Goal: Use online tool/utility: Utilize a website feature to perform a specific function

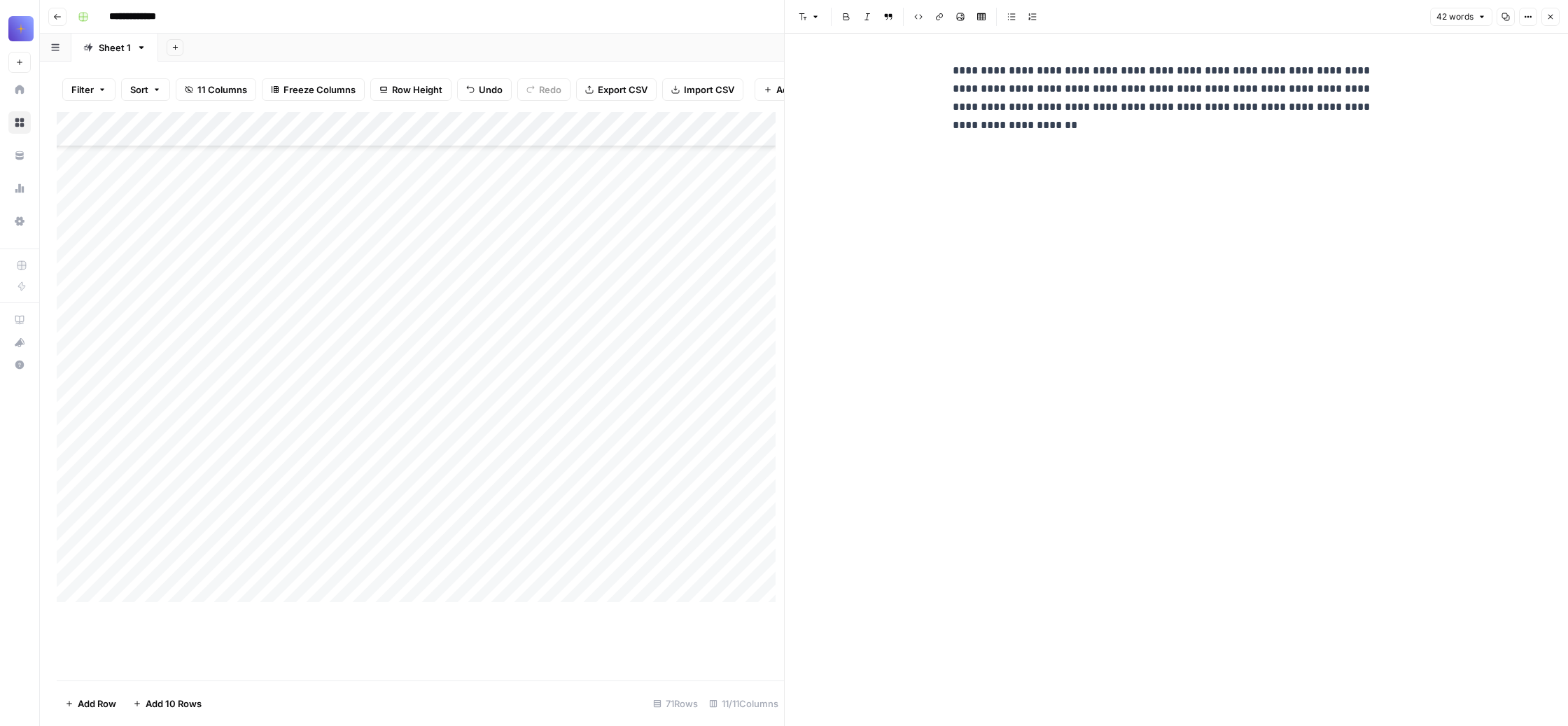
scroll to position [14676, 0]
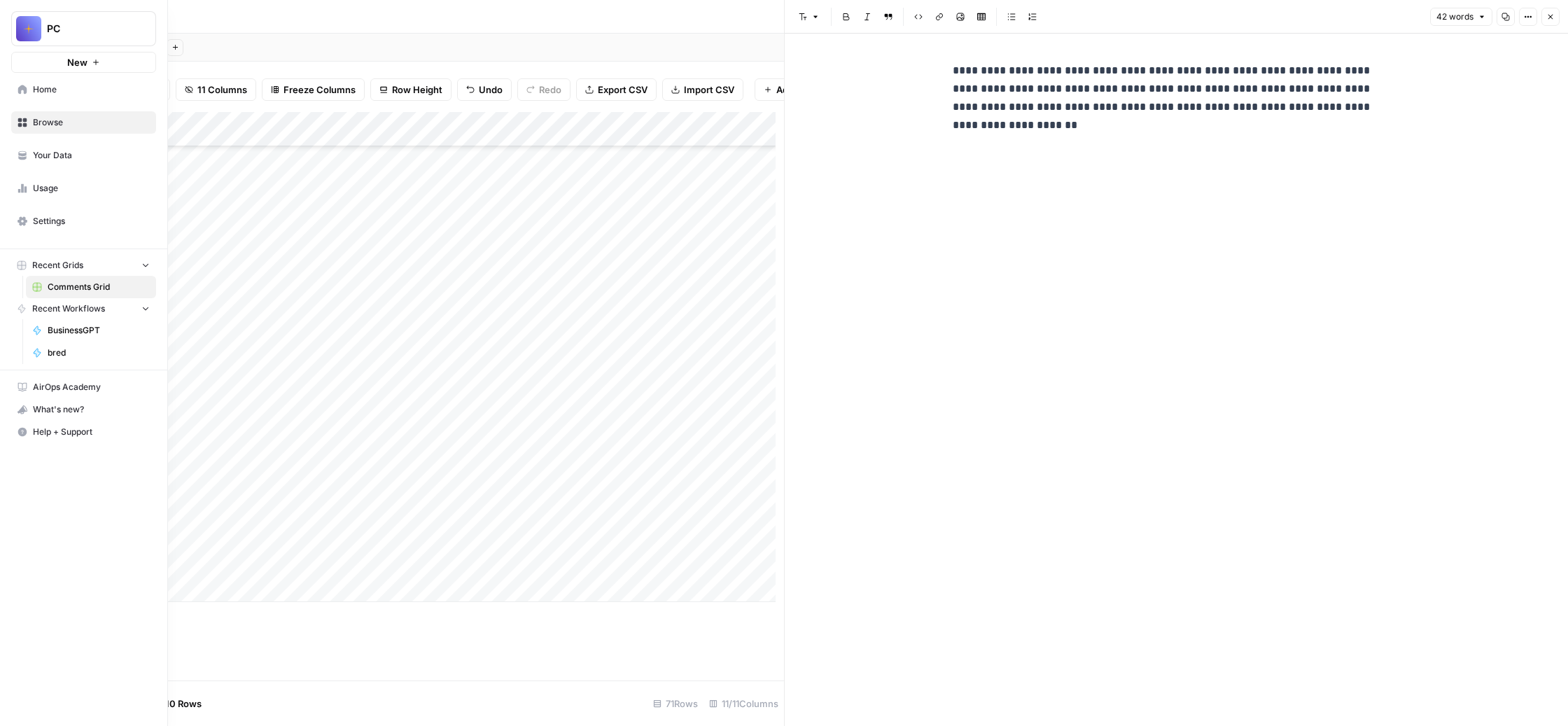
click at [100, 336] on span "BusinessGPT" at bounding box center [98, 331] width 102 height 13
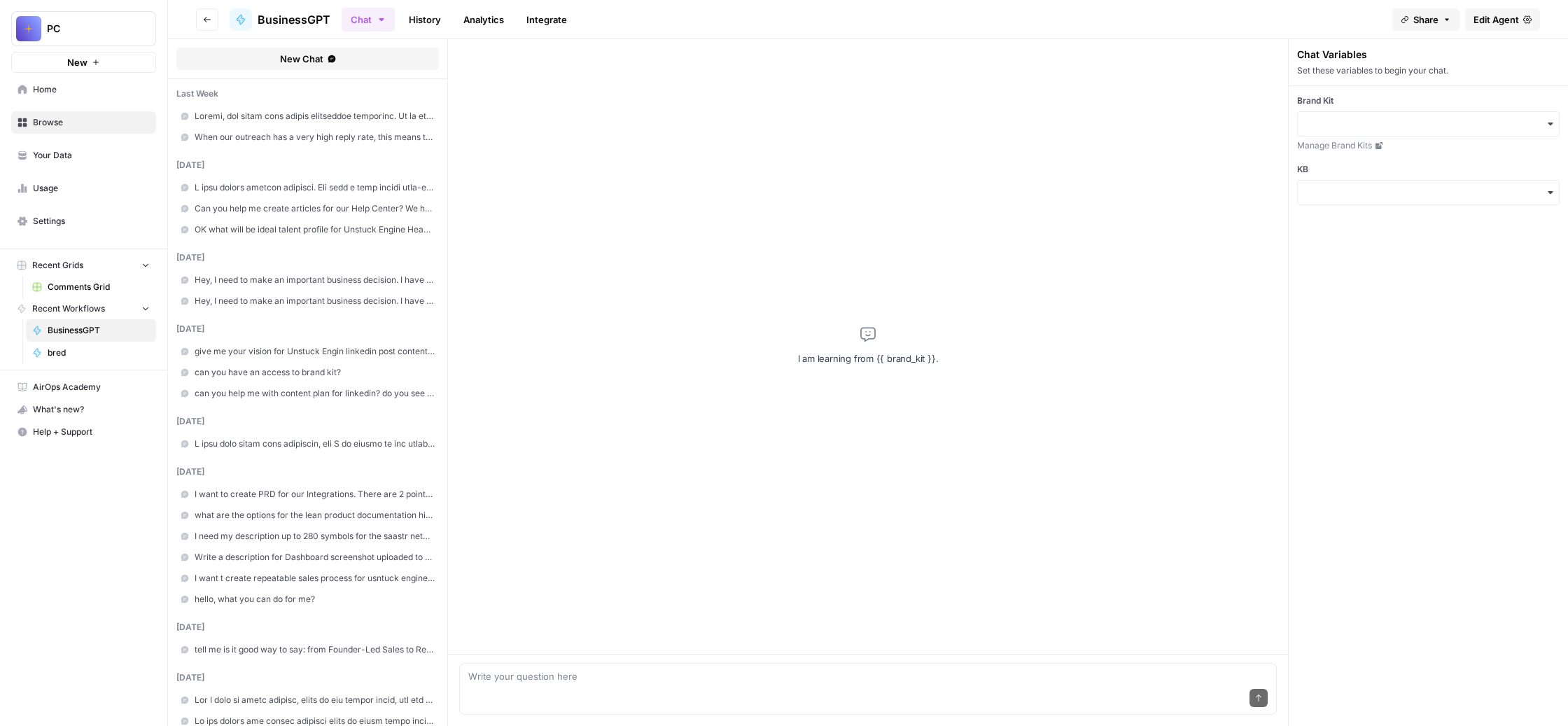
click at [433, 198] on link at bounding box center [307, 187] width 262 height 21
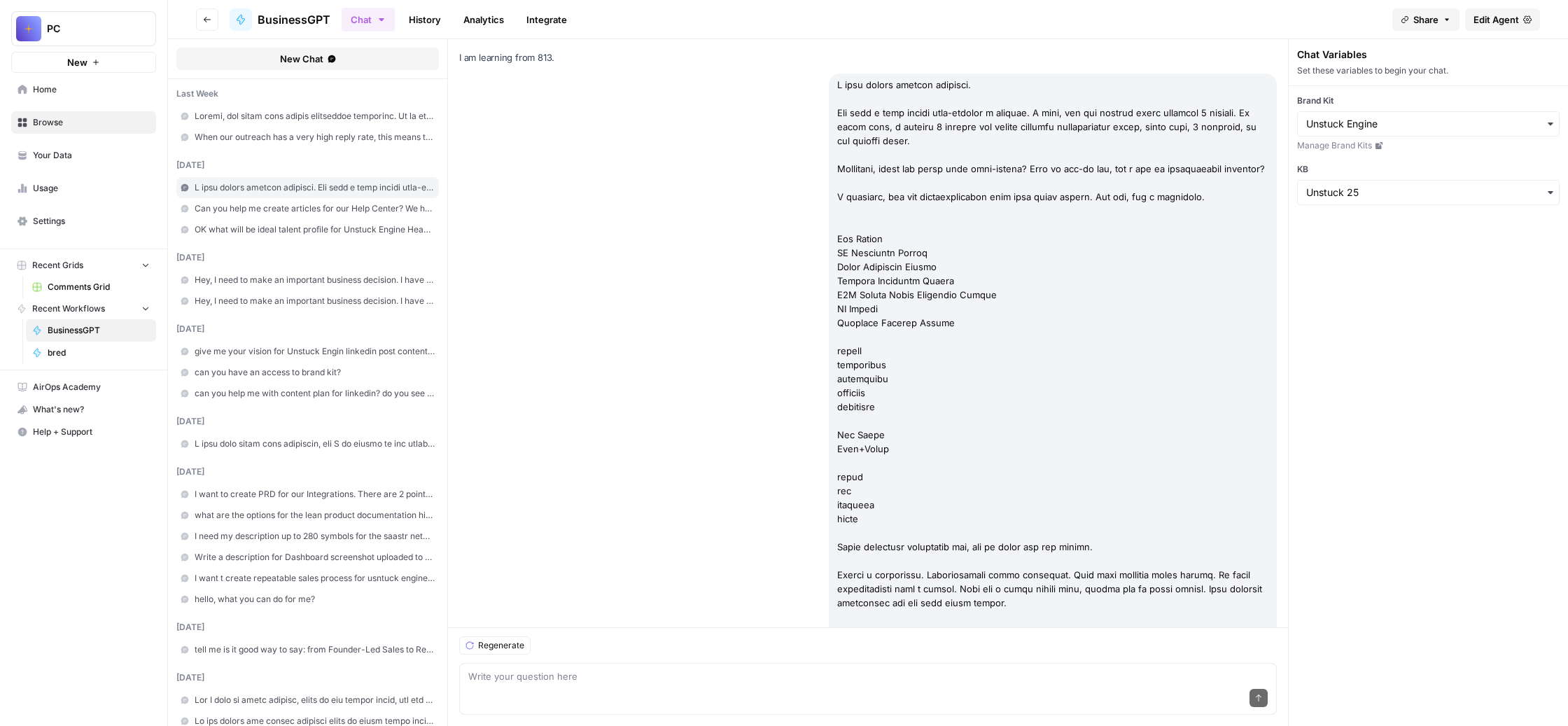
scroll to position [178232, 0]
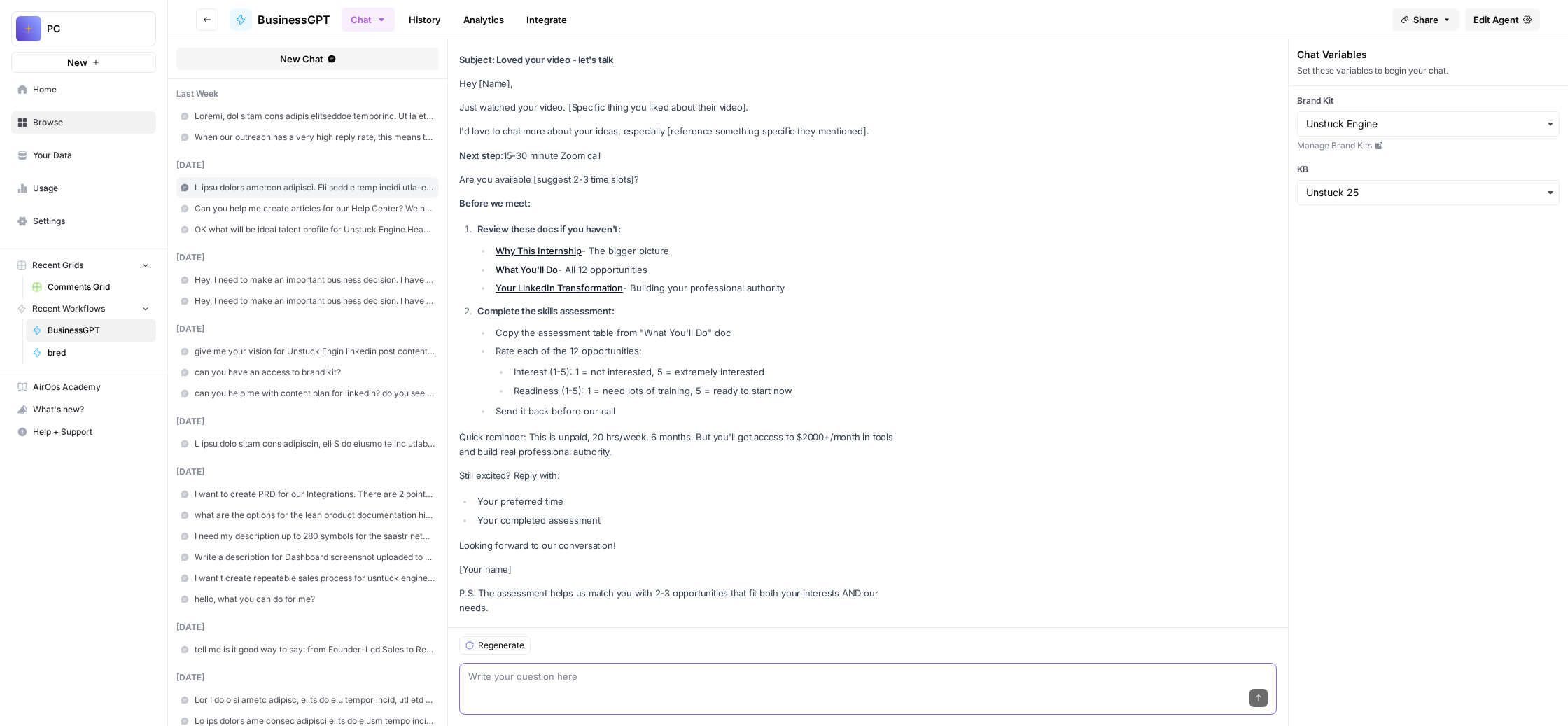
click at [621, 669] on textarea at bounding box center [868, 676] width 800 height 14
paste textarea "Привет еще раз. Давай сейчас создадим вакансию на того, кто отвечает на сообщен…"
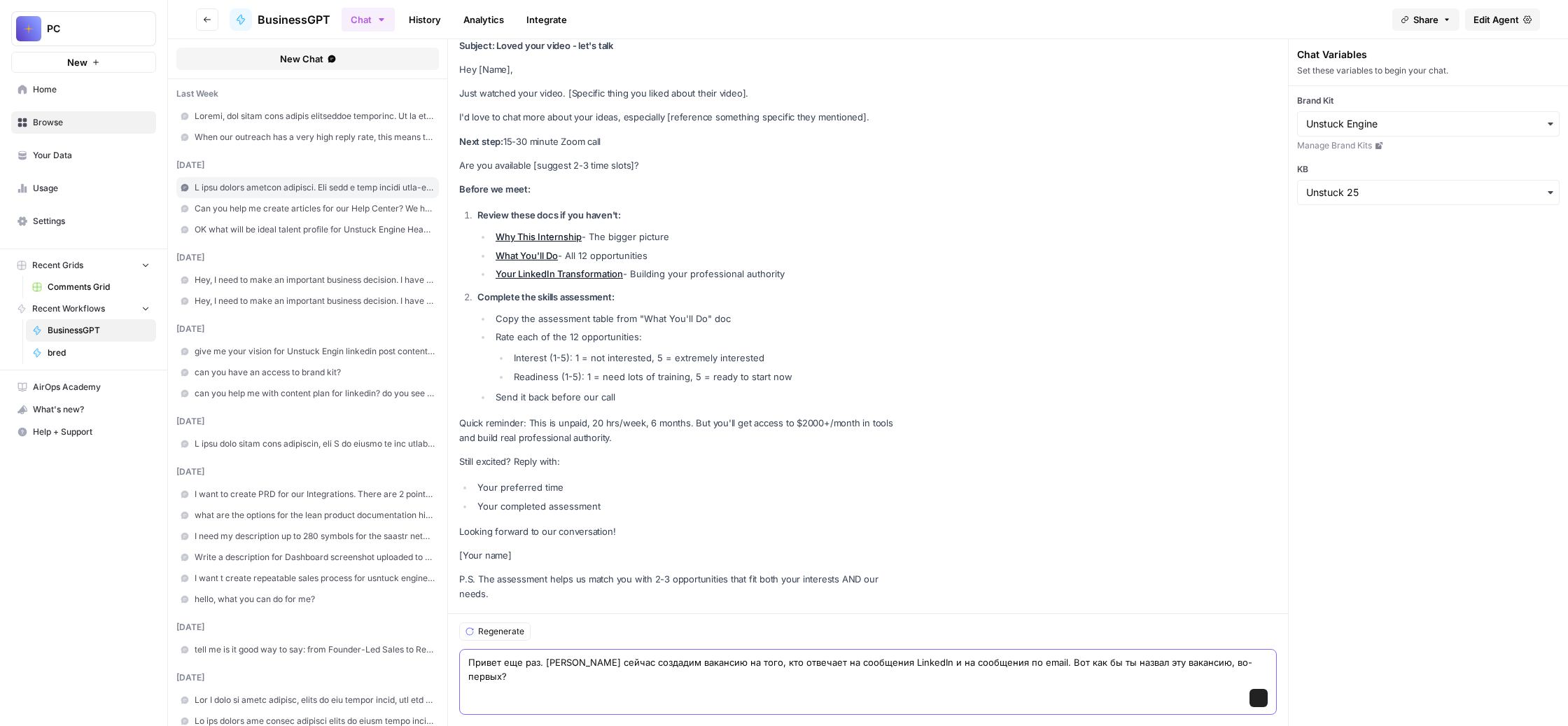
scroll to position [178253, 0]
type textarea "Привет еще раз. Давай сейчас создадим вакансию на того, кто отвечает на сообщен…"
click at [1264, 694] on icon "submit" at bounding box center [1258, 698] width 8 height 8
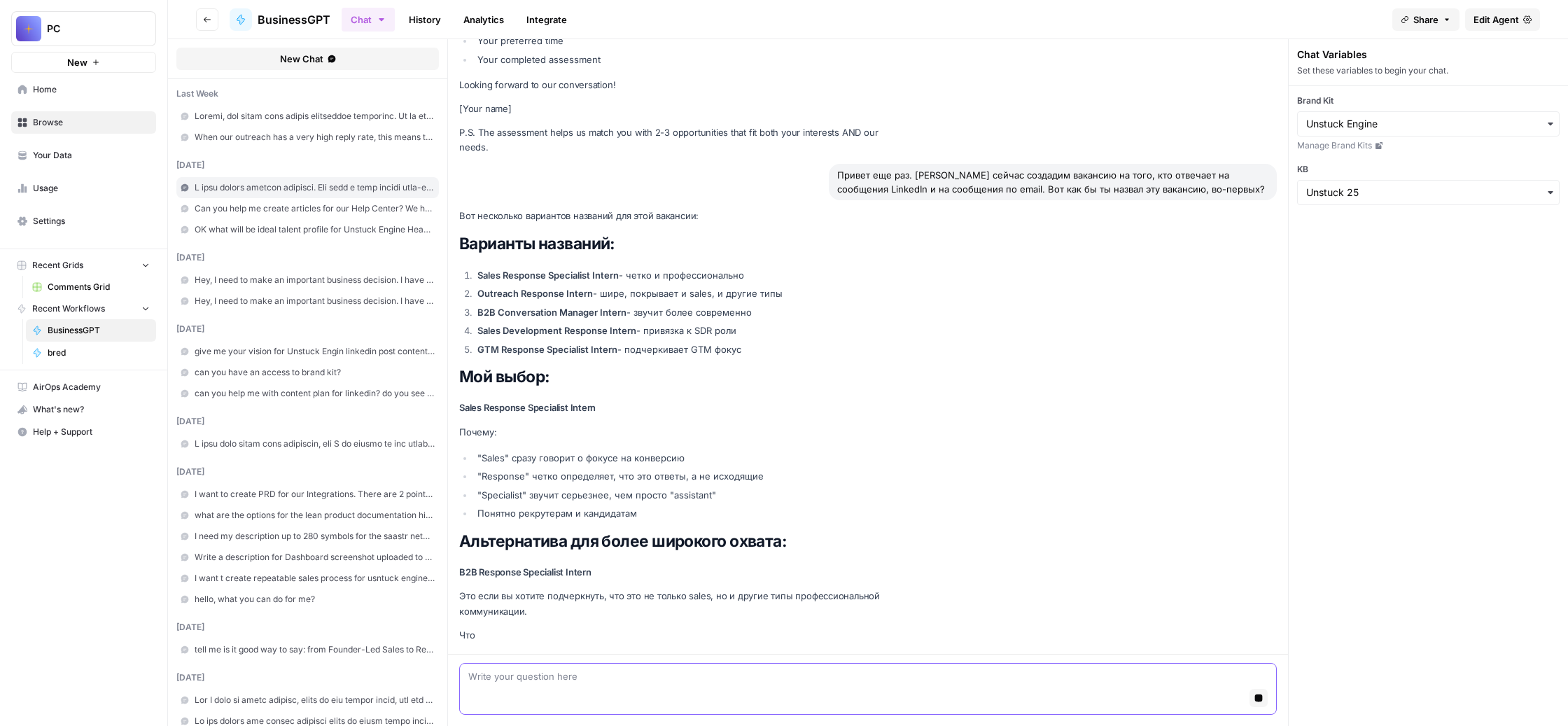
scroll to position [178923, 0]
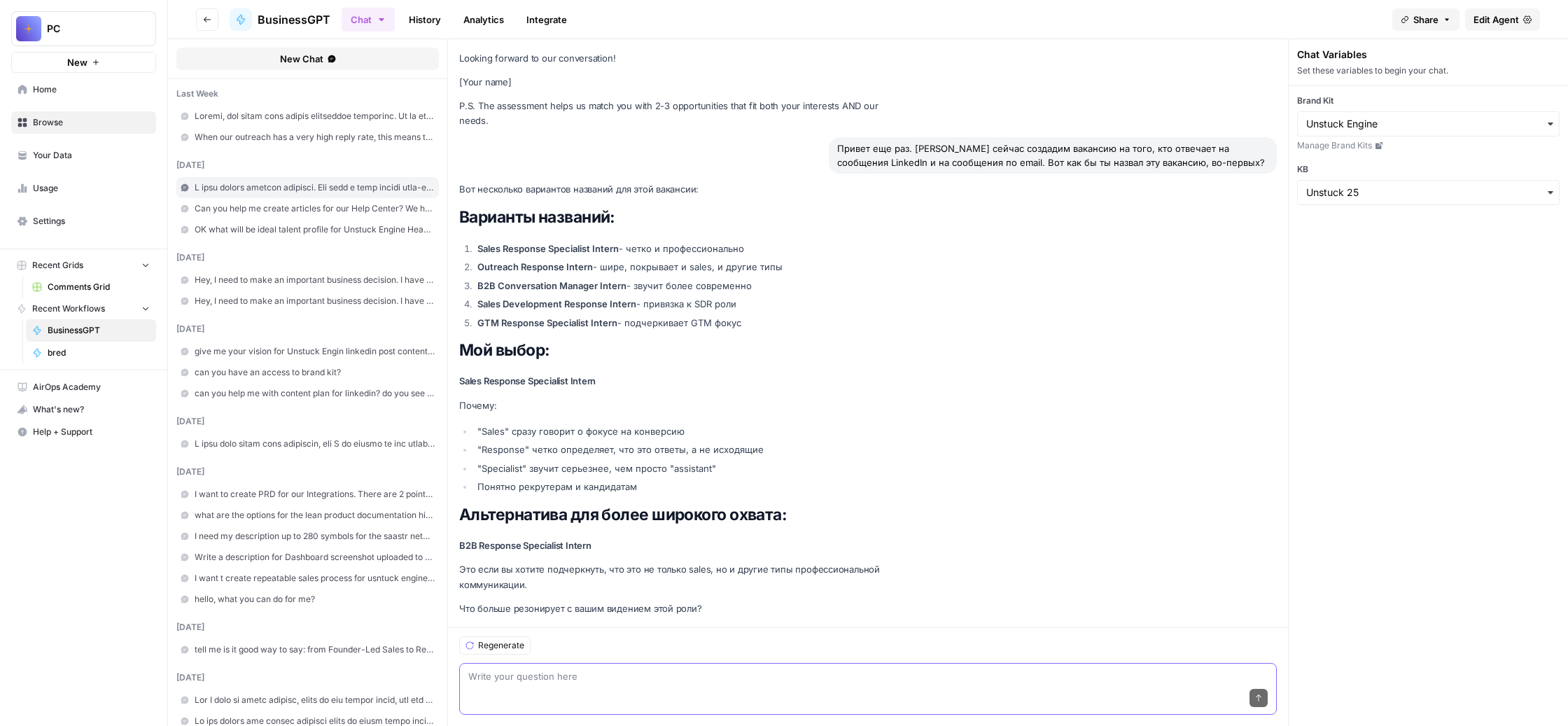
click at [719, 669] on textarea at bounding box center [868, 676] width 800 height 14
paste textarea "Смотри, может быть, мы здесь можем чуть-чуть расширить, чтобы он не просто отве…"
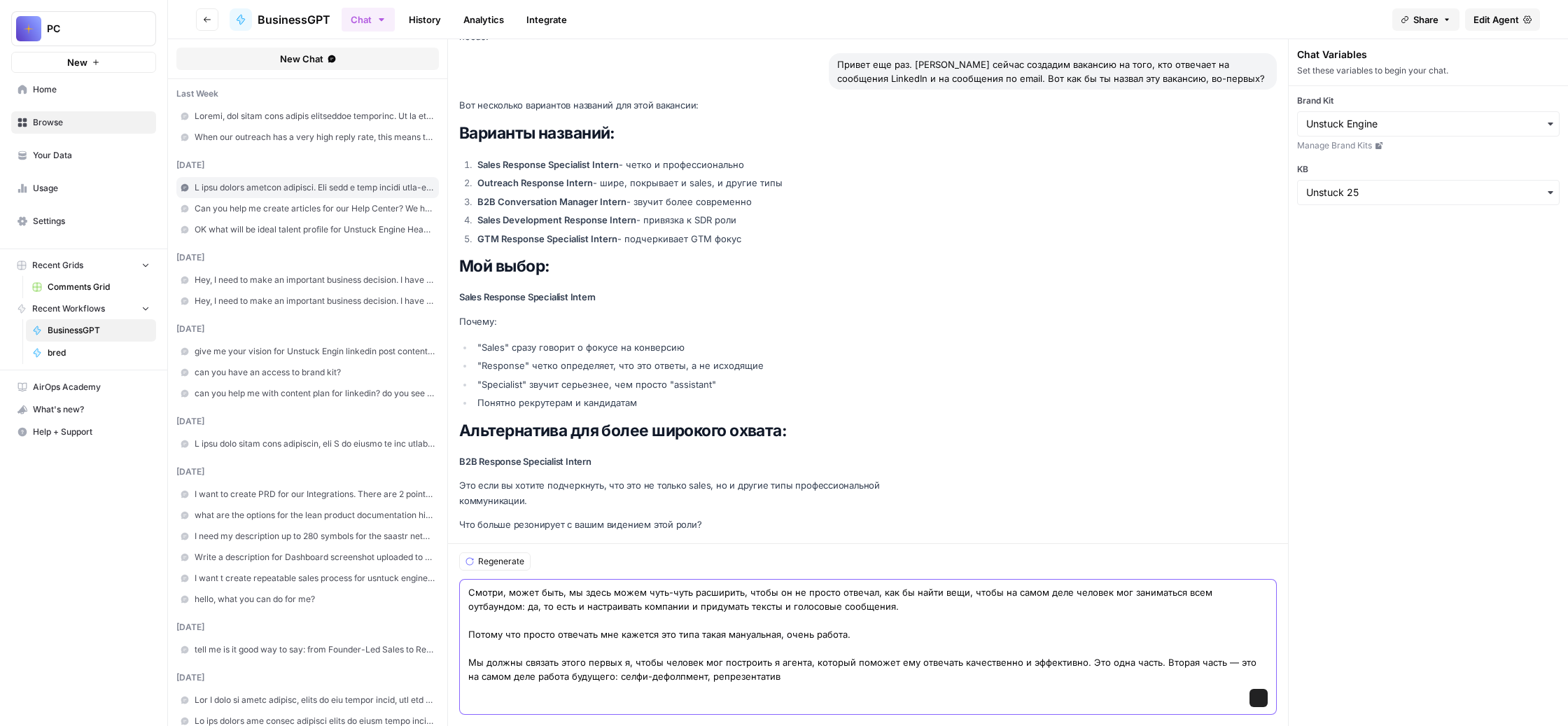
scroll to position [179130, 0]
drag, startPoint x: 768, startPoint y: 655, endPoint x: 1206, endPoint y: 639, distance: 438.3
click at [1206, 639] on textarea "Смотри, может быть, мы здесь можем чуть-чуть расширить, чтобы он не просто отве…" at bounding box center [868, 633] width 800 height 98
type textarea "Смотри, может быть, мы здесь можем чуть-чуть расширить, чтобы он не просто отве…"
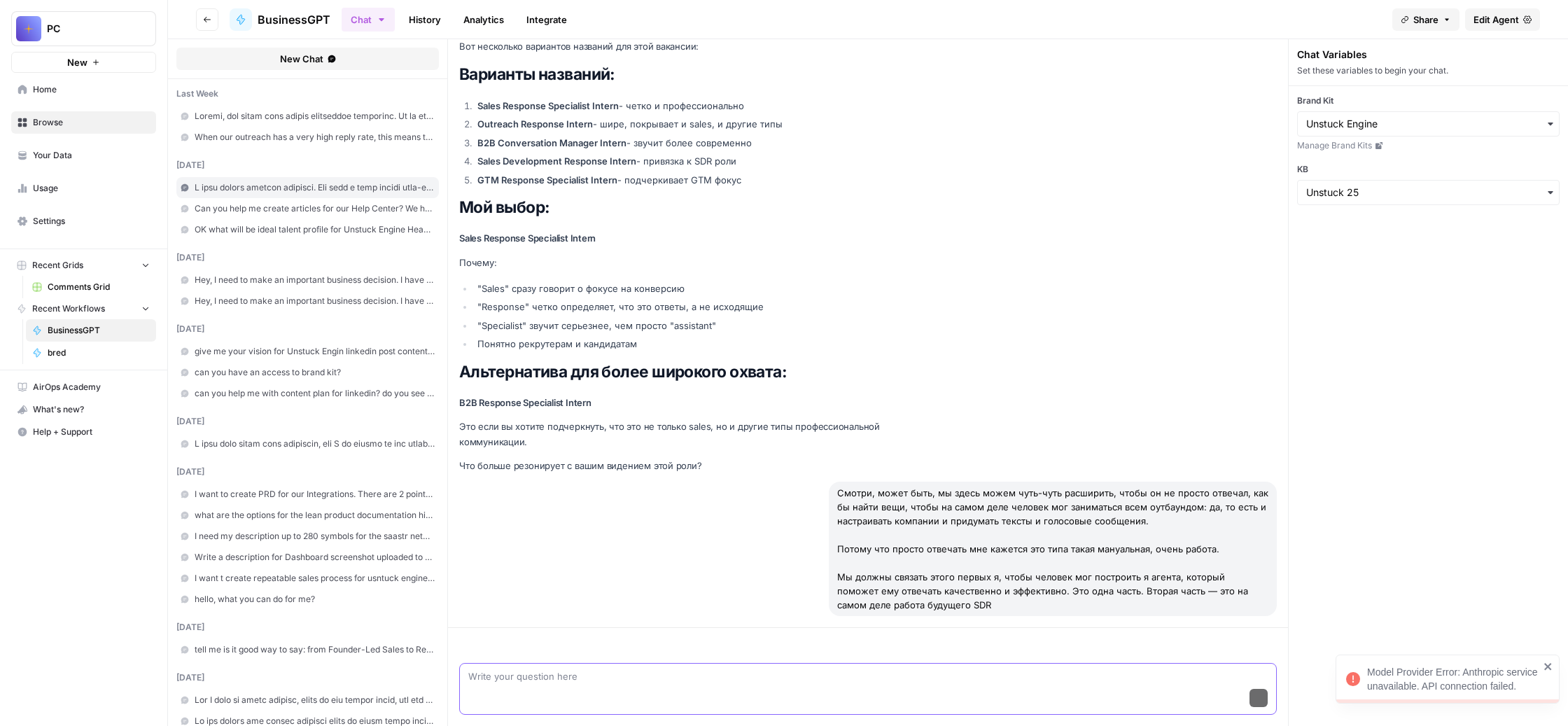
scroll to position [179177, 0]
click at [525, 639] on span "Regenerate" at bounding box center [502, 645] width 46 height 13
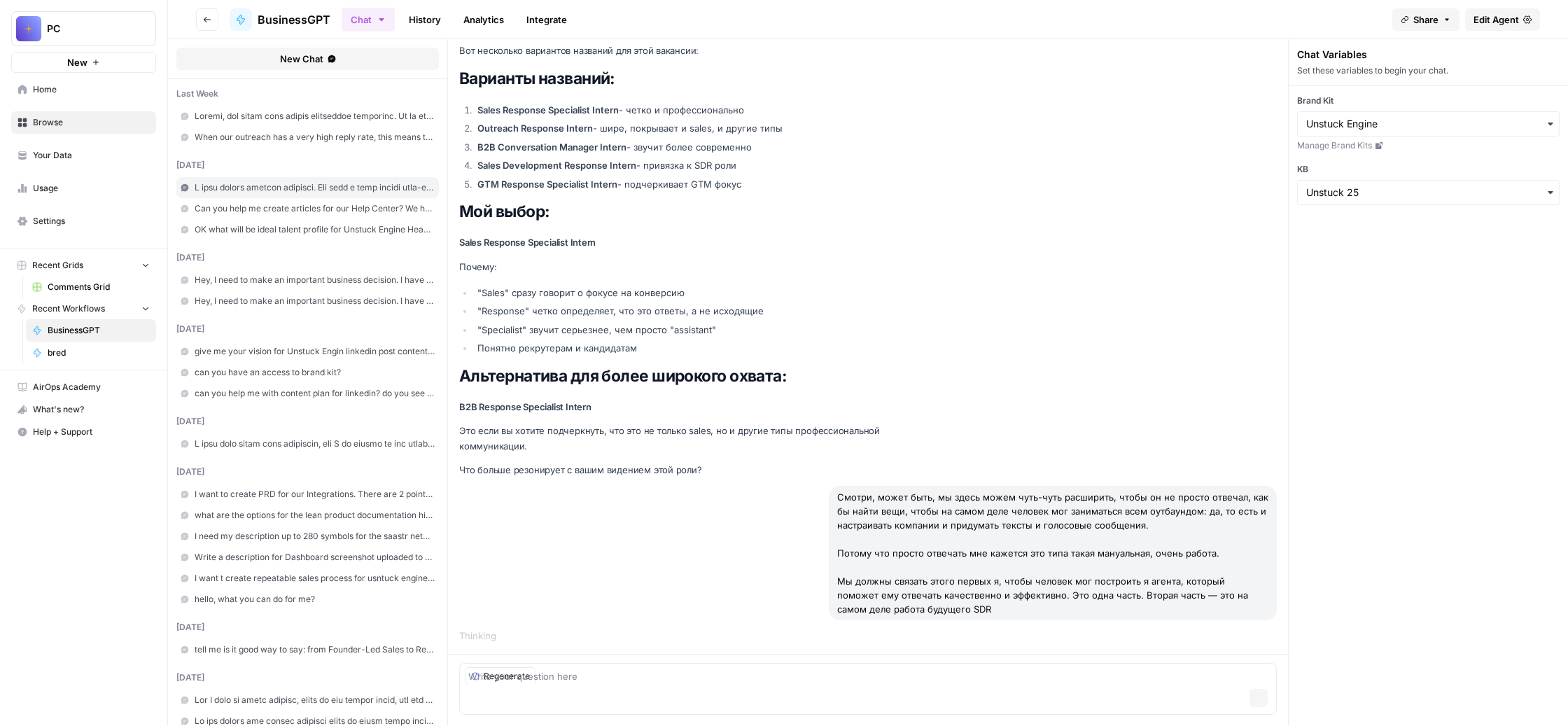
scroll to position [179172, 0]
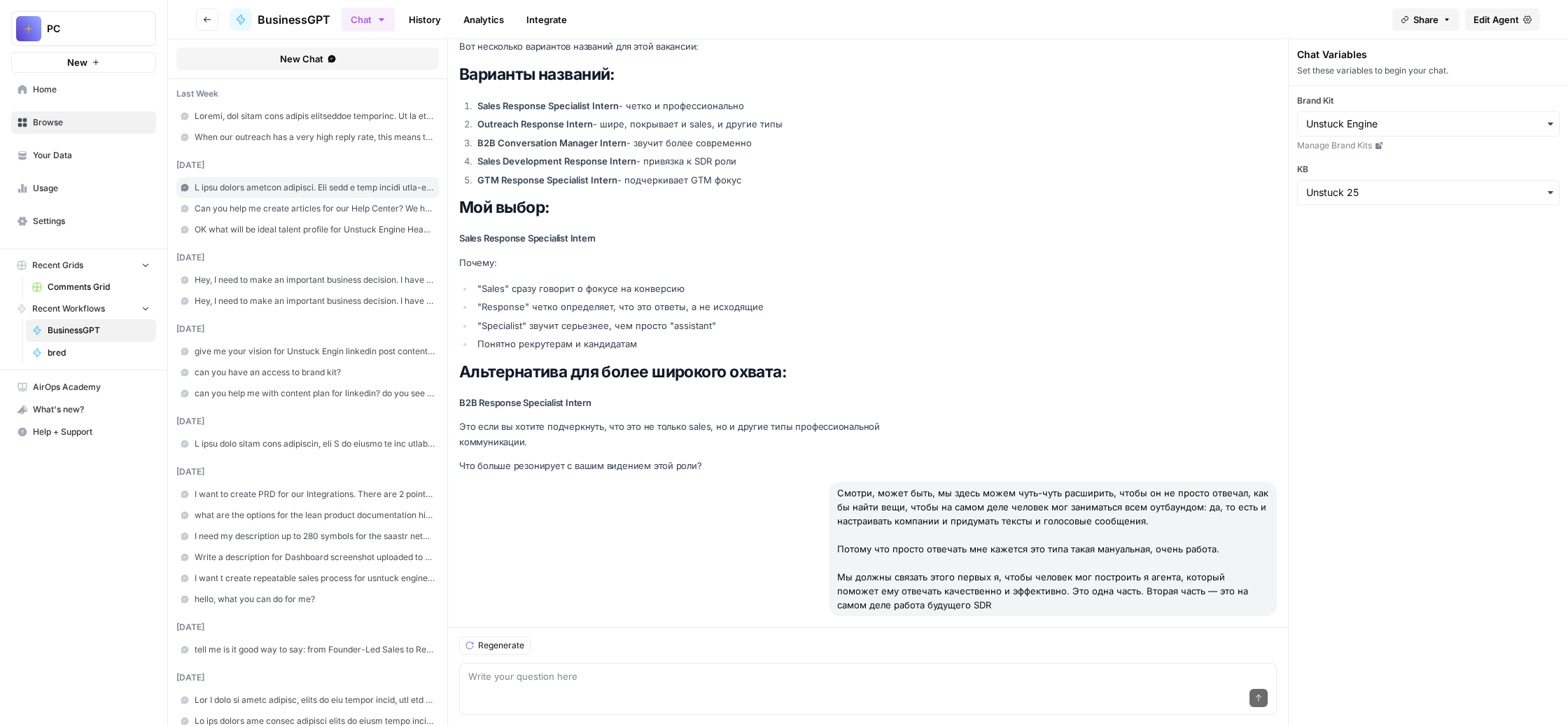
click at [525, 639] on span "Regenerate" at bounding box center [502, 645] width 46 height 13
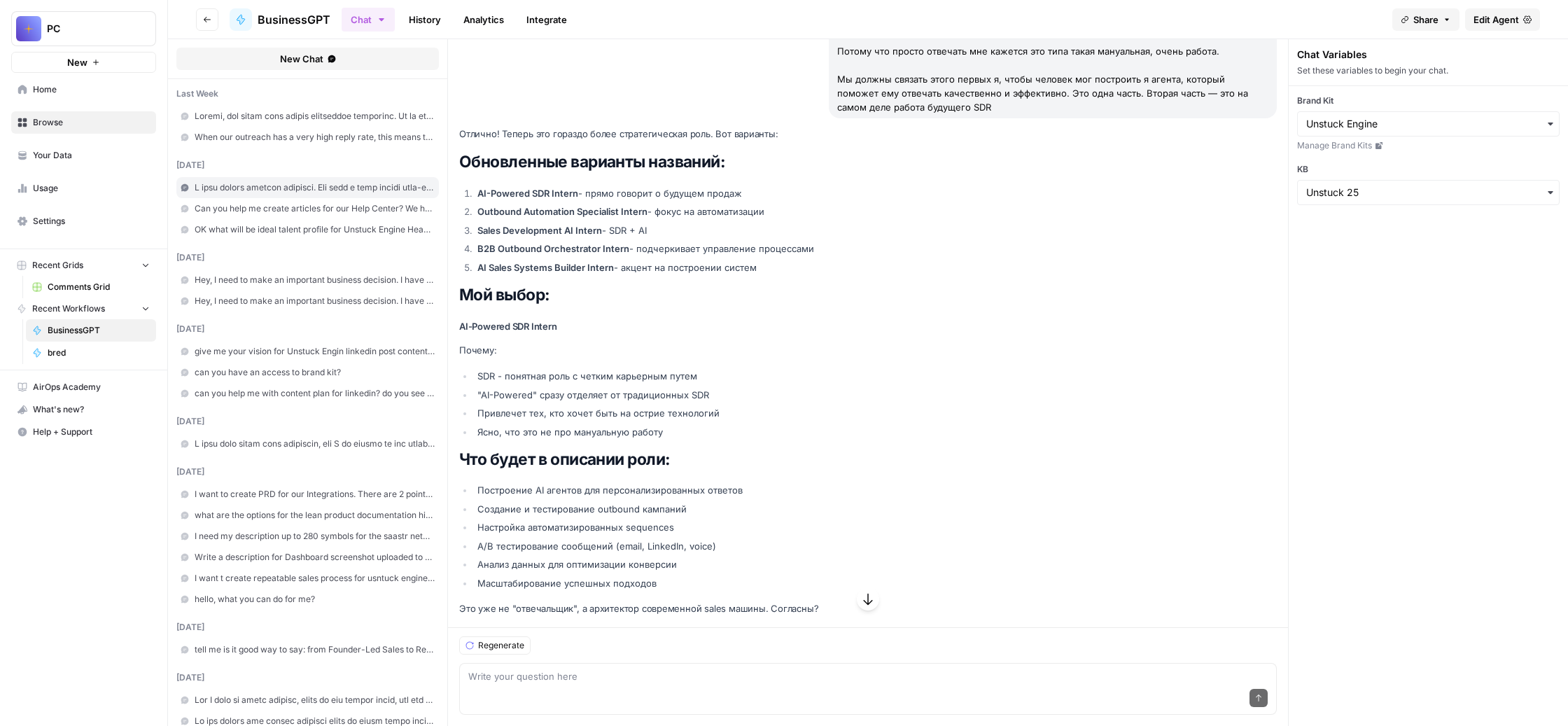
scroll to position [179713, 0]
click at [719, 669] on textarea at bounding box center [868, 676] width 800 height 14
paste textarea "My thoughts that even better option will be AI-powered sales development in tur…"
click at [1044, 669] on textarea "My thoughts that even better option will be AI-powered sales development in tur…" at bounding box center [868, 676] width 800 height 14
type textarea "My thoughts that even better option will be AI-powered sales development intern."
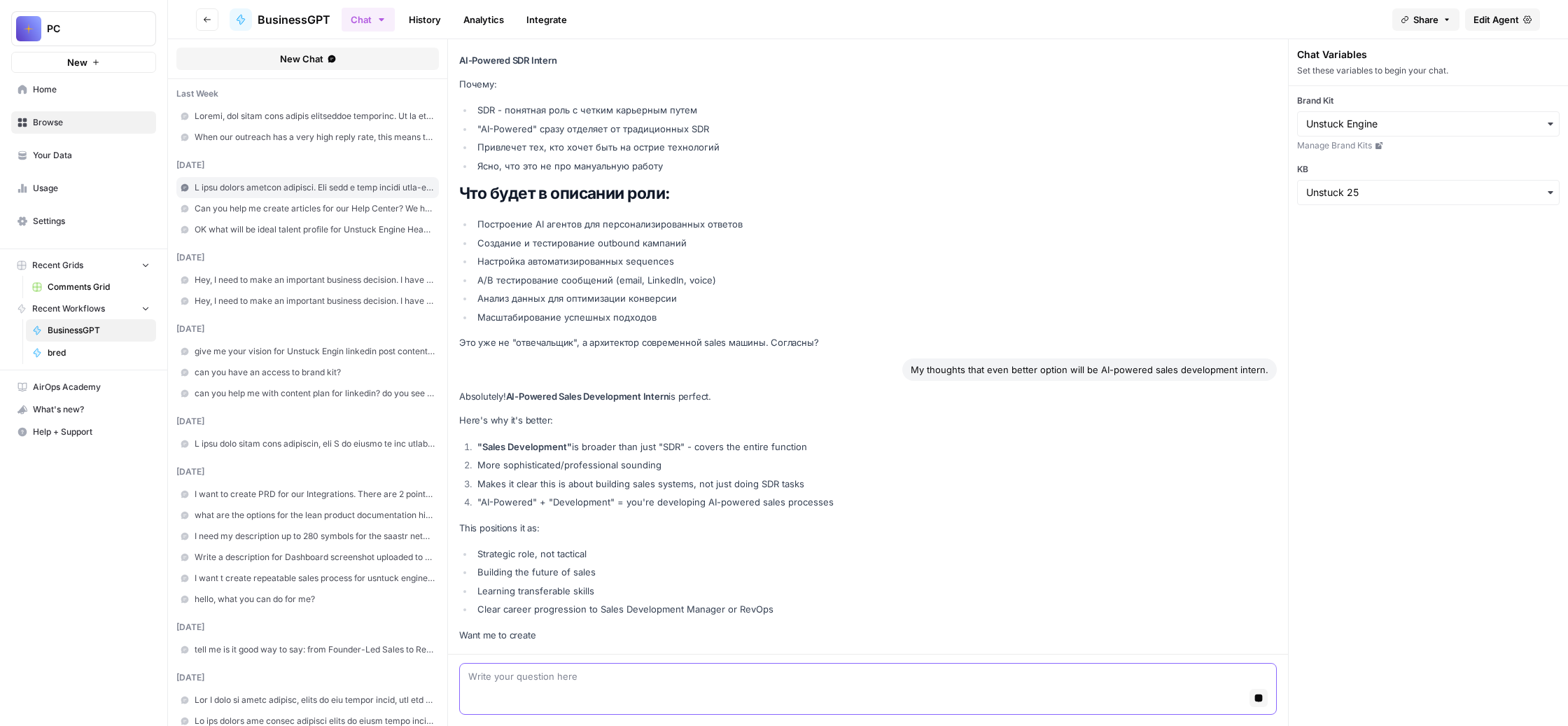
scroll to position [180323, 0]
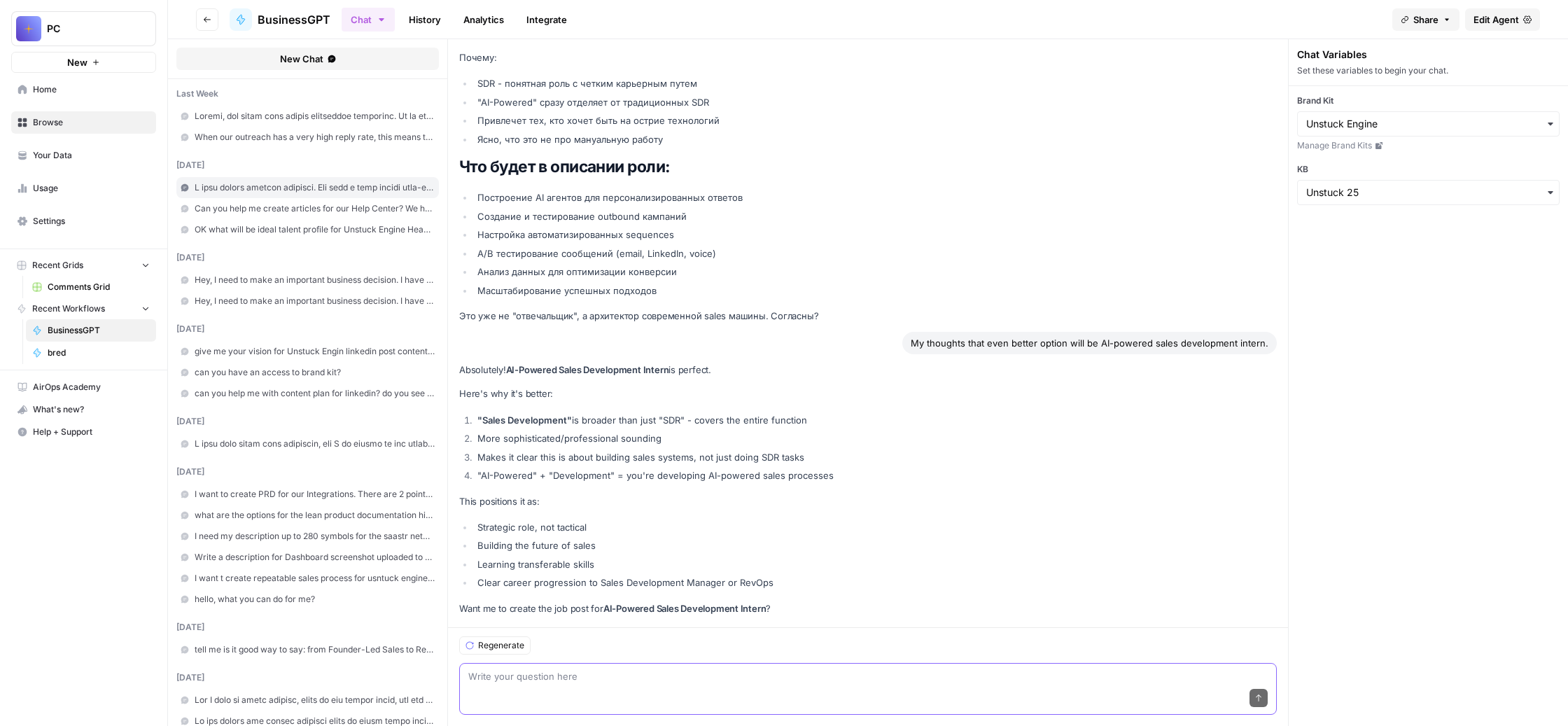
paste textarea "Ну давай, теперь собери мне все вакансии целиком на основании тех самых лучших …"
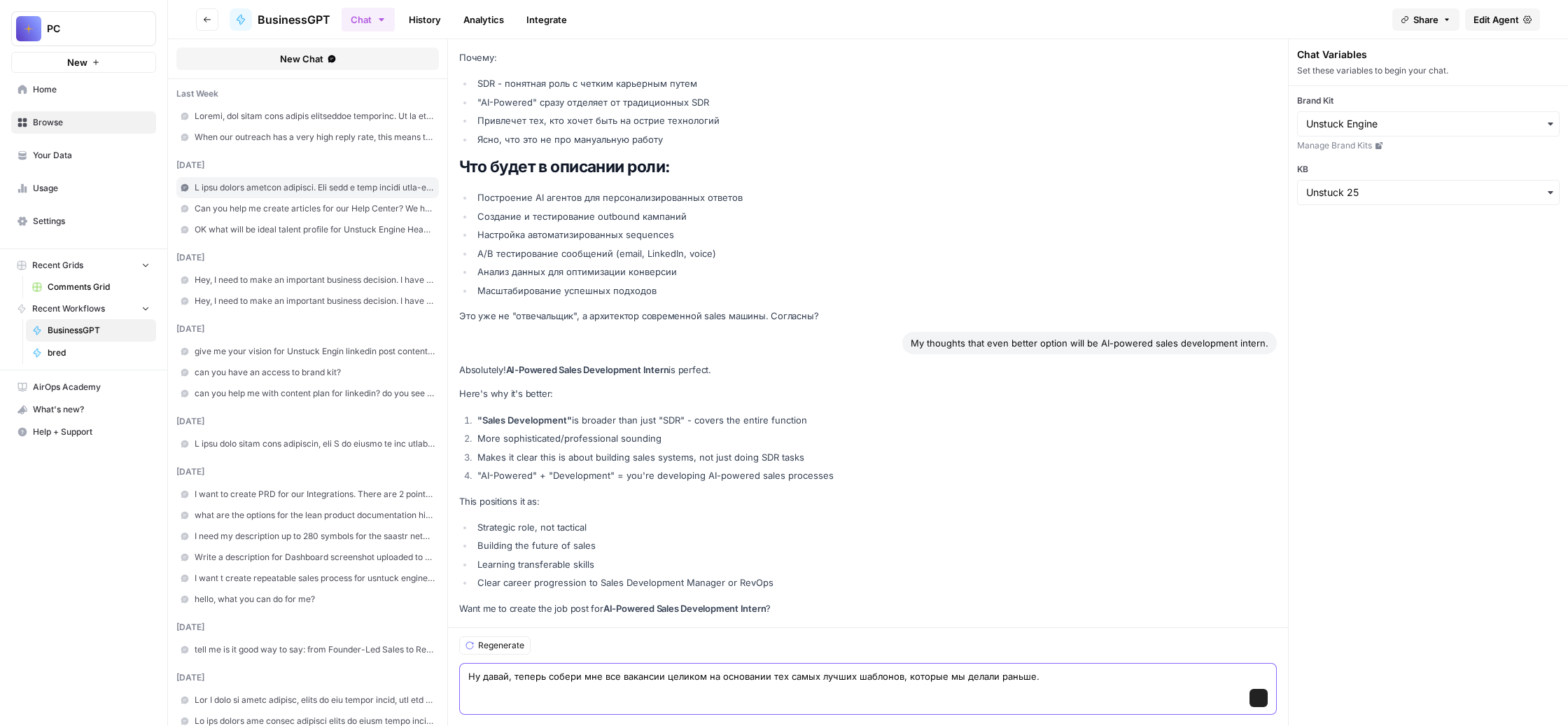
scroll to position [180384, 0]
type textarea "Ну давай, теперь собери мне все вакансии целиком на основании тех самых лучших …"
click at [1264, 694] on icon "submit" at bounding box center [1258, 698] width 8 height 8
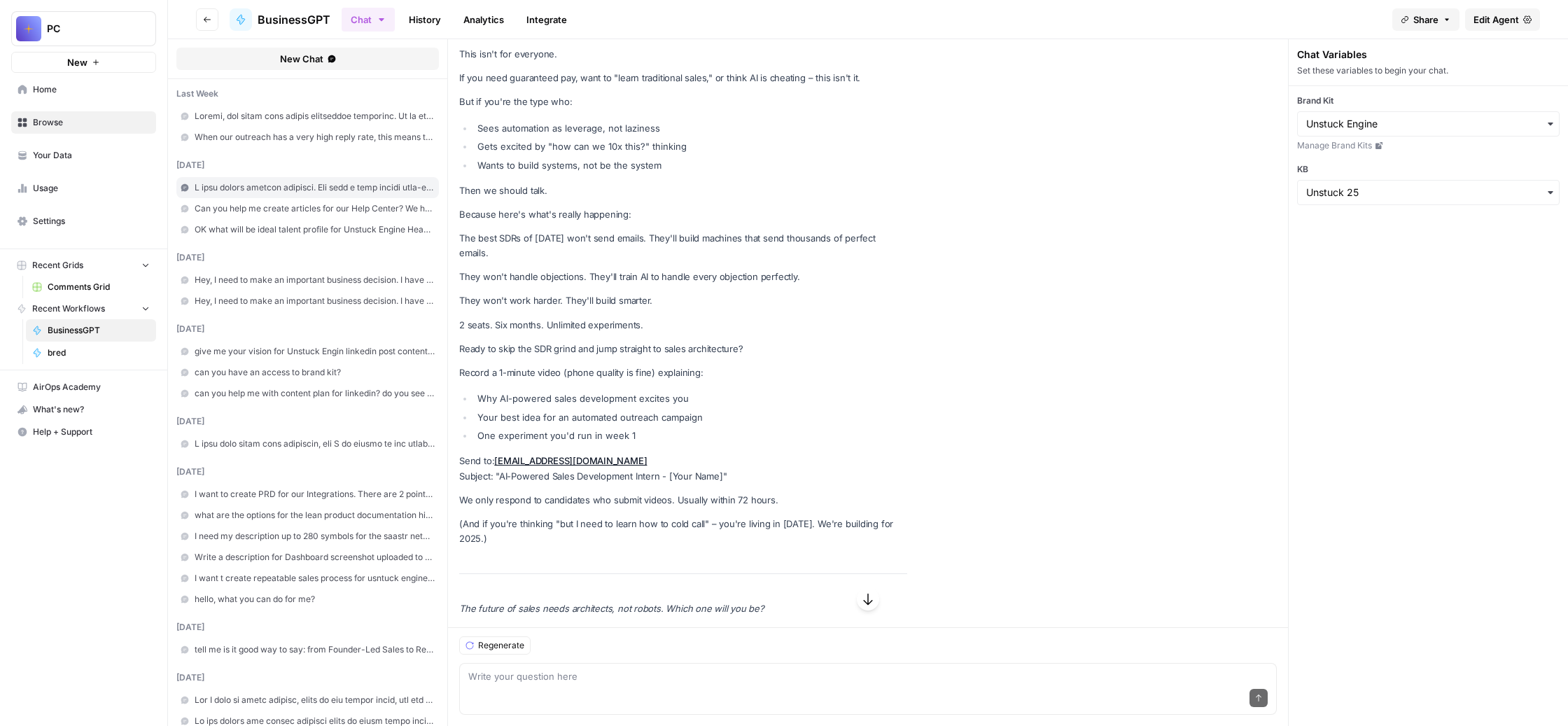
scroll to position [181208, 0]
drag, startPoint x: 862, startPoint y: 192, endPoint x: 514, endPoint y: 151, distance: 350.4
click at [514, 151] on form "New Chat last week When our outreach has a very high reply rate, this means tha…" at bounding box center [867, 382] width 1400 height 687
drag, startPoint x: 535, startPoint y: 143, endPoint x: 859, endPoint y: 183, distance: 326.5
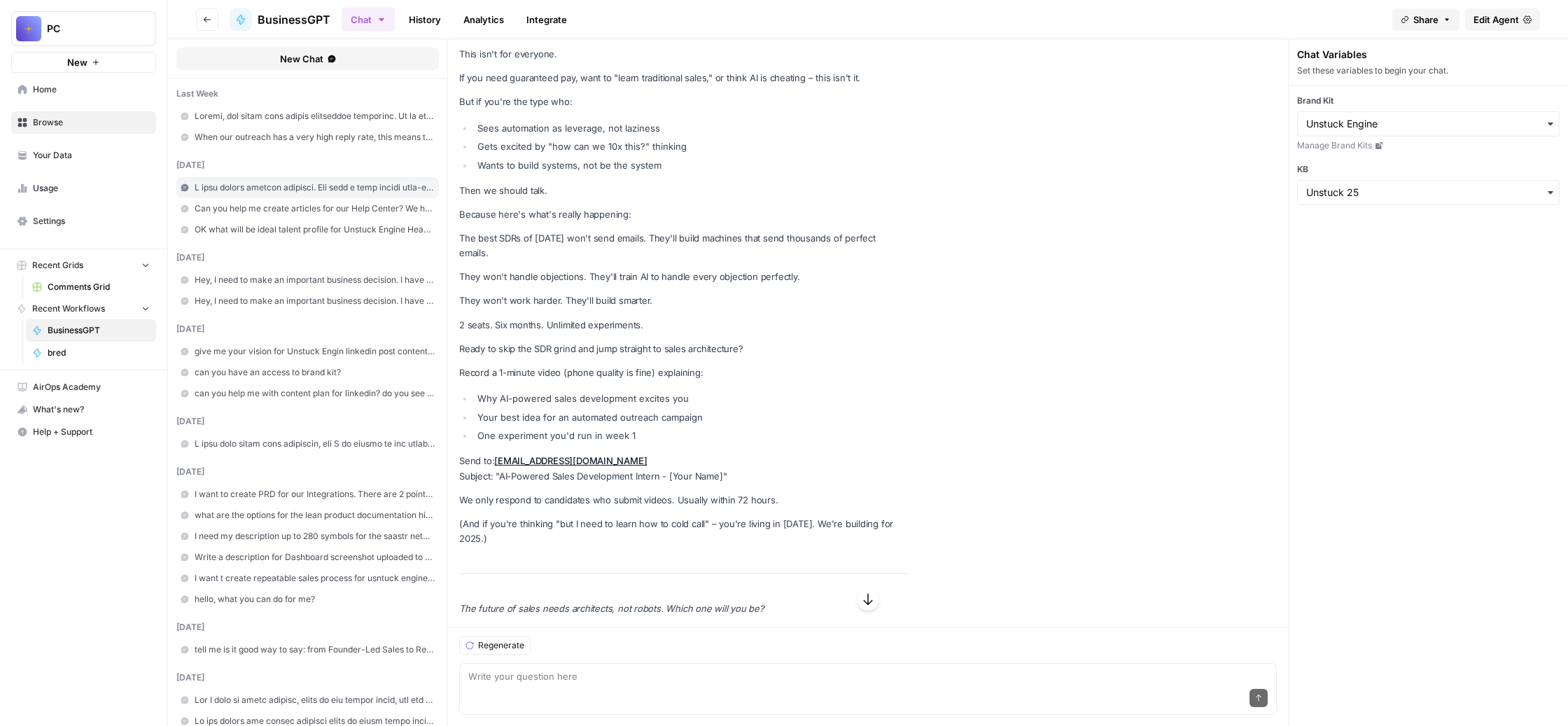
click at [674, 669] on textarea at bounding box center [868, 676] width 800 height 14
paste textarea "93-1780984"
type textarea "9"
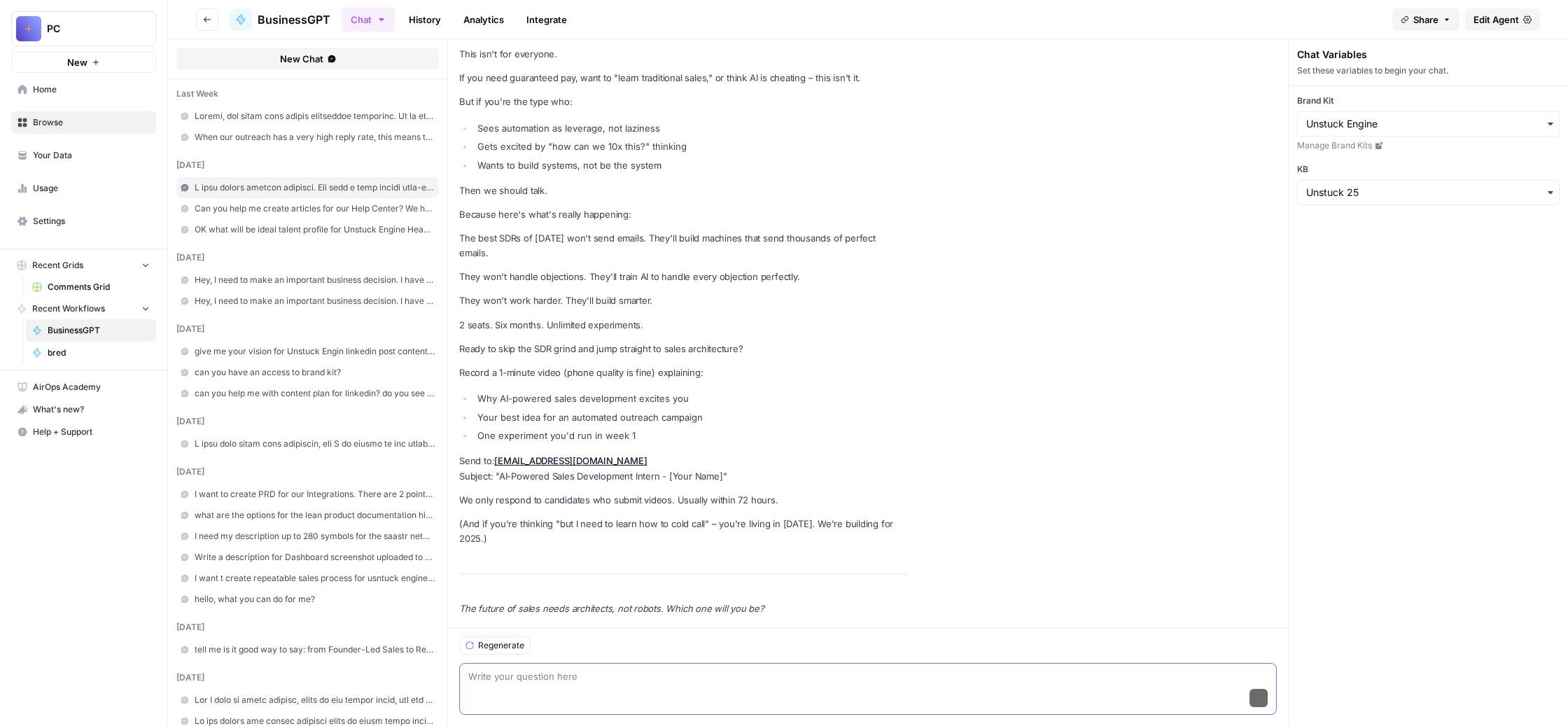
click at [524, 659] on div "Regenerate Write your question here Send" at bounding box center [868, 676] width 840 height 99
drag, startPoint x: 857, startPoint y: 315, endPoint x: 532, endPoint y: 274, distance: 327.6
copy p "You'll build AI agents that close deals while you sleep. You'll orchestrate cam…"
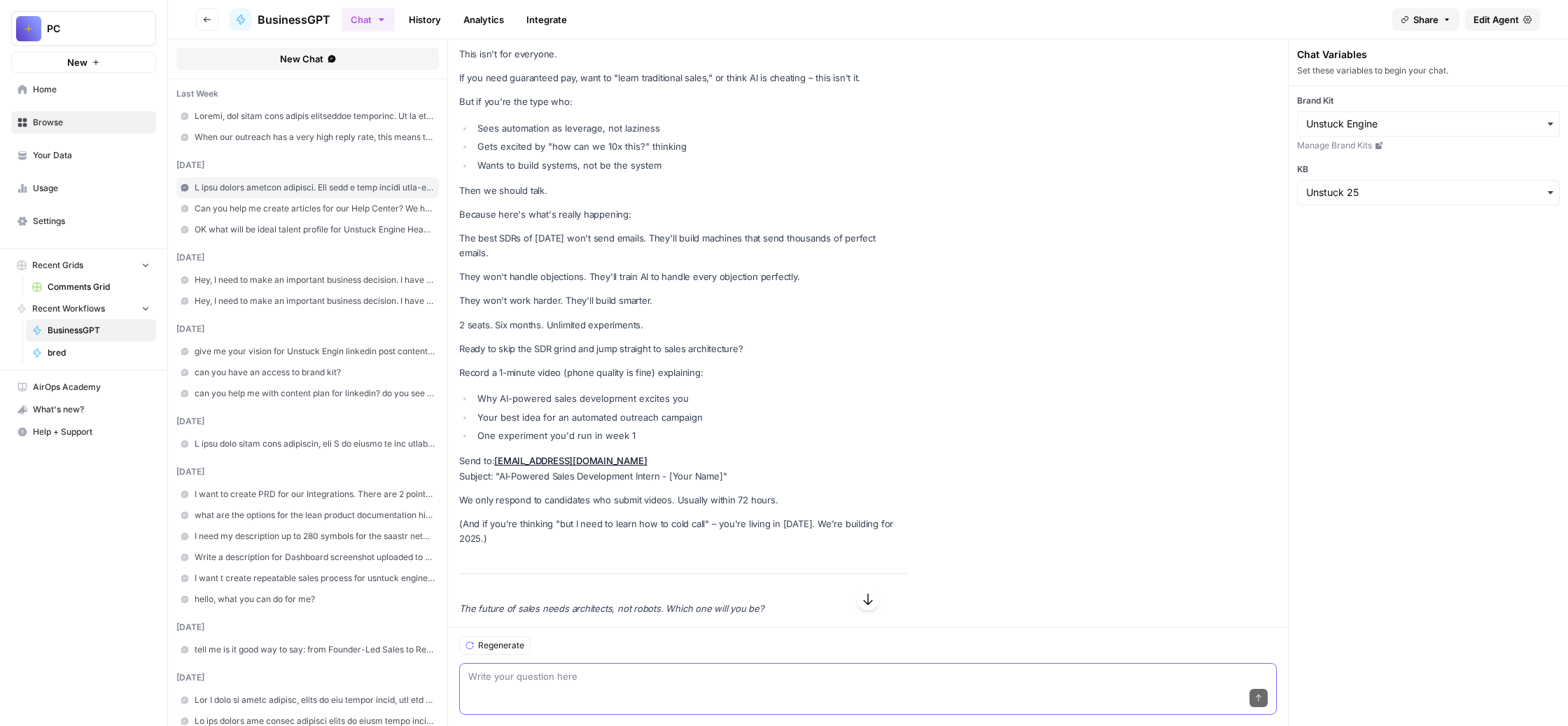
click at [601, 669] on textarea at bounding box center [868, 676] width 800 height 14
paste textarea "You'll build AI agents that close deals while you sleep. You'll orchestrate cam…"
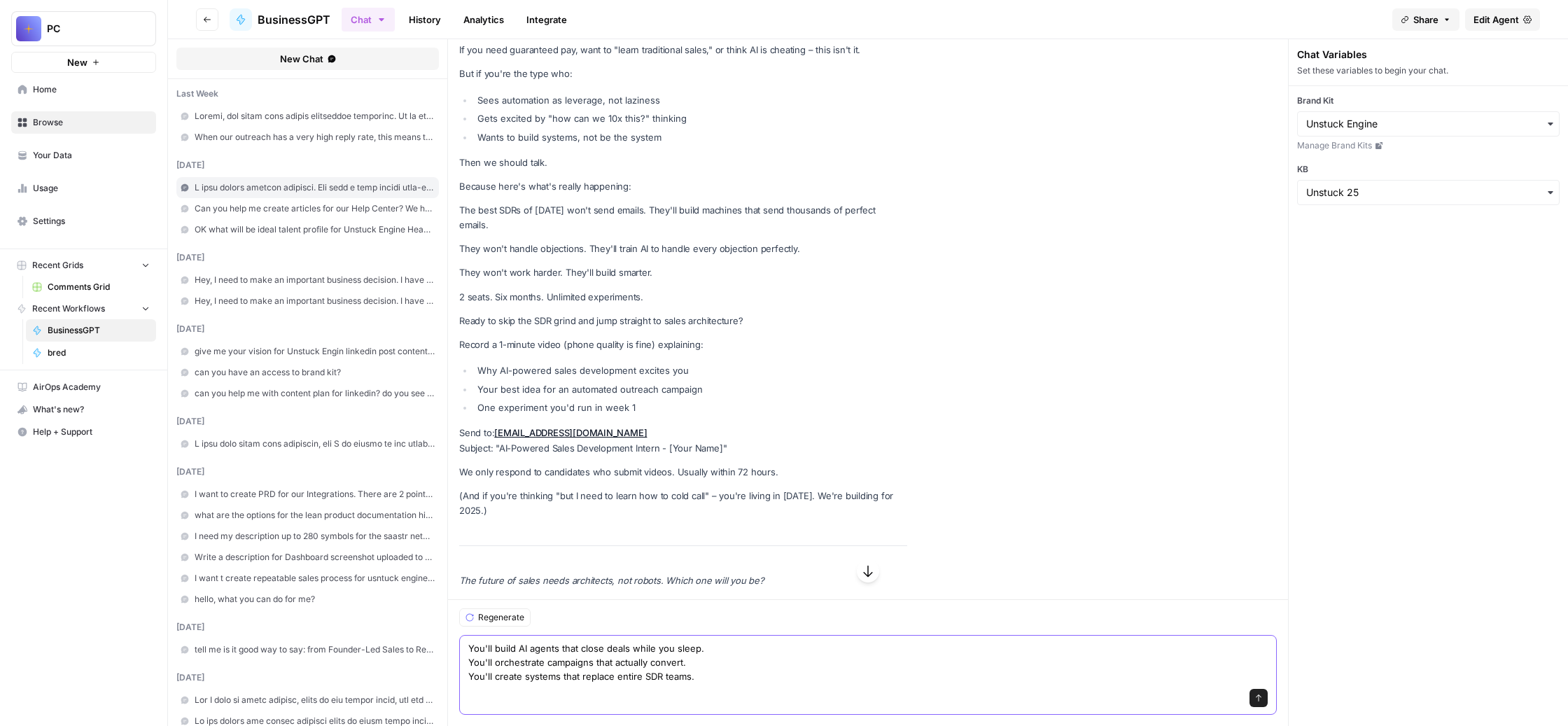
scroll to position [182427, 0]
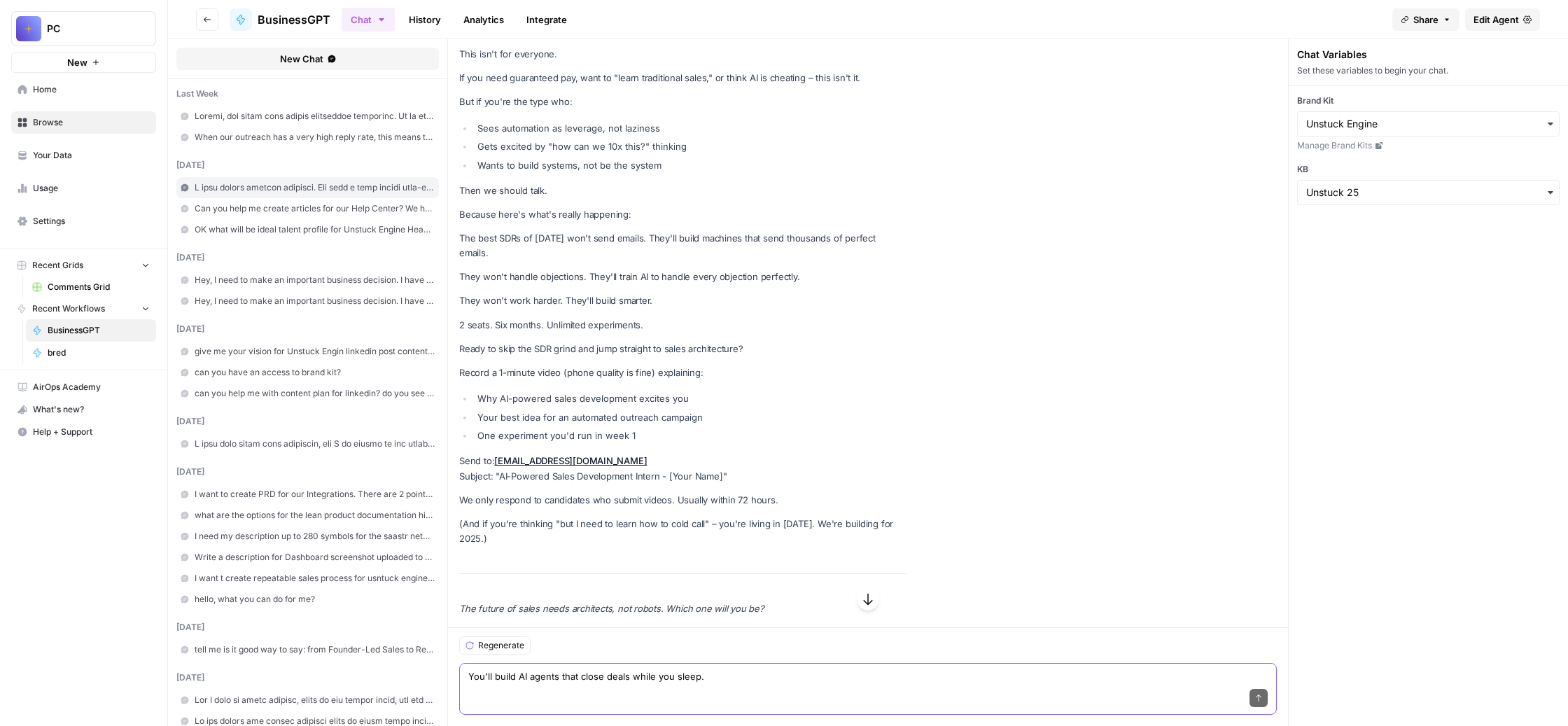
paste textarea "Дерун сообщений выше, как бы части вакансии выше, нет ни слова правды. Потому ч…"
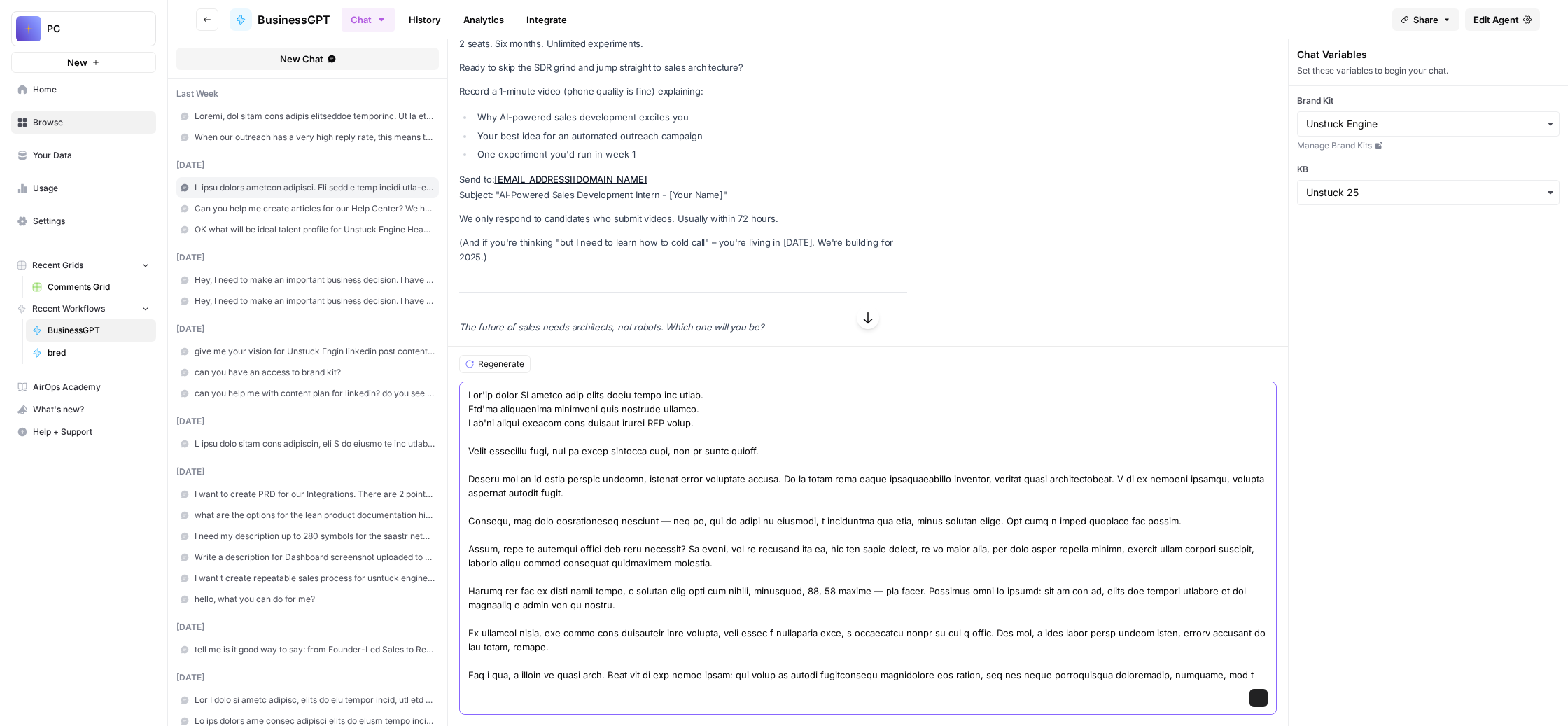
scroll to position [303, 0]
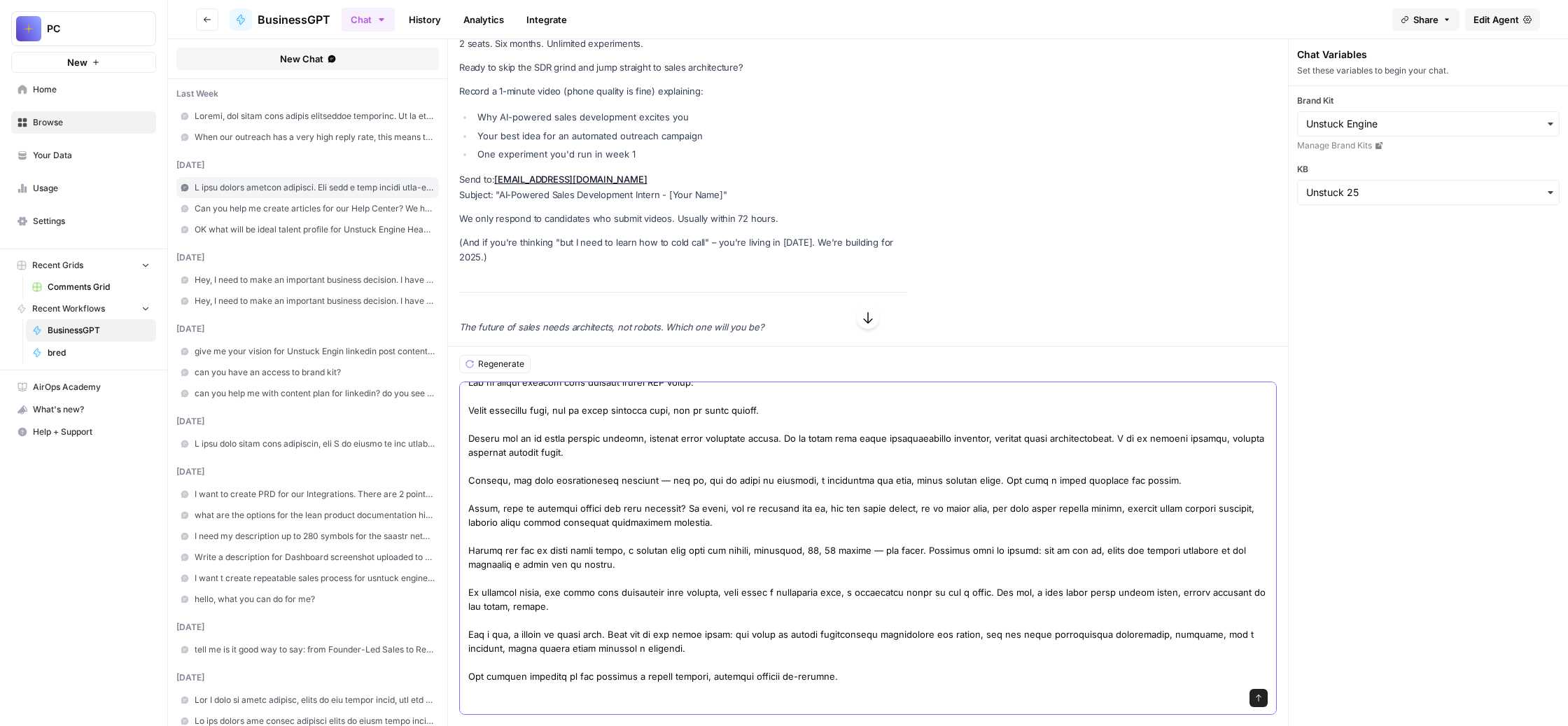
drag, startPoint x: 810, startPoint y: 659, endPoint x: 545, endPoint y: 610, distance: 269.5
click at [545, 610] on div "Send" at bounding box center [868, 547] width 818 height 333
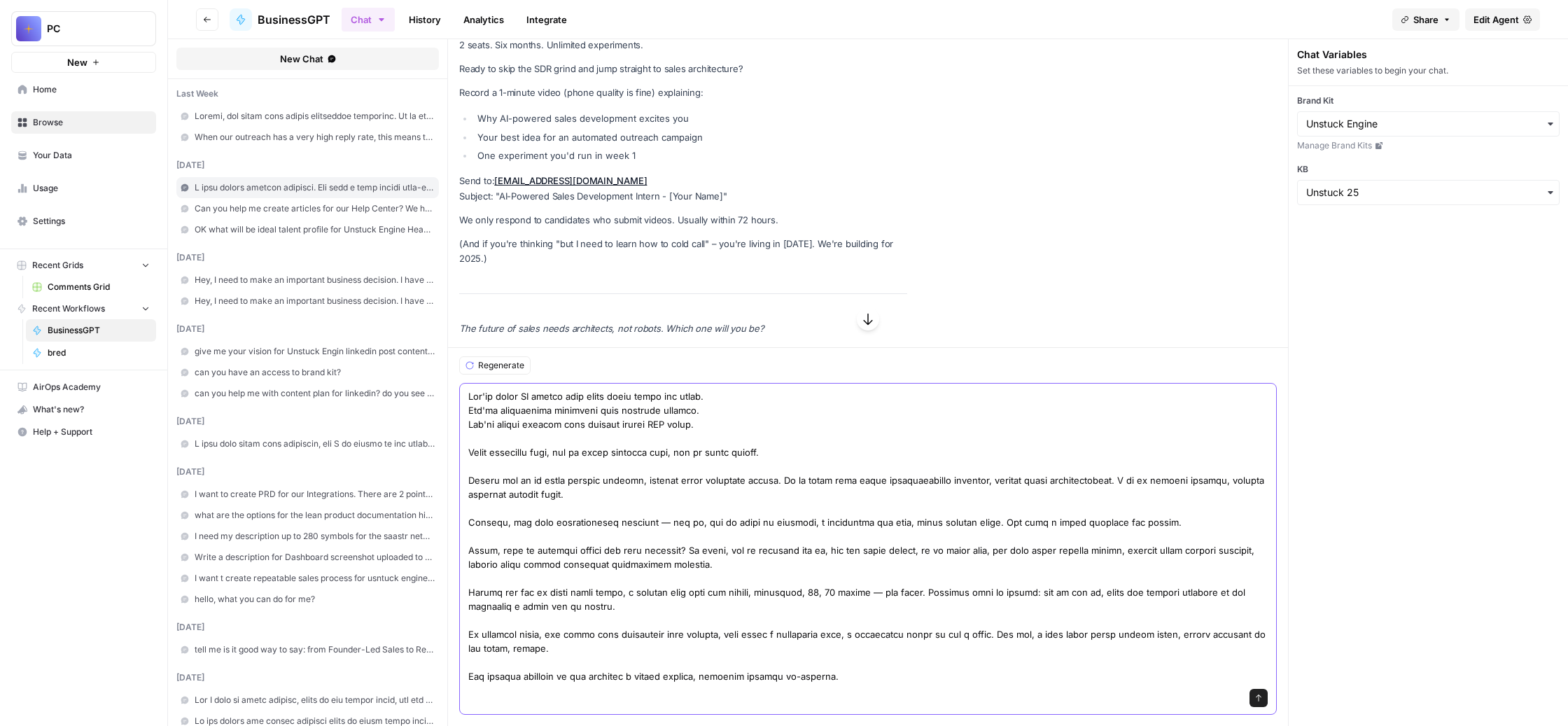
scroll to position [259, 0]
drag, startPoint x: 905, startPoint y: 578, endPoint x: 882, endPoint y: 578, distance: 23.0
click at [882, 578] on textarea at bounding box center [868, 536] width 800 height 294
drag, startPoint x: 966, startPoint y: 577, endPoint x: 911, endPoint y: 574, distance: 55.1
click at [911, 574] on textarea at bounding box center [868, 536] width 800 height 294
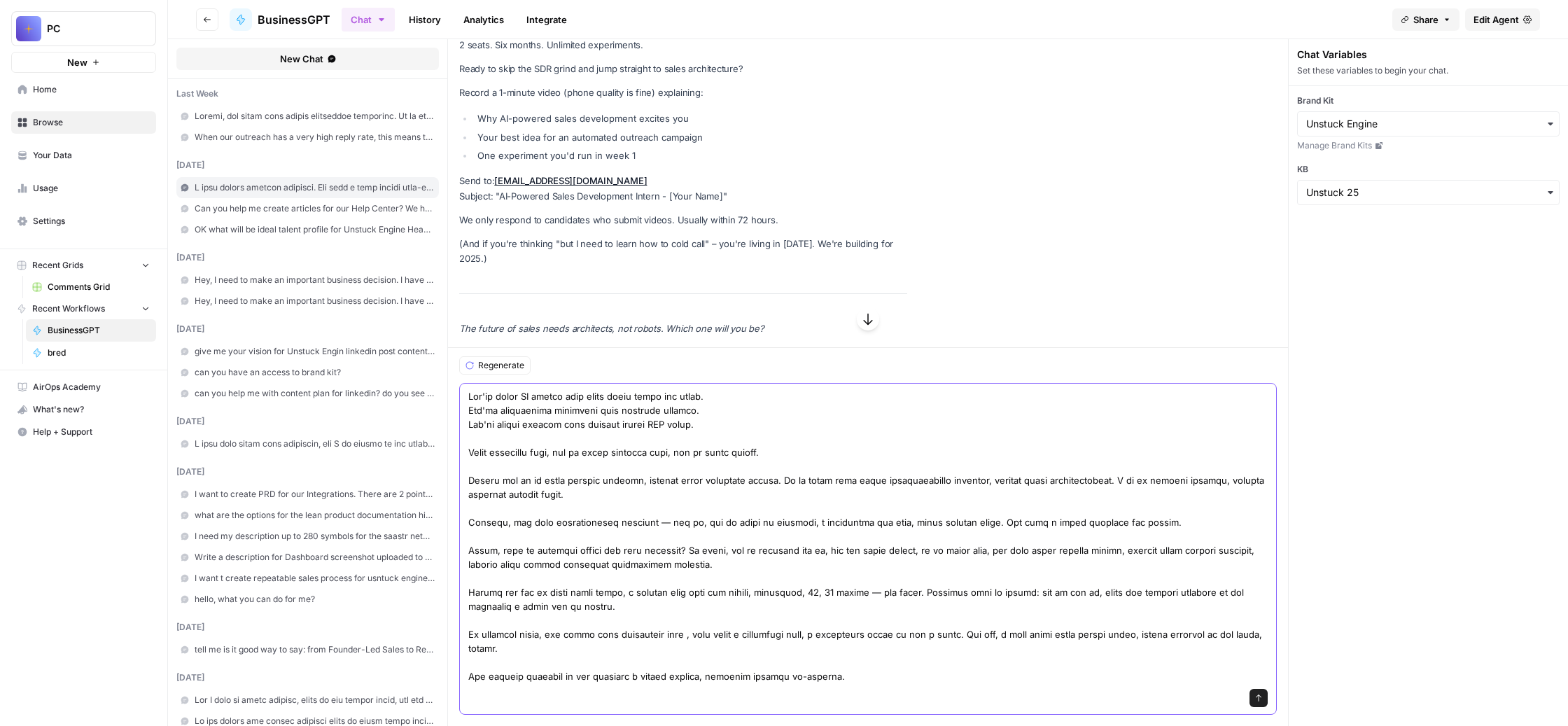
scroll to position [238, 0]
click at [1122, 598] on textarea at bounding box center [868, 536] width 800 height 294
drag, startPoint x: 589, startPoint y: 620, endPoint x: 1221, endPoint y: 606, distance: 632.2
click at [1221, 606] on textarea at bounding box center [868, 536] width 800 height 294
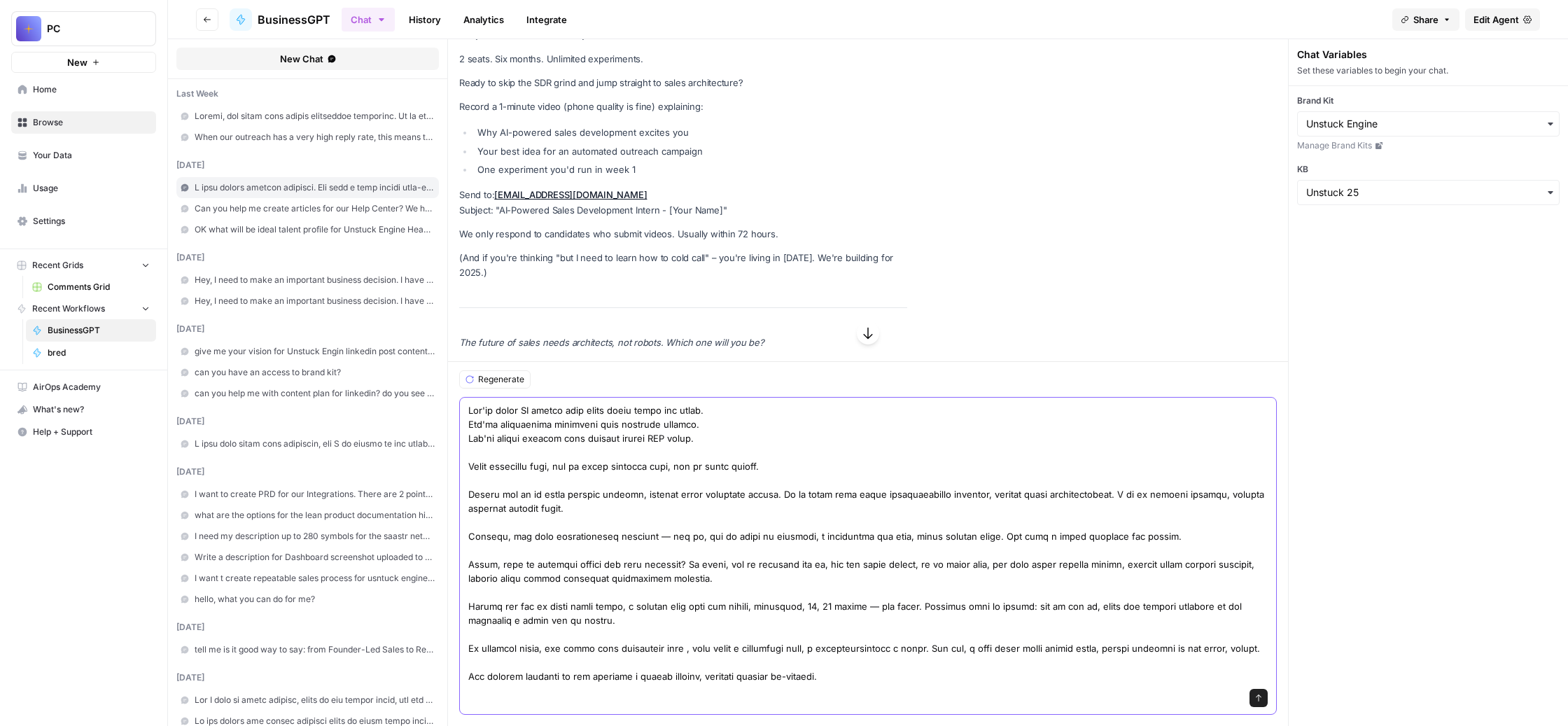
click at [1219, 597] on textarea at bounding box center [868, 543] width 800 height 280
click at [617, 621] on textarea at bounding box center [868, 543] width 800 height 280
click at [840, 620] on textarea at bounding box center [868, 543] width 800 height 280
click at [843, 620] on textarea at bounding box center [868, 543] width 800 height 280
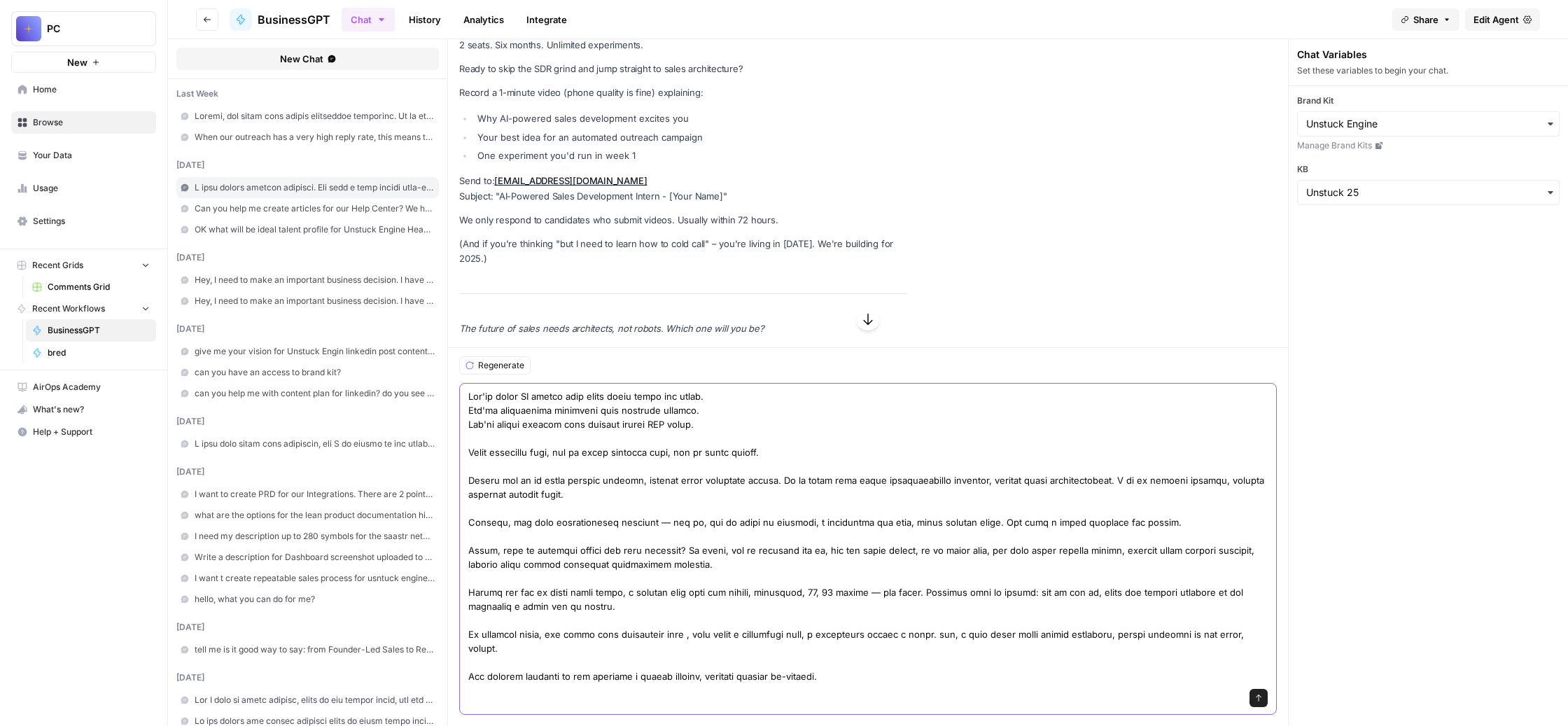
scroll to position [182484, 0]
type textarea "You'll build AI agents that close deals while you sleep. You'll orchestrate cam…"
click at [1264, 694] on icon "submit" at bounding box center [1258, 698] width 8 height 8
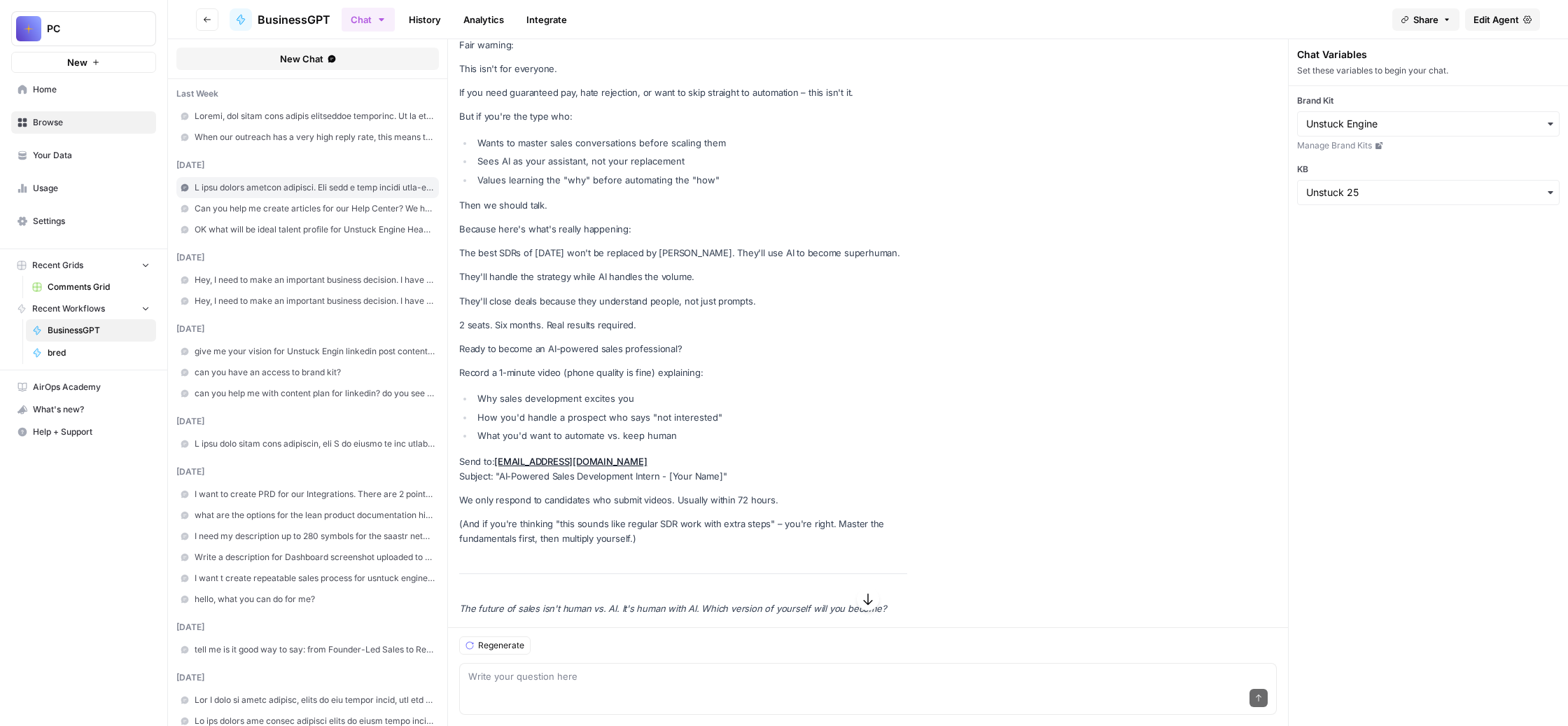
scroll to position [183339, 0]
drag, startPoint x: 956, startPoint y: 351, endPoint x: 532, endPoint y: 346, distance: 424.0
copy strong "AI-Powered Sales Development Intern"
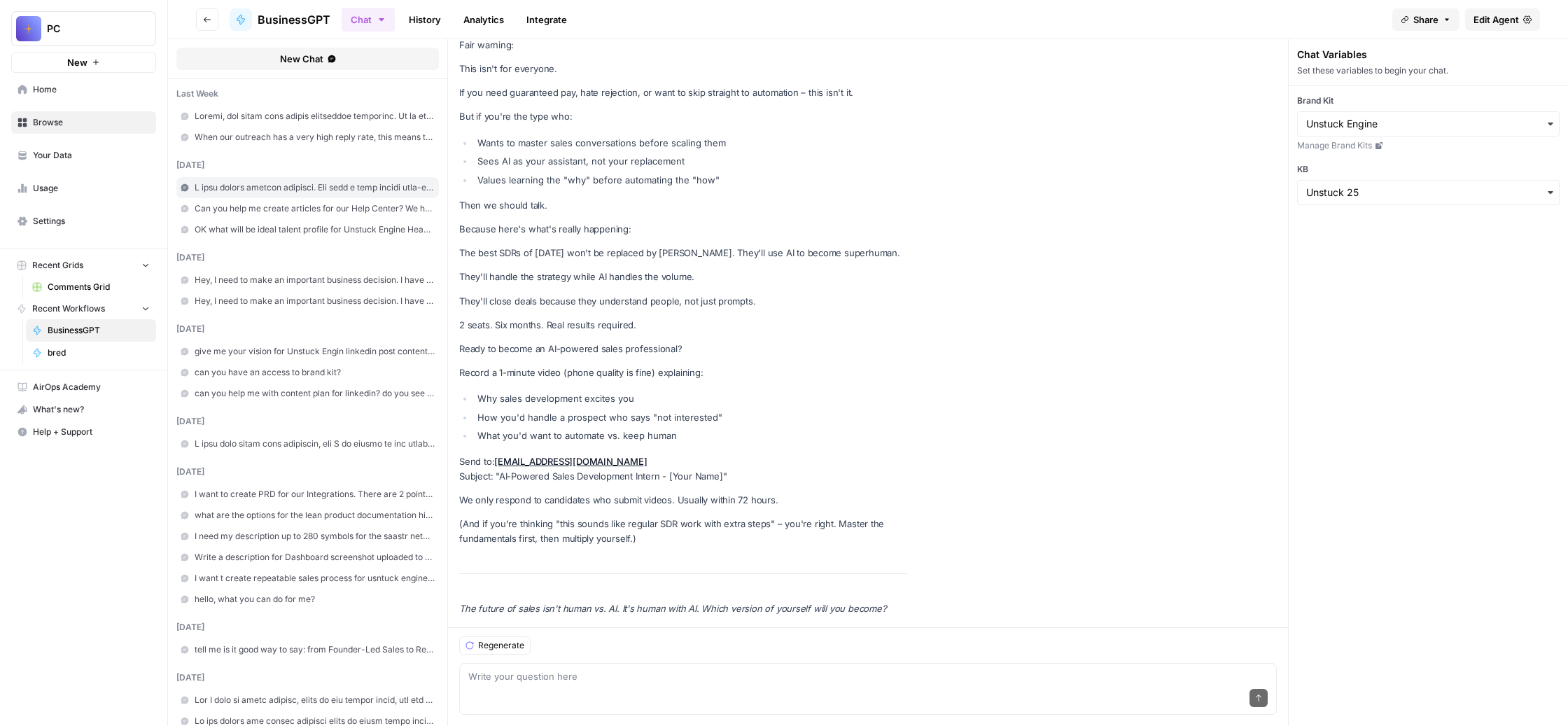
drag, startPoint x: 538, startPoint y: 171, endPoint x: 926, endPoint y: 206, distance: 389.6
click at [621, 669] on textarea at bounding box center [868, 676] width 800 height 14
paste textarea "Сделай мне сейчас версию для LinkedIn, потому что там же нужно сказать, что Lin…"
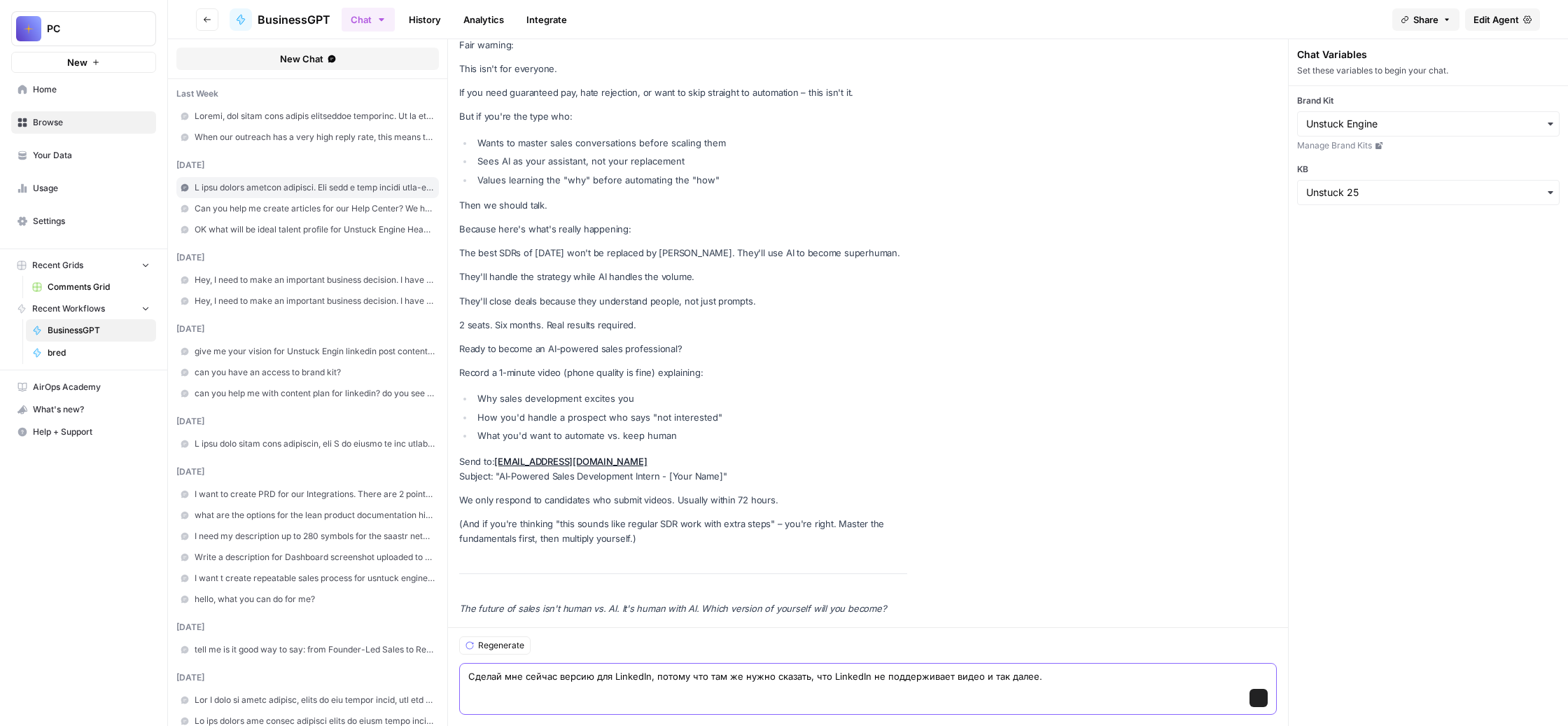
scroll to position [185303, 0]
type textarea "Сделай мне сейчас версию для LinkedIn, потому что там же нужно сказать, что Lin…"
click at [1264, 694] on icon "submit" at bounding box center [1258, 698] width 8 height 8
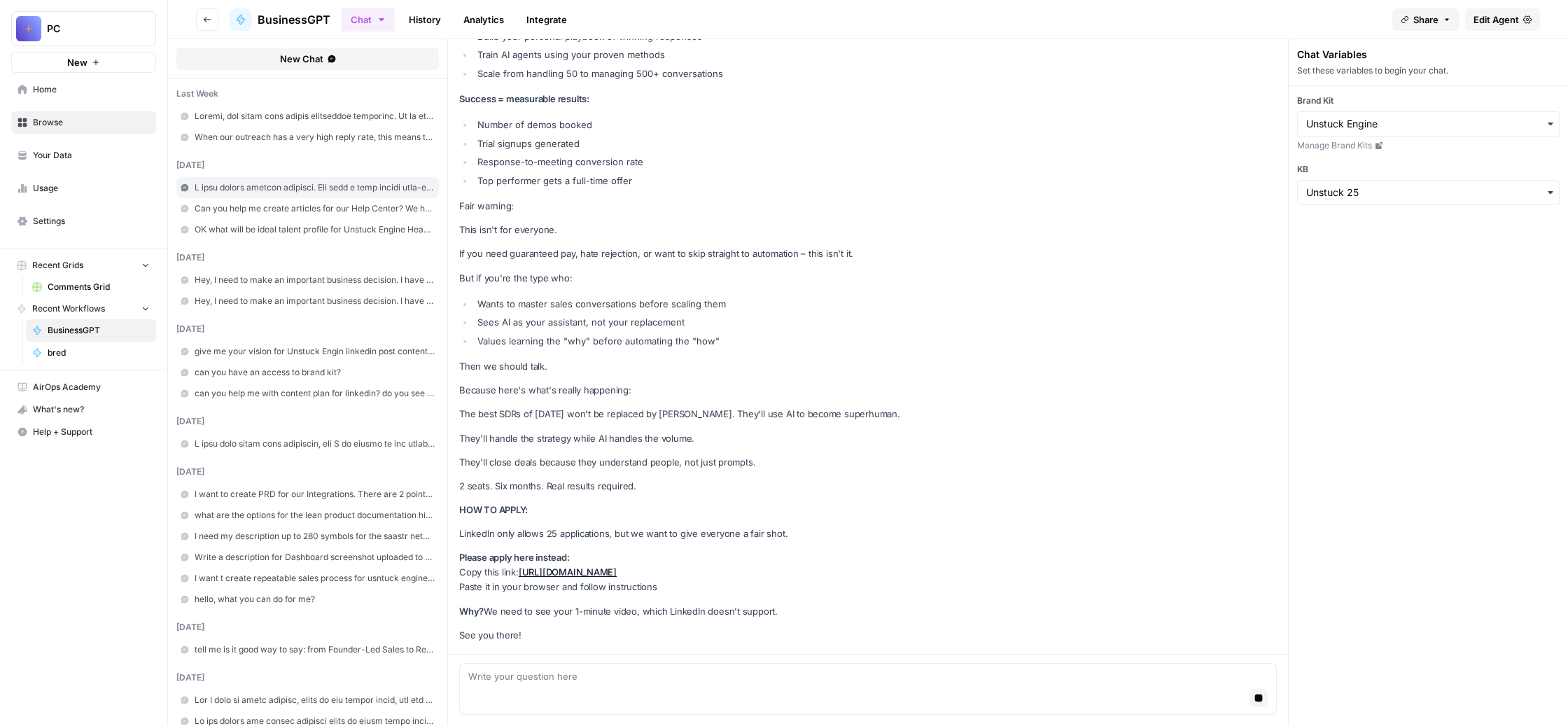
scroll to position [187336, 0]
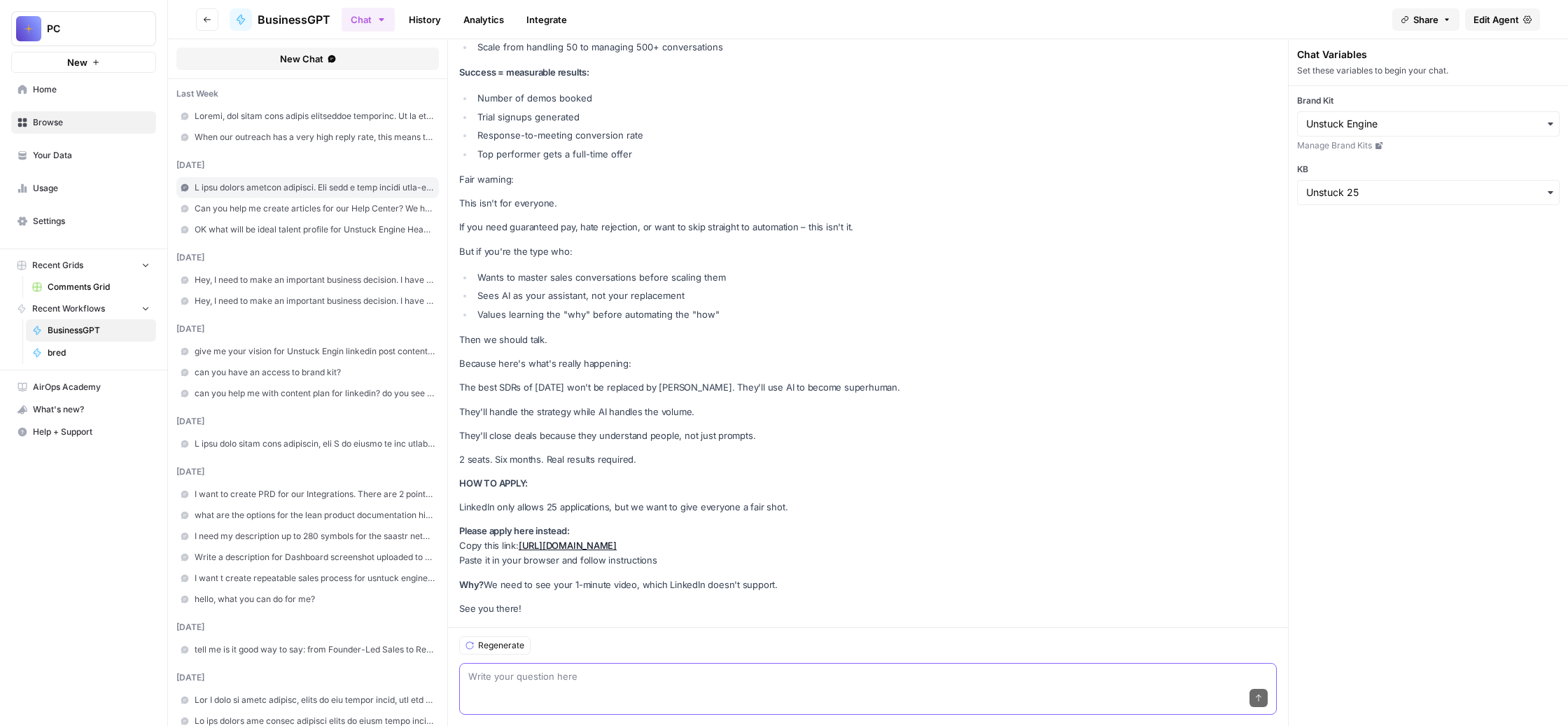
click at [900, 669] on textarea at bounding box center [868, 676] width 800 height 14
paste textarea "Я не хочу, чтобы мы говорили здесь про 25 приложений. Наверное, лучше говорить …"
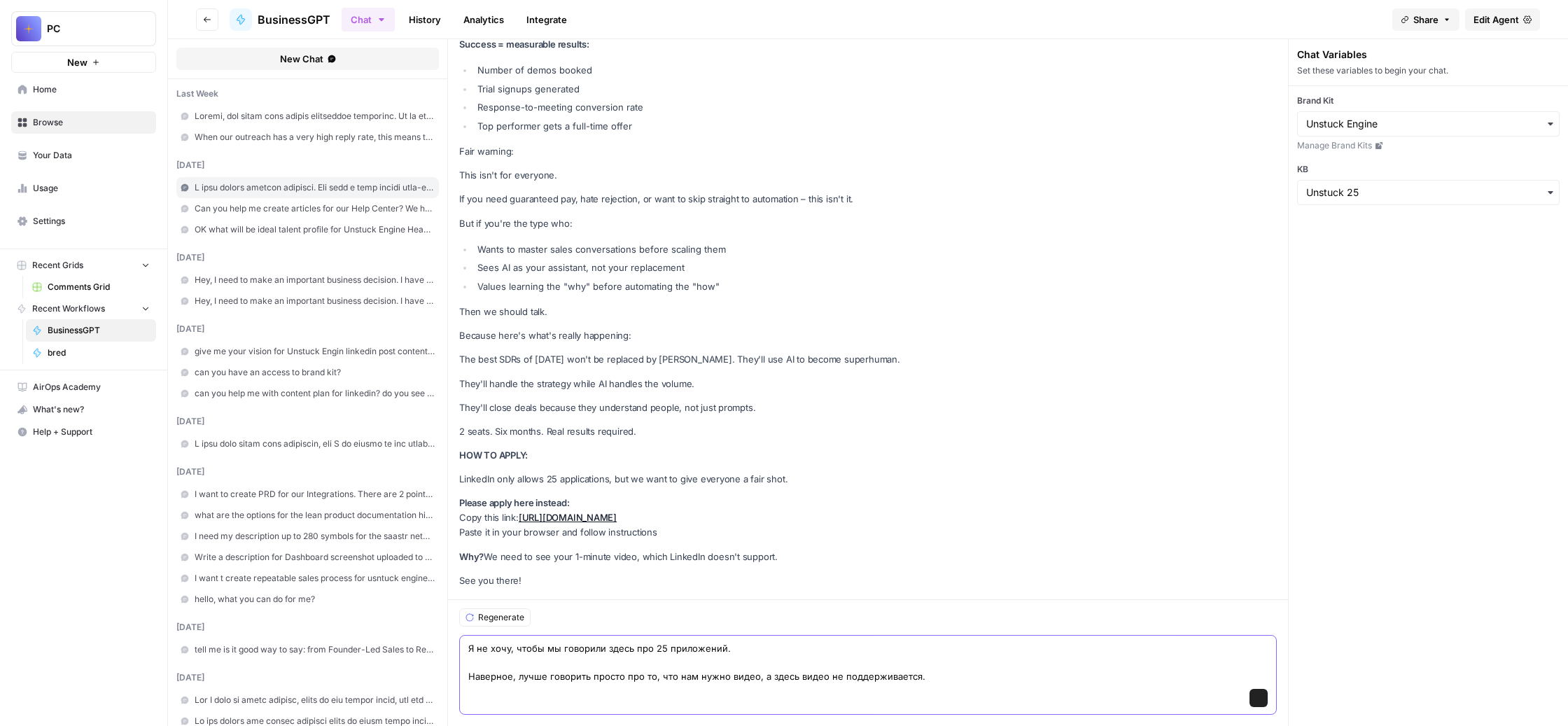
scroll to position [187417, 0]
type textarea "Я не хочу, чтобы мы говорили здесь про 25 приложений. Наверное, лучше говорить …"
click at [1264, 694] on icon "submit" at bounding box center [1258, 698] width 8 height 8
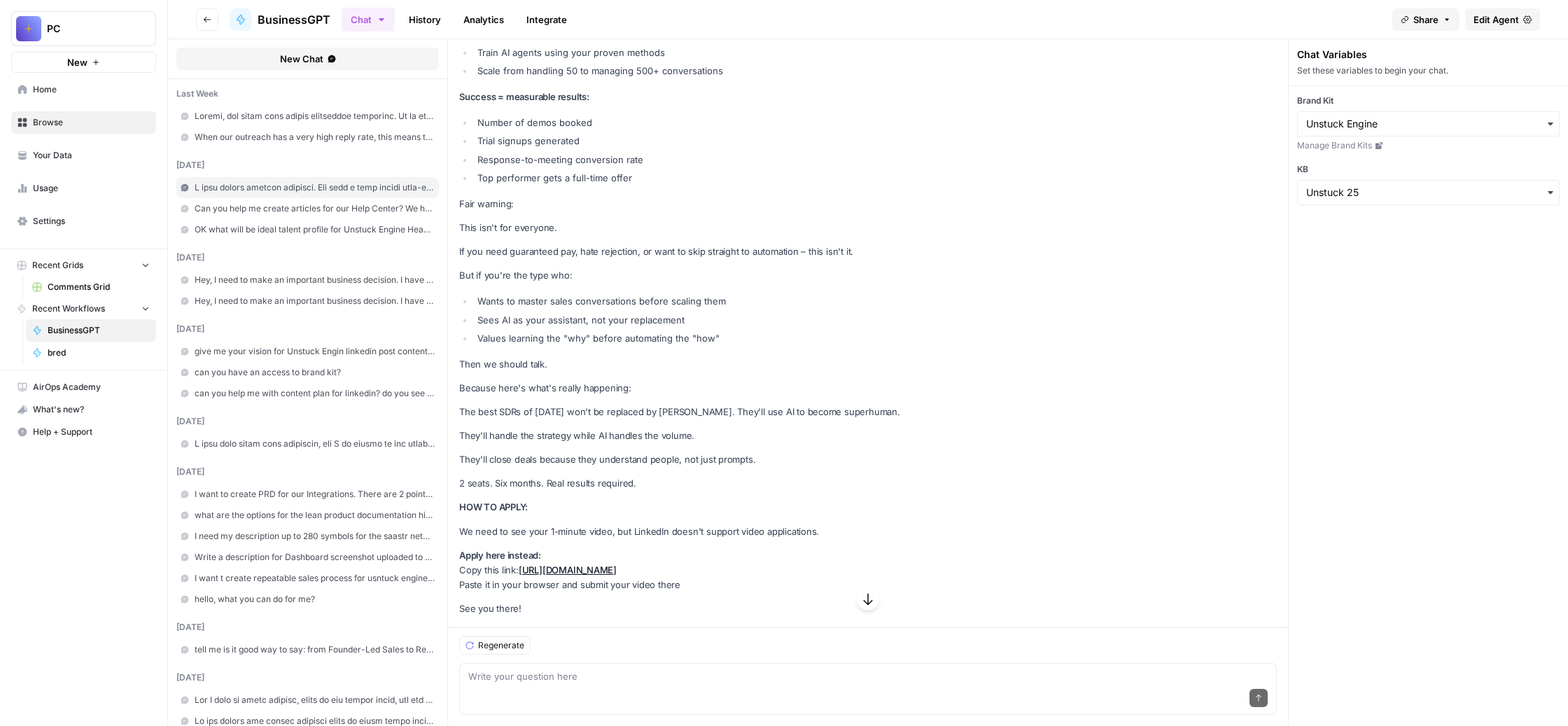
scroll to position [187823, 0]
drag, startPoint x: 954, startPoint y: 258, endPoint x: 525, endPoint y: 270, distance: 429.2
copy strong "AI-Powered Sales Development Intern"
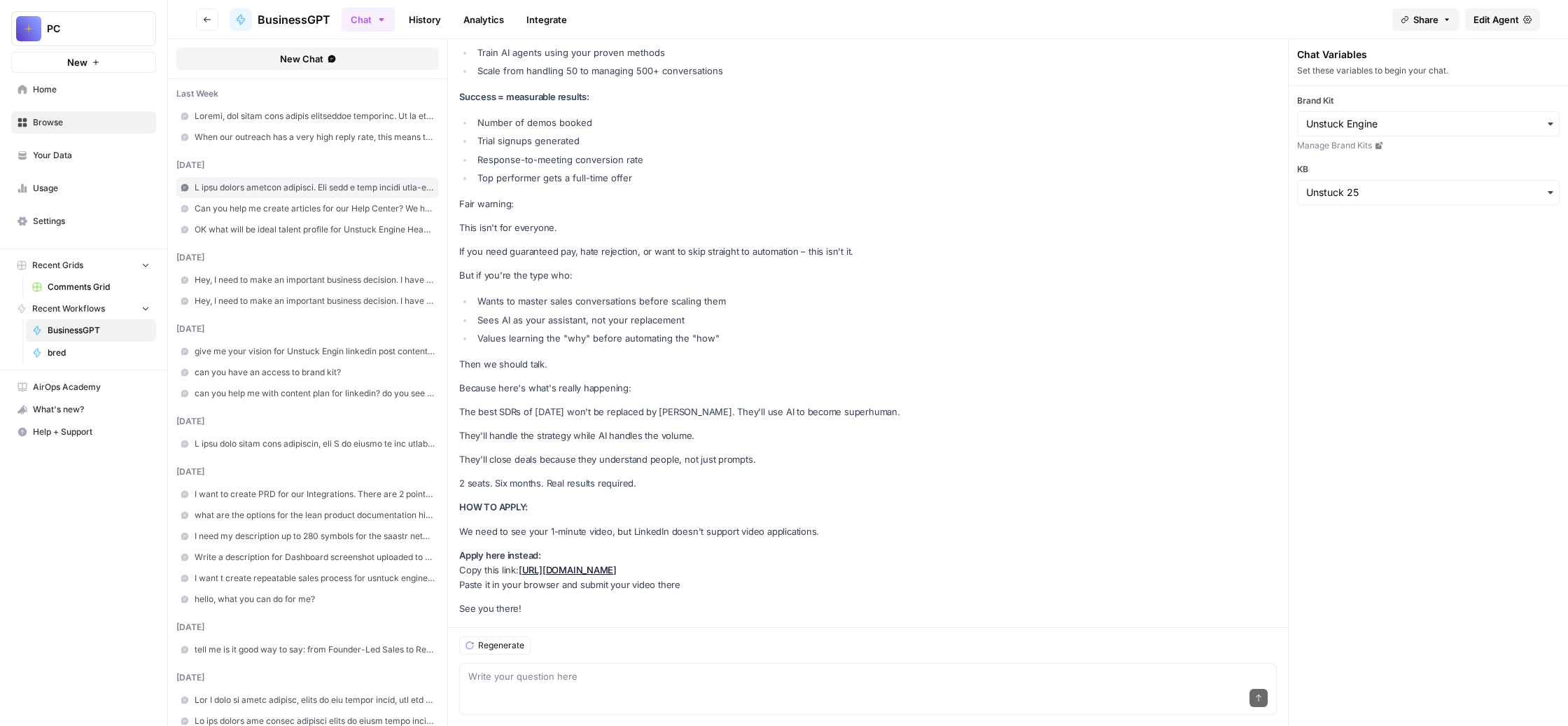
drag, startPoint x: 535, startPoint y: 366, endPoint x: 845, endPoint y: 387, distance: 310.7
drag, startPoint x: 900, startPoint y: 203, endPoint x: 715, endPoint y: 386, distance: 260.2
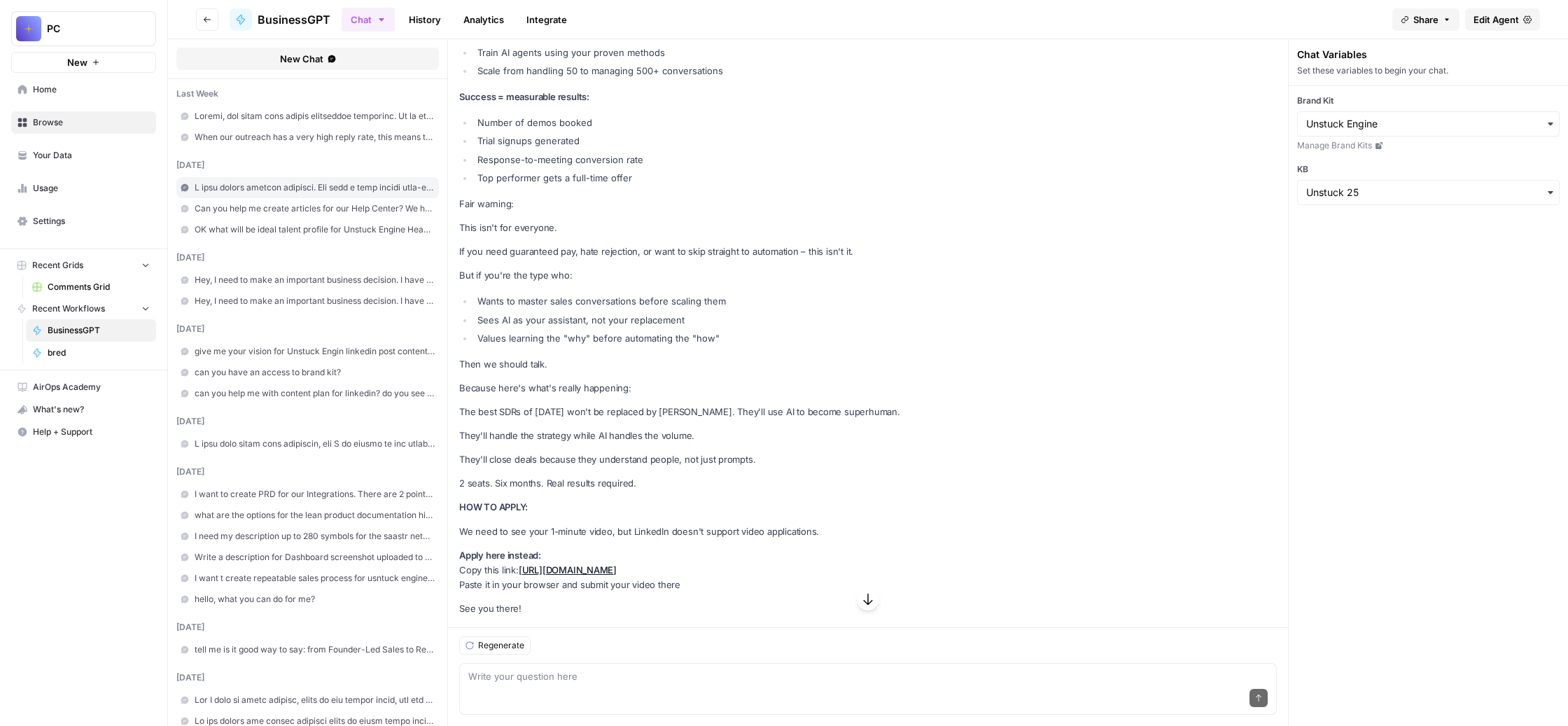
scroll to position [183606, 0]
drag, startPoint x: 533, startPoint y: 152, endPoint x: 909, endPoint y: 333, distance: 417.3
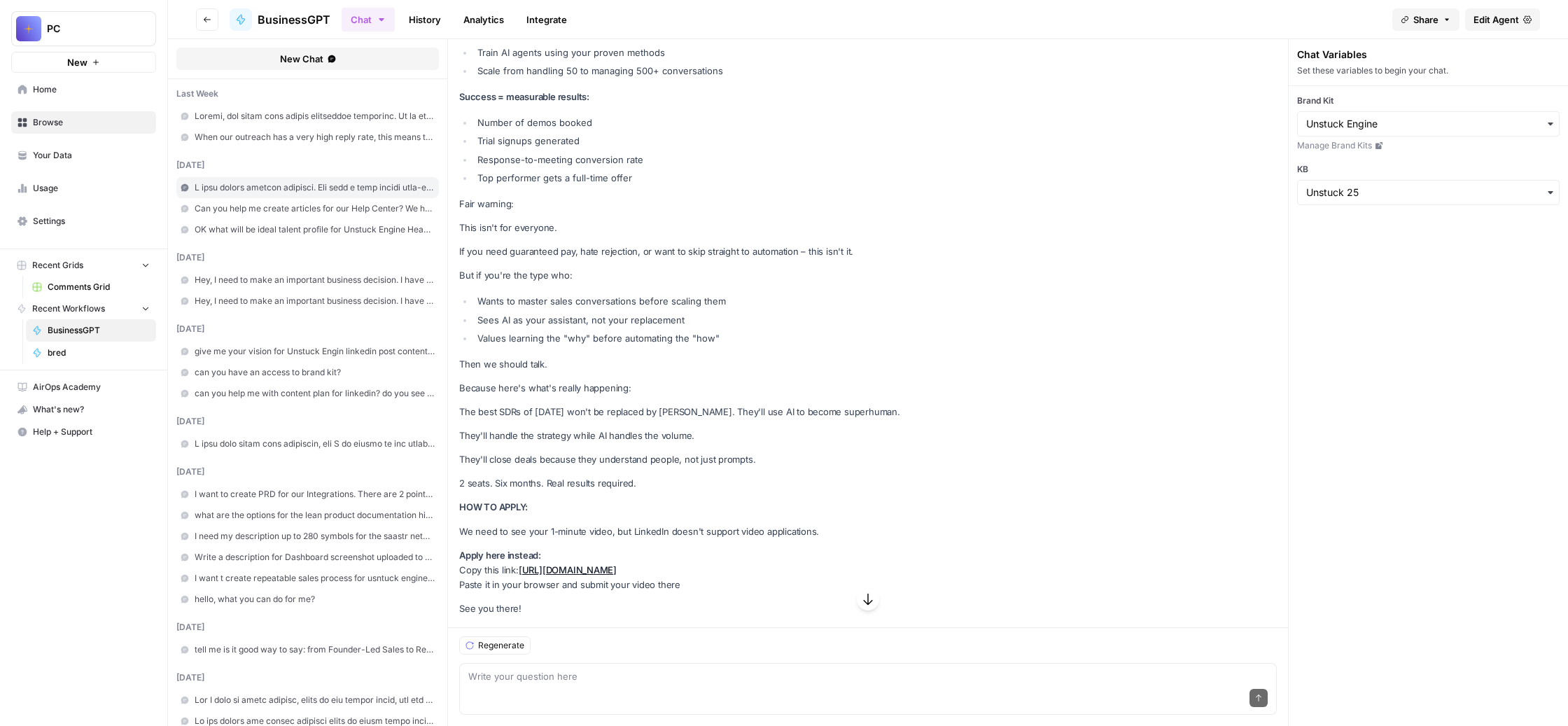
copy div "The SDRs who spent 5 years perfecting cold emails? They're panicking. AI now wr…"
drag, startPoint x: 626, startPoint y: 564, endPoint x: 588, endPoint y: 153, distance: 412.8
drag, startPoint x: 533, startPoint y: 286, endPoint x: 885, endPoint y: 525, distance: 425.5
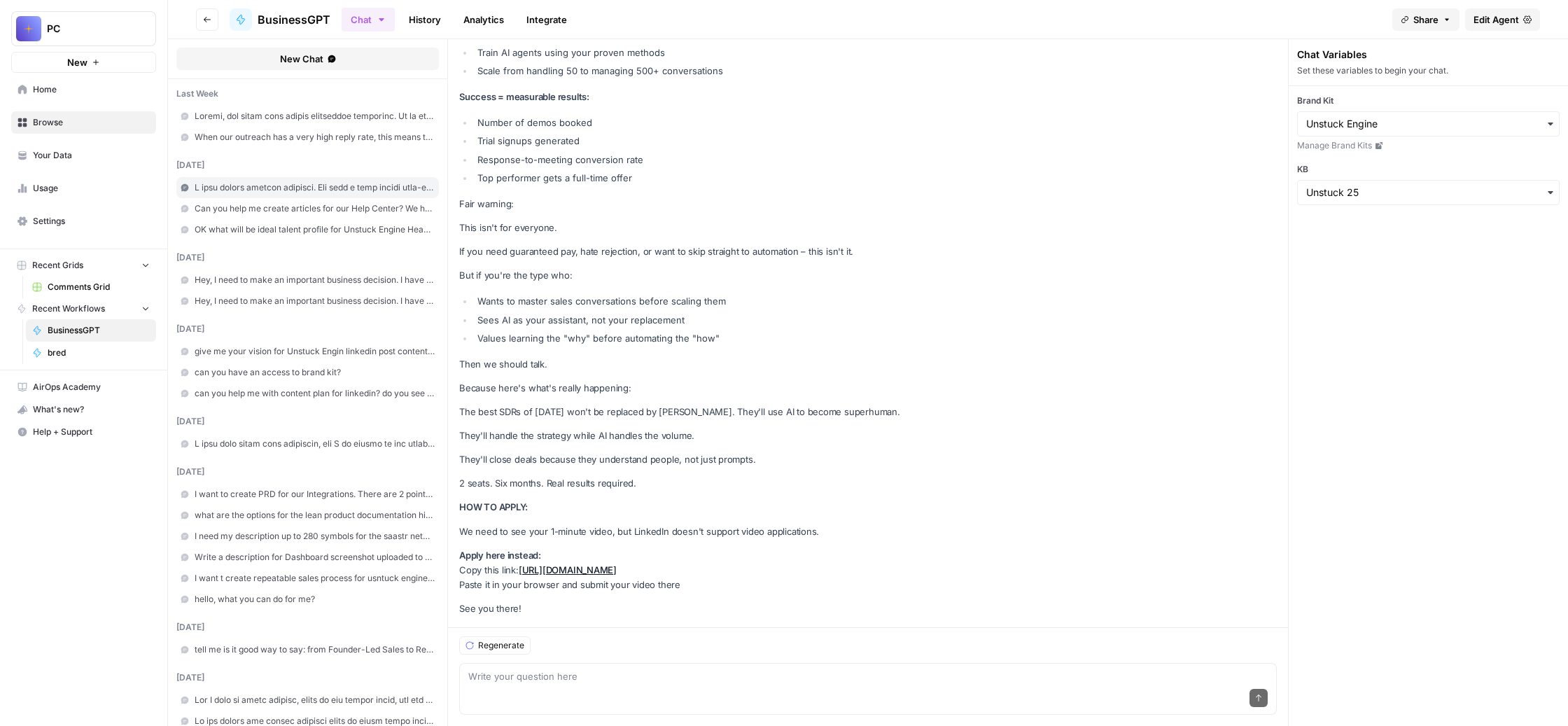
click at [586, 683] on div "Send" at bounding box center [868, 698] width 800 height 31
paste textarea "Слушай, а ты потерял, что человек должен видео написать, и ты сразу говоришь, ч…"
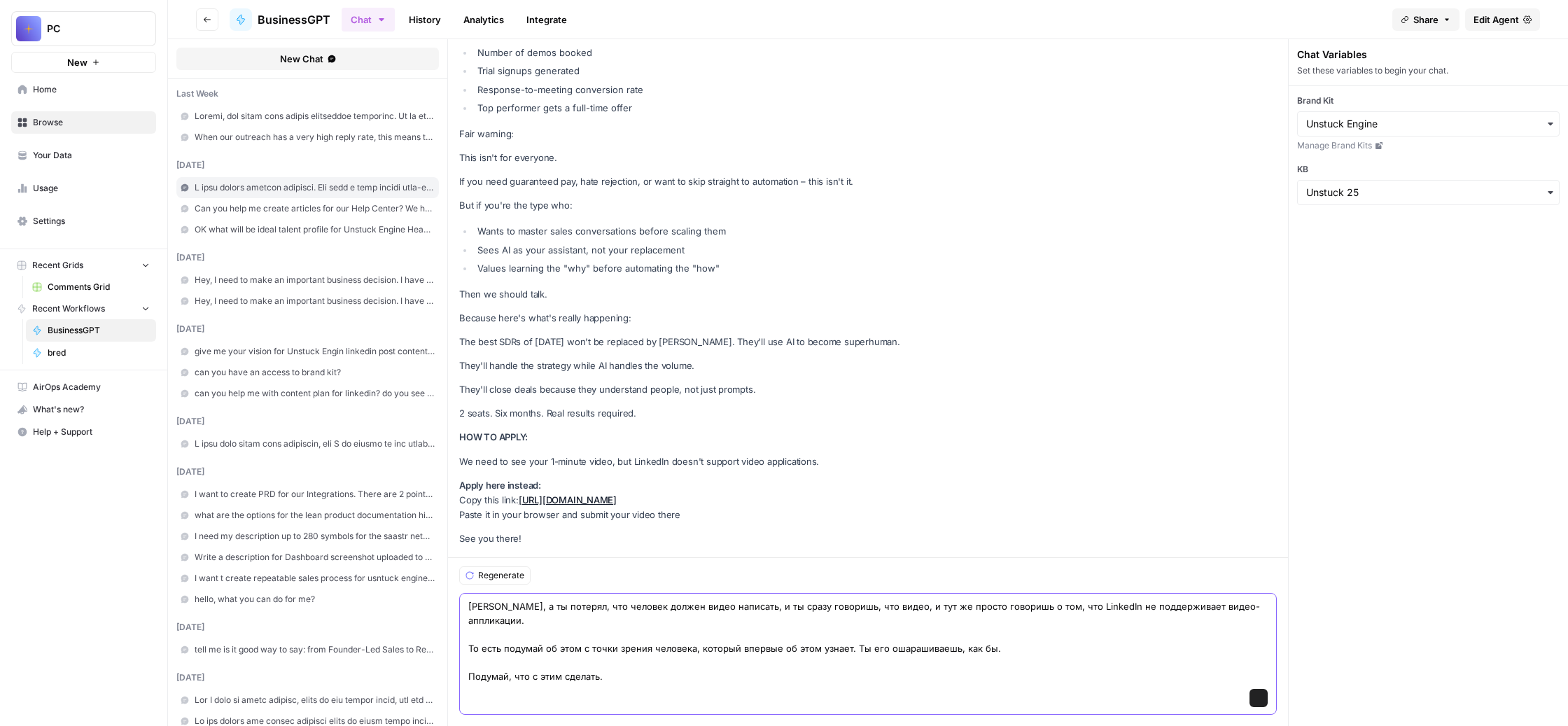
scroll to position [189601, 0]
type textarea "Слушай, а ты потерял, что человек должен видео написать, и ты сразу говоришь, ч…"
click at [1262, 694] on icon "submit" at bounding box center [1259, 698] width 6 height 7
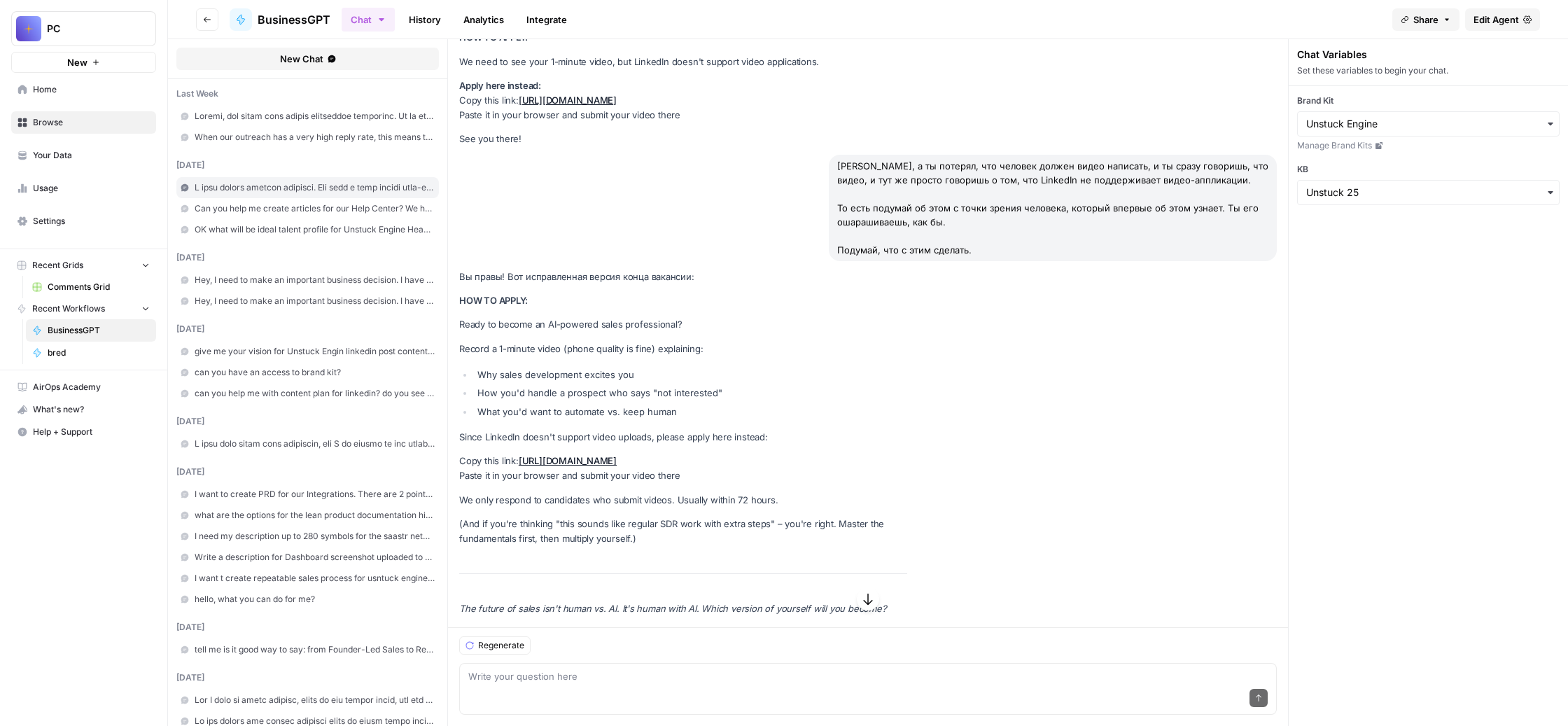
scroll to position [187692, 0]
drag, startPoint x: 807, startPoint y: 413, endPoint x: 516, endPoint y: 443, distance: 292.5
copy div "⚠️ Special Application Process - See Below ⚠️ The SDRs who spent 5 years perfec…"
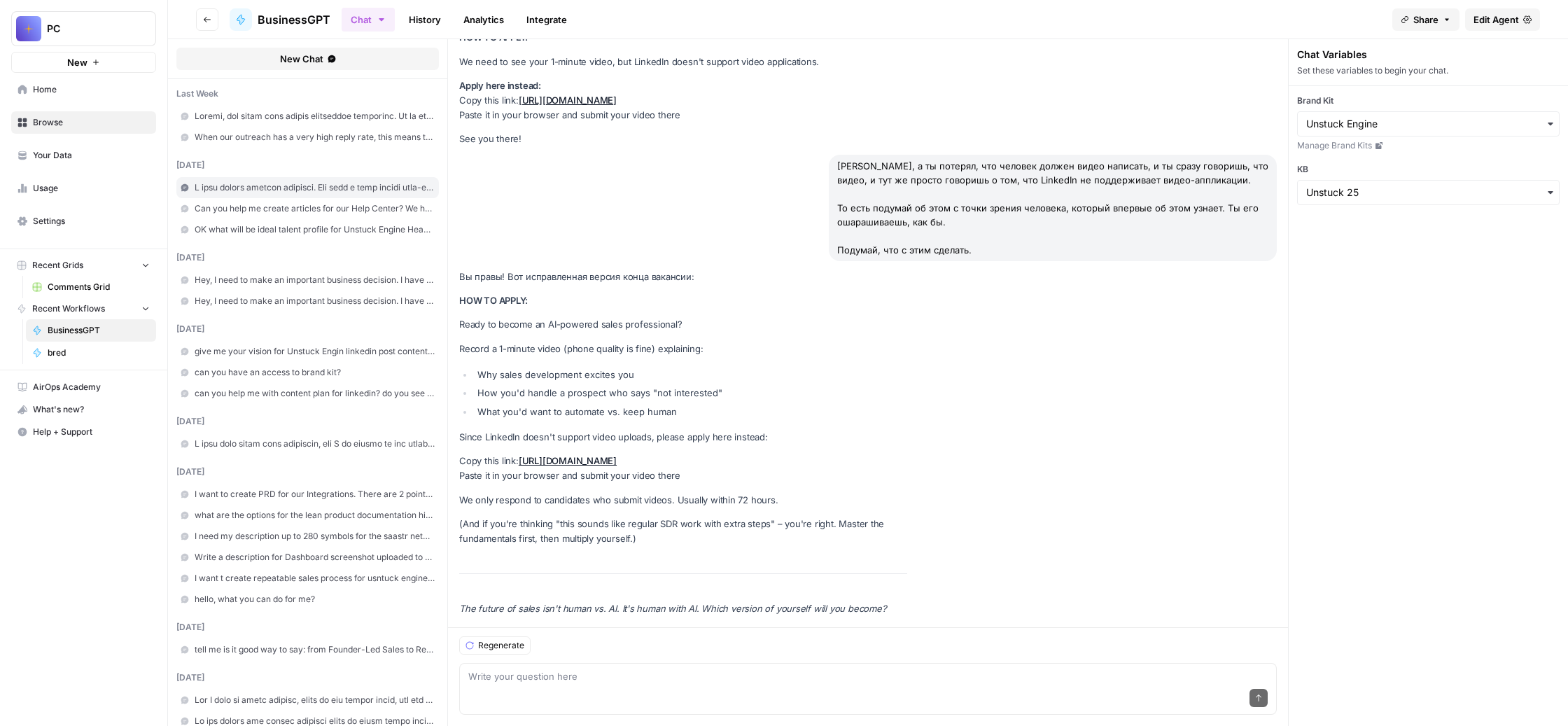
drag, startPoint x: 800, startPoint y: 457, endPoint x: 536, endPoint y: 104, distance: 440.8
click at [536, 270] on div "Вы правы! Вот исправленная версия конца вакансии: HOW TO APPLY: Ready to become…" at bounding box center [683, 443] width 448 height 346
copy div "HOW TO APPLY: Ready to become an AI-powered sales professional? Record a 1-minu…"
click at [635, 669] on textarea at bounding box center [868, 676] width 800 height 14
paste textarea "Смотри, мы вообще ничего не написали про то, чтобы эти люди сначала пошли на са…"
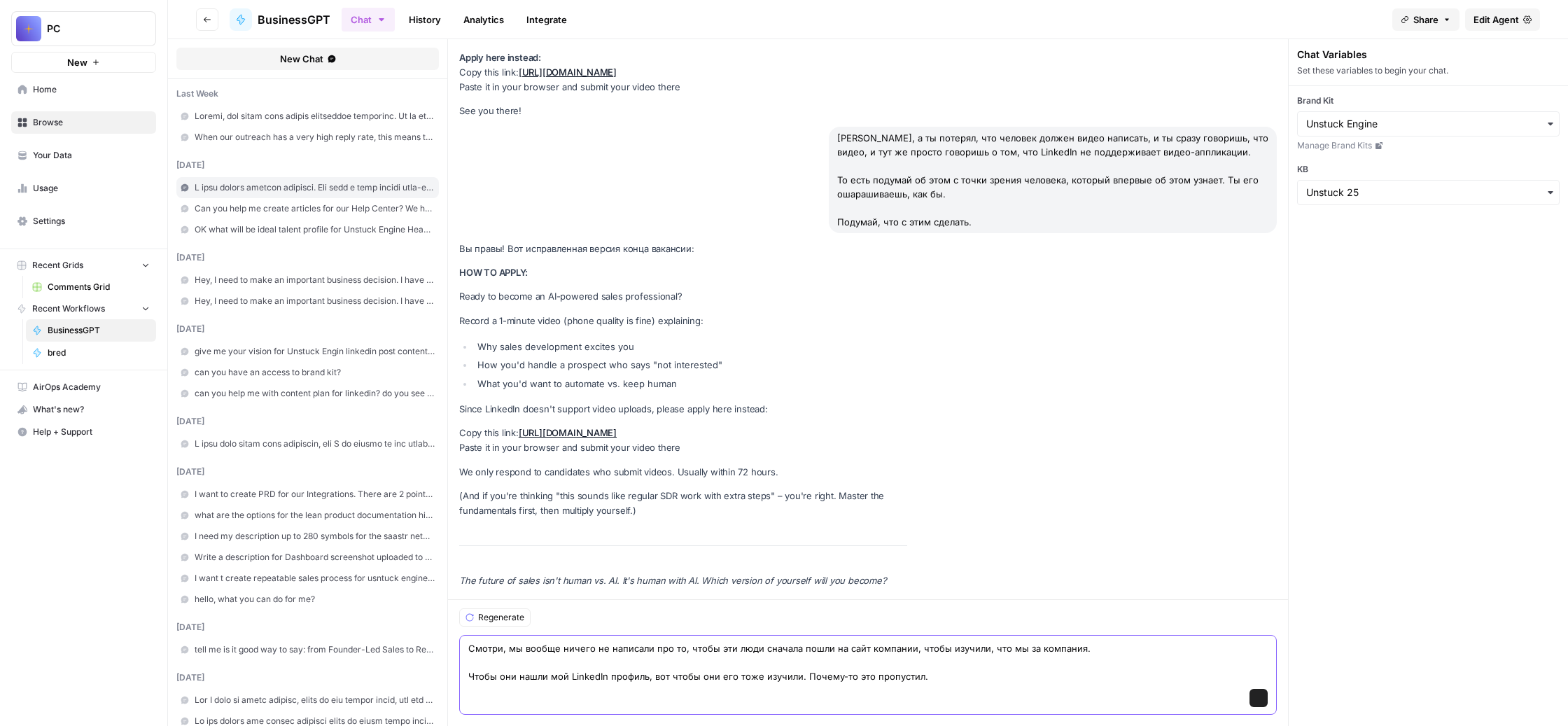
scroll to position [190242, 0]
type textarea "Смотри, мы вообще ничего не написали про то, чтобы эти люди сначала пошли на са…"
click at [1264, 688] on button "Send" at bounding box center [1259, 698] width 18 height 18
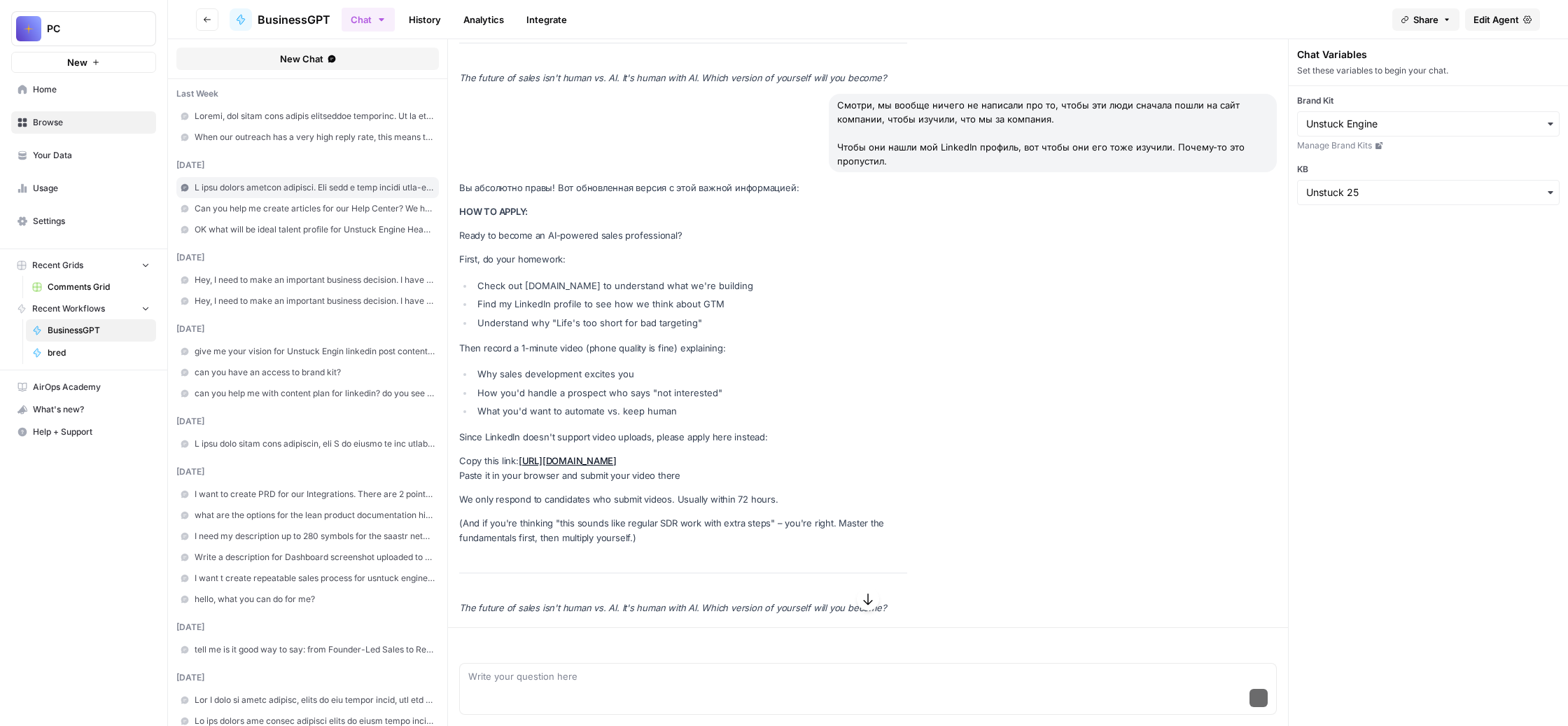
scroll to position [190895, 0]
drag, startPoint x: 894, startPoint y: 212, endPoint x: 522, endPoint y: 112, distance: 385.2
drag, startPoint x: 862, startPoint y: 378, endPoint x: 520, endPoint y: 152, distance: 409.9
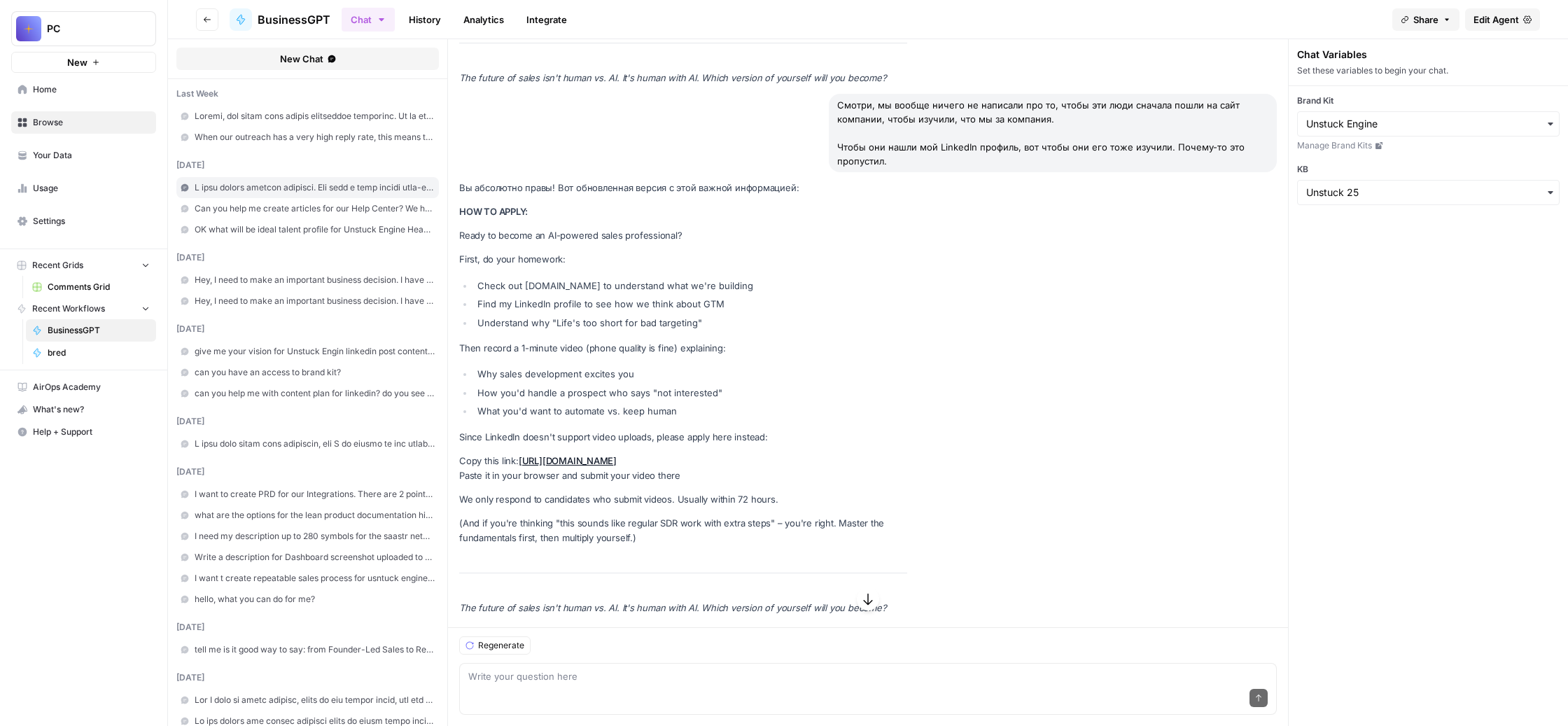
copy div "First, do your homework: Check out unstuckengine.com to understand what we're b…"
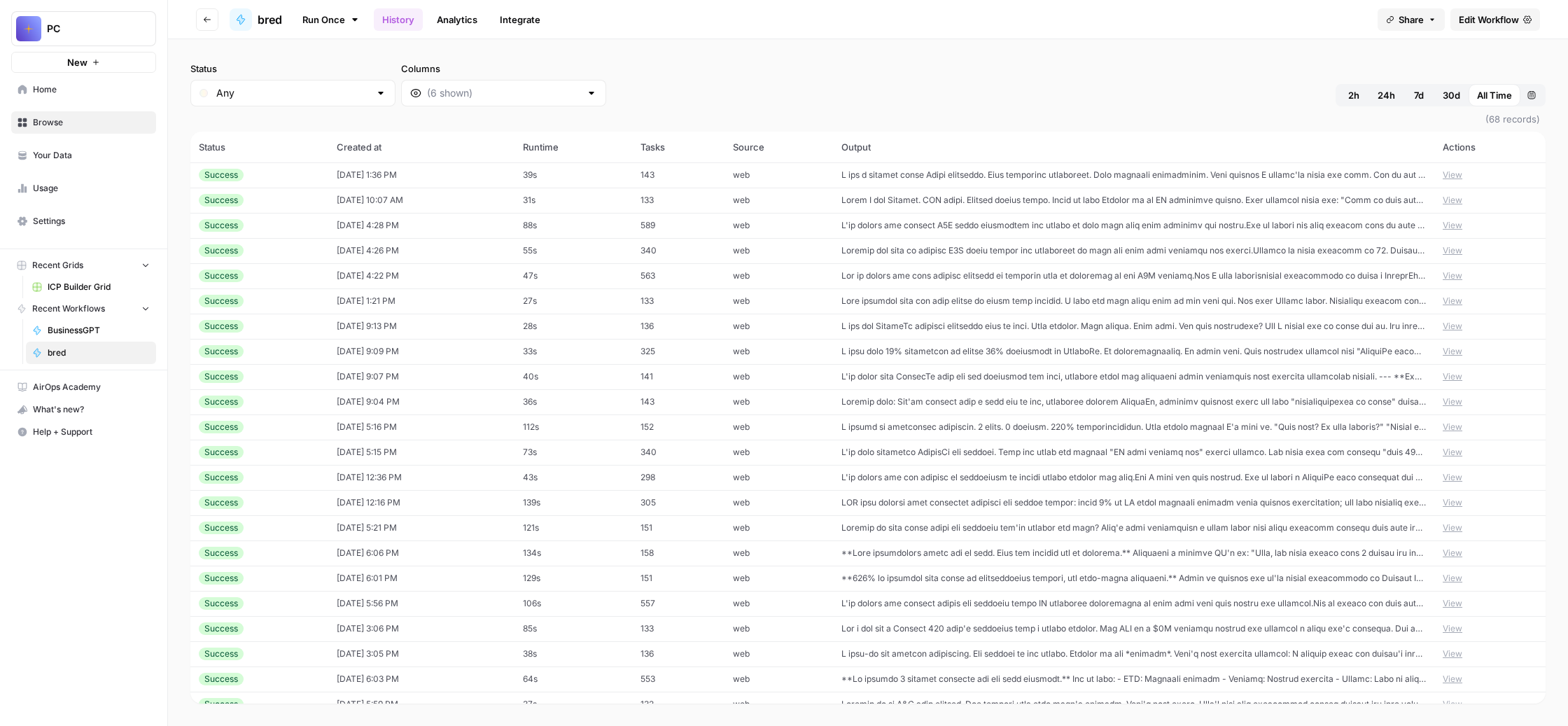
click at [369, 24] on link "Run Once" at bounding box center [331, 19] width 75 height 24
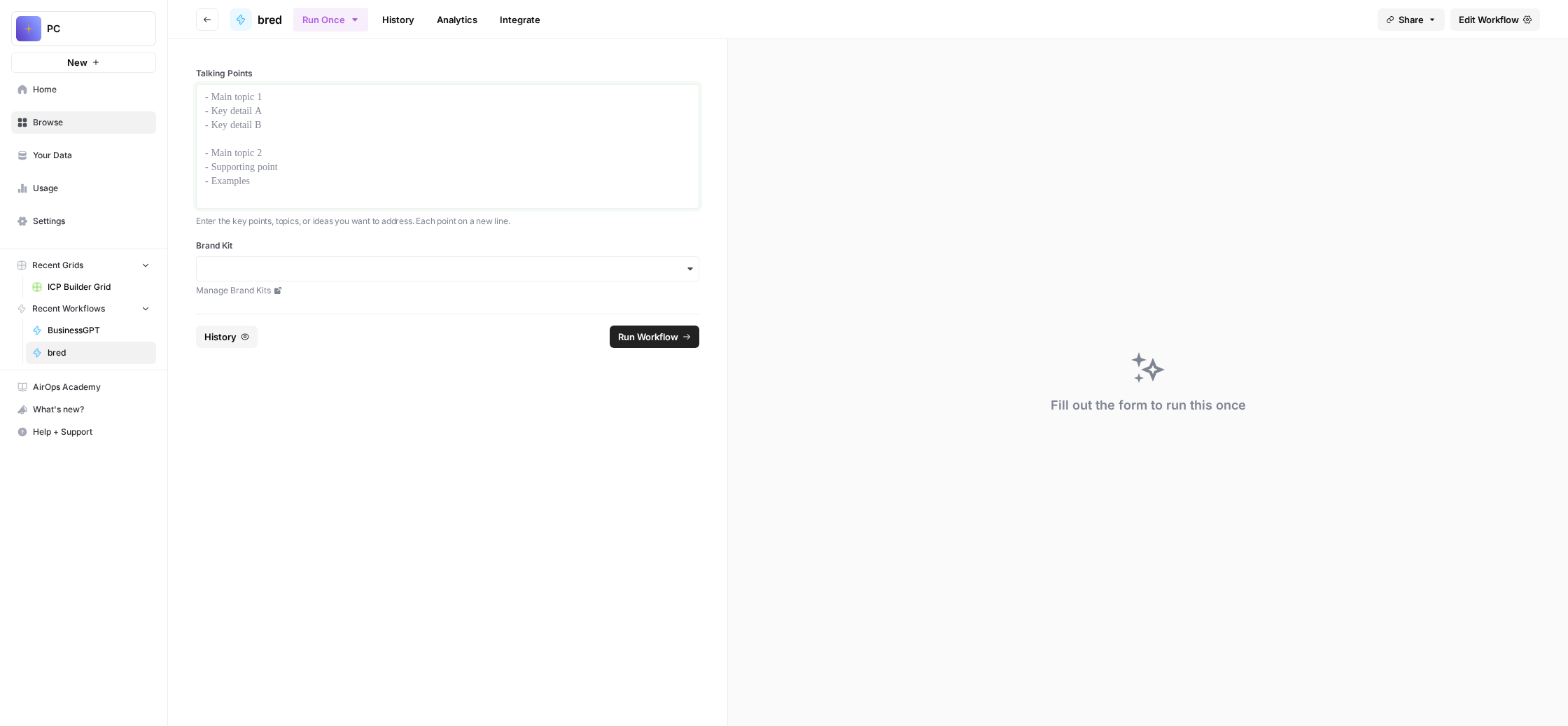
click at [348, 104] on p at bounding box center [447, 97] width 485 height 14
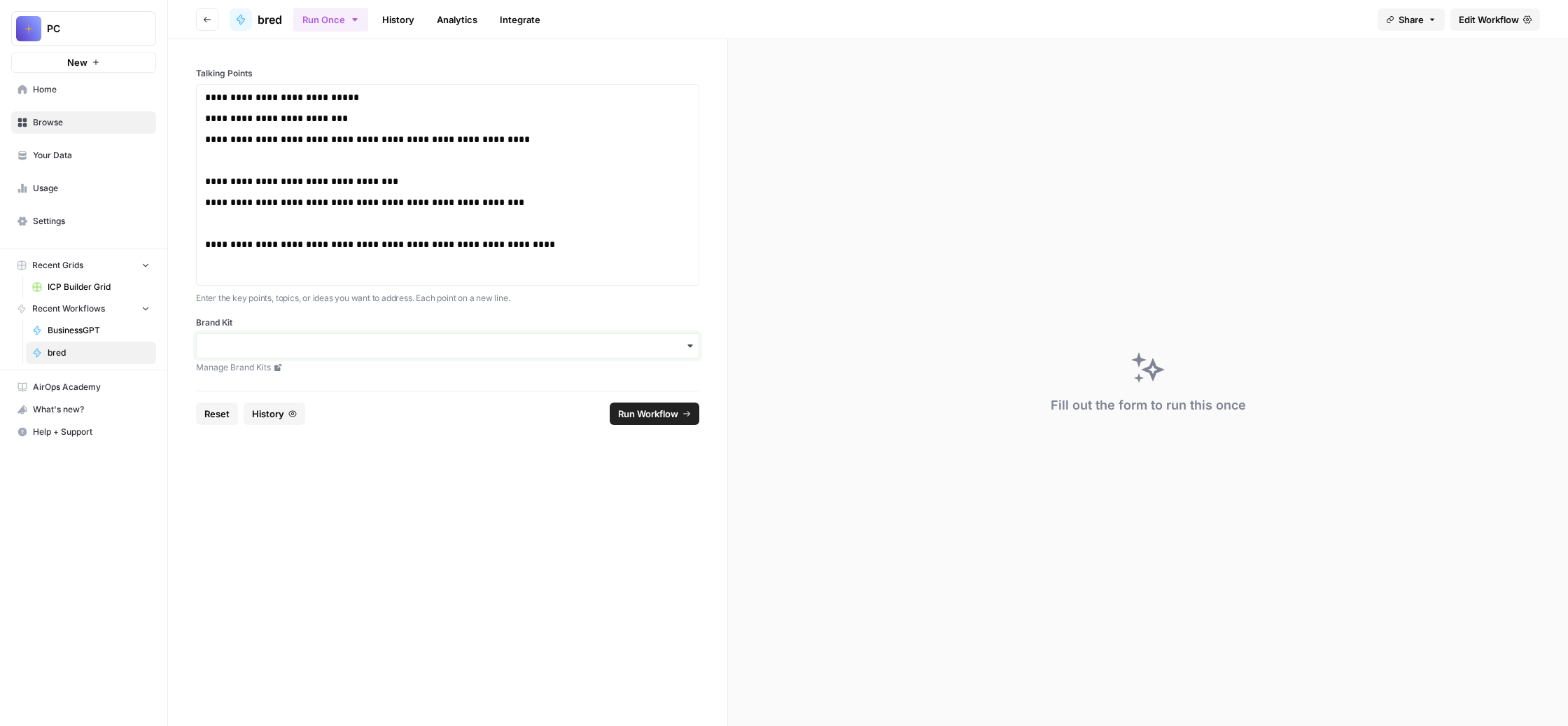
click at [510, 353] on input "Brand Kit" at bounding box center [447, 346] width 485 height 14
click at [469, 491] on div "Unstuck Engine" at bounding box center [514, 488] width 440 height 27
click at [443, 280] on p "**********" at bounding box center [413, 258] width 415 height 42
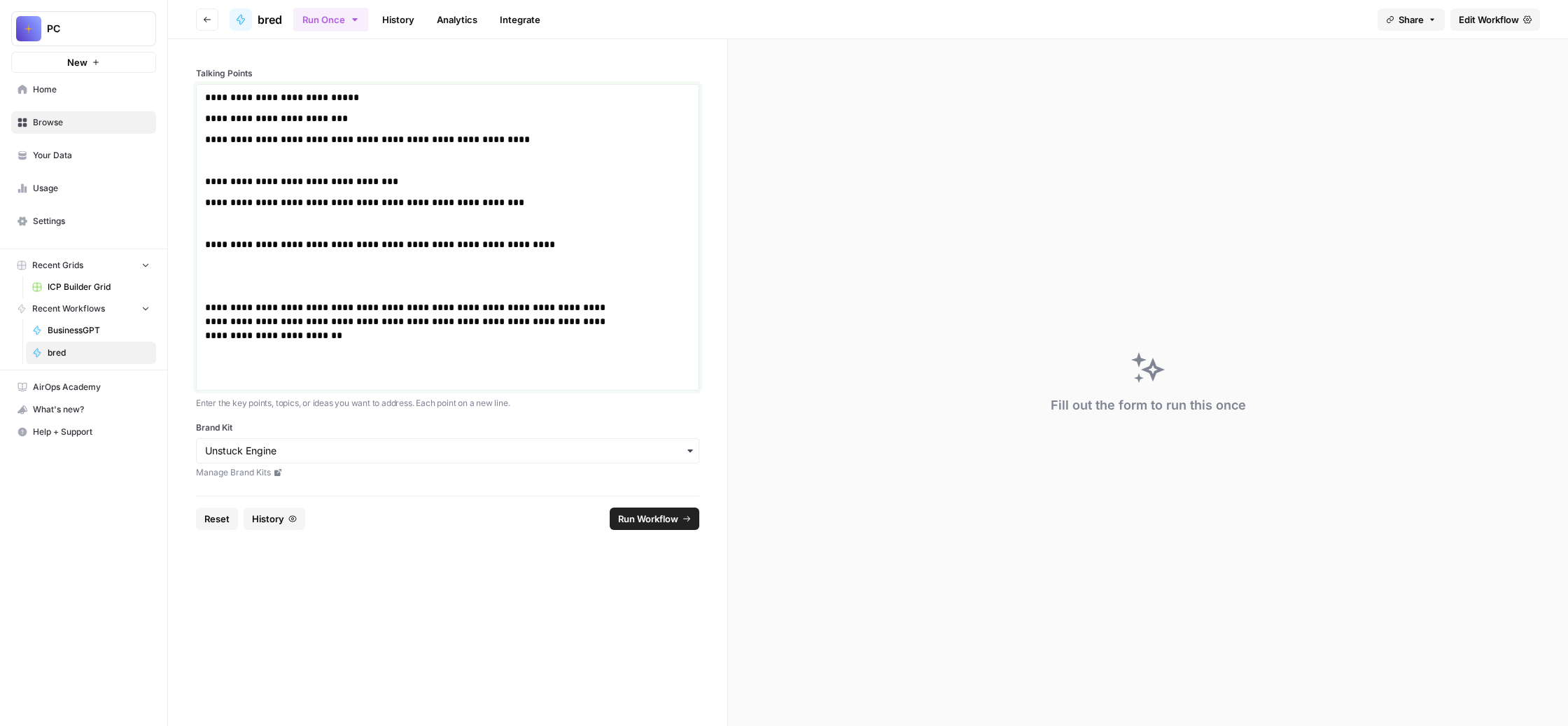
click at [327, 384] on p "**********" at bounding box center [413, 343] width 415 height 84
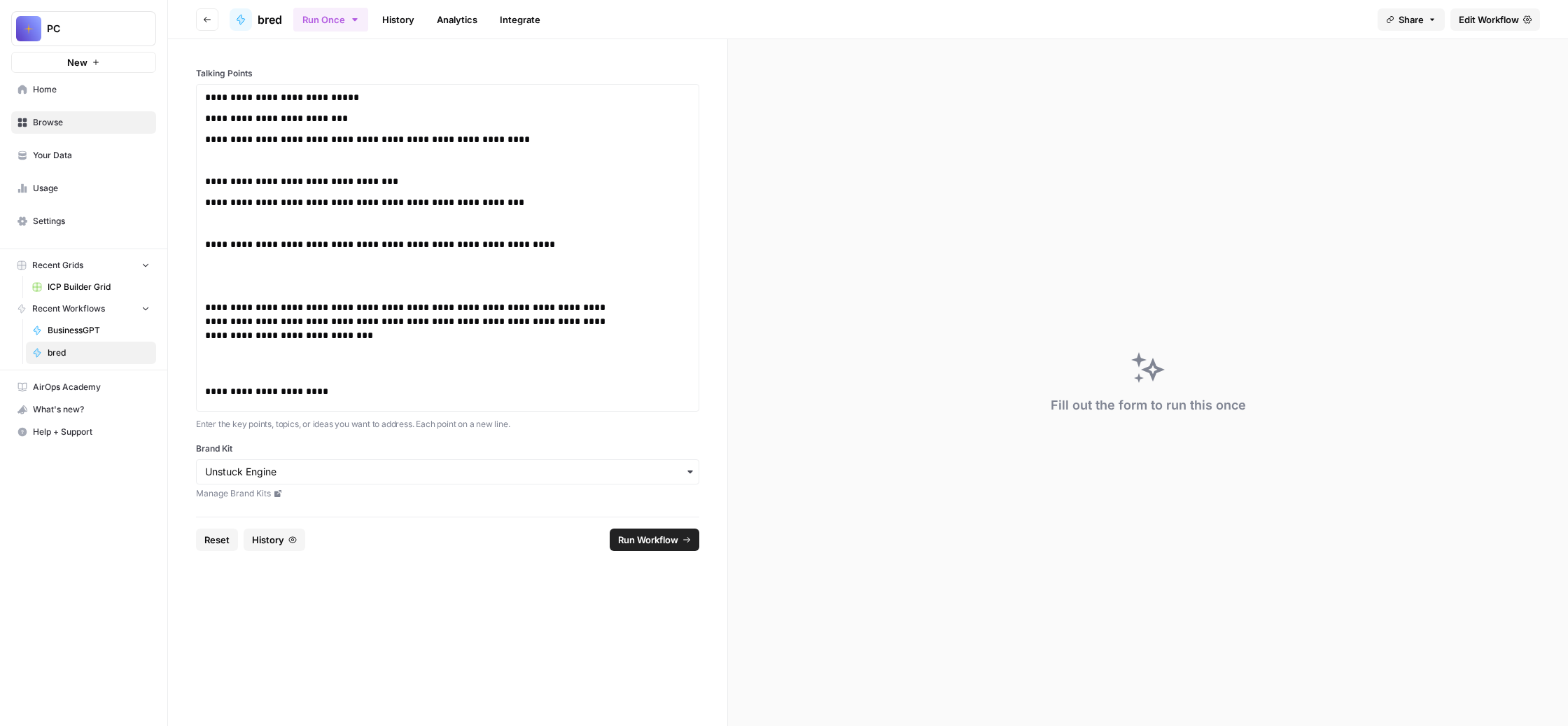
click at [665, 546] on span "Run Workflow" at bounding box center [648, 539] width 61 height 14
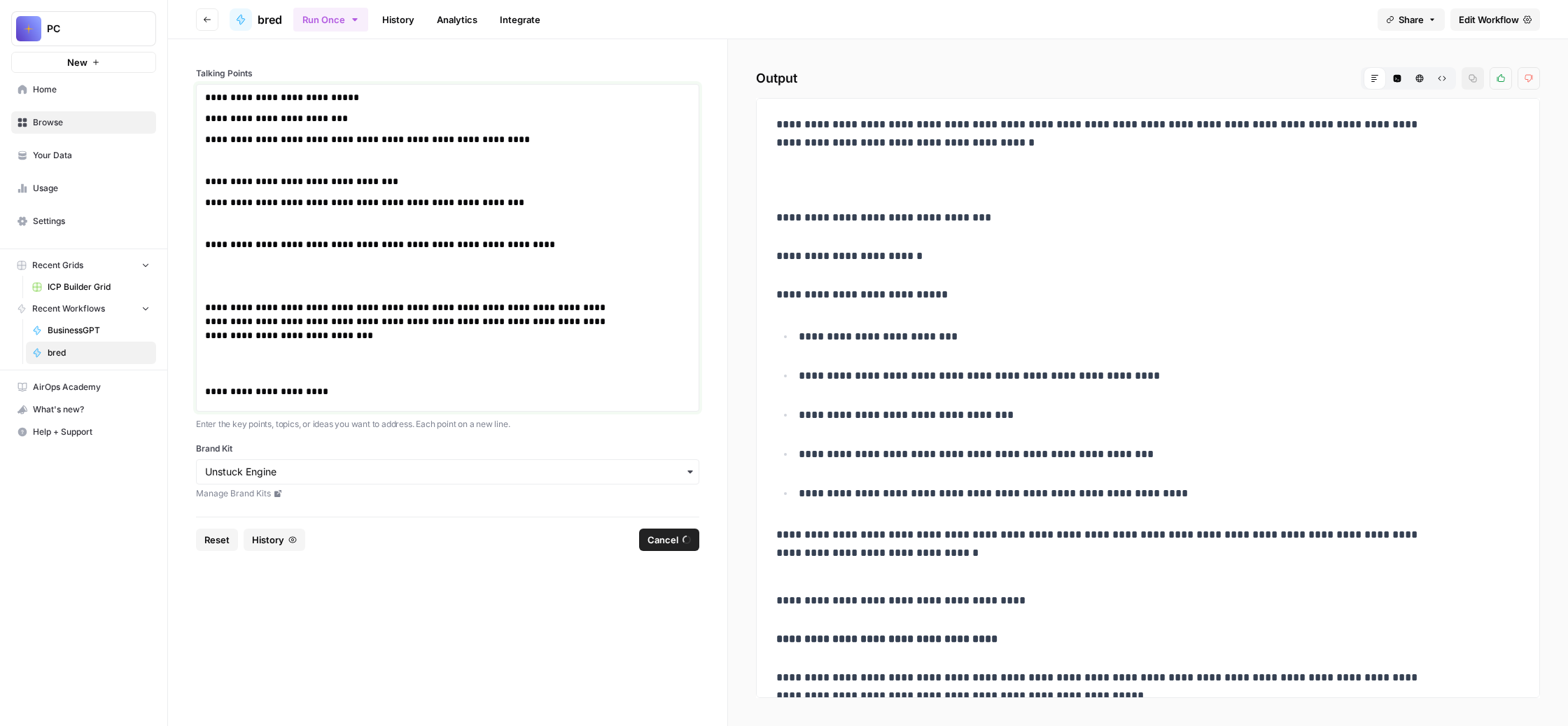
click at [523, 405] on p "**********" at bounding box center [413, 394] width 415 height 21
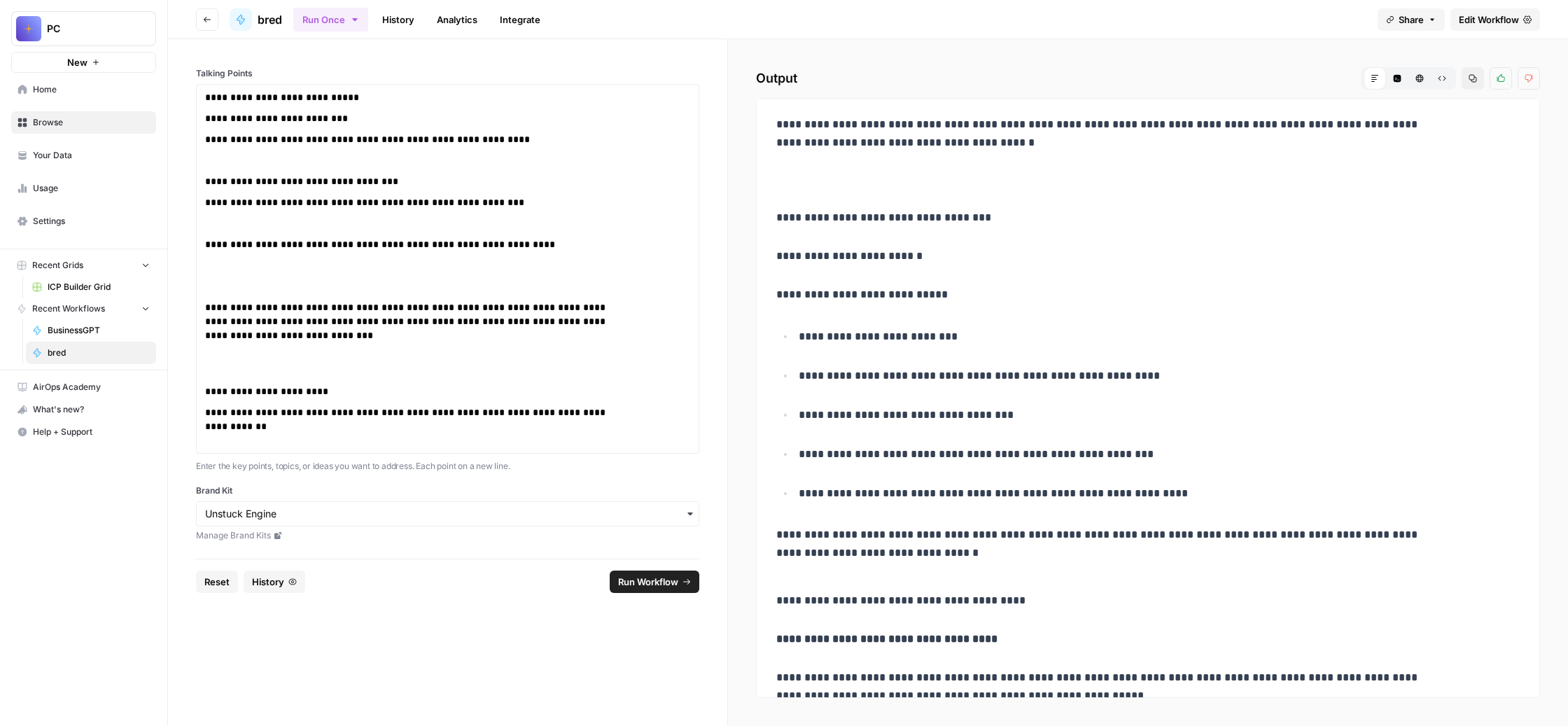
click at [679, 588] on span "Run Workflow" at bounding box center [648, 581] width 61 height 14
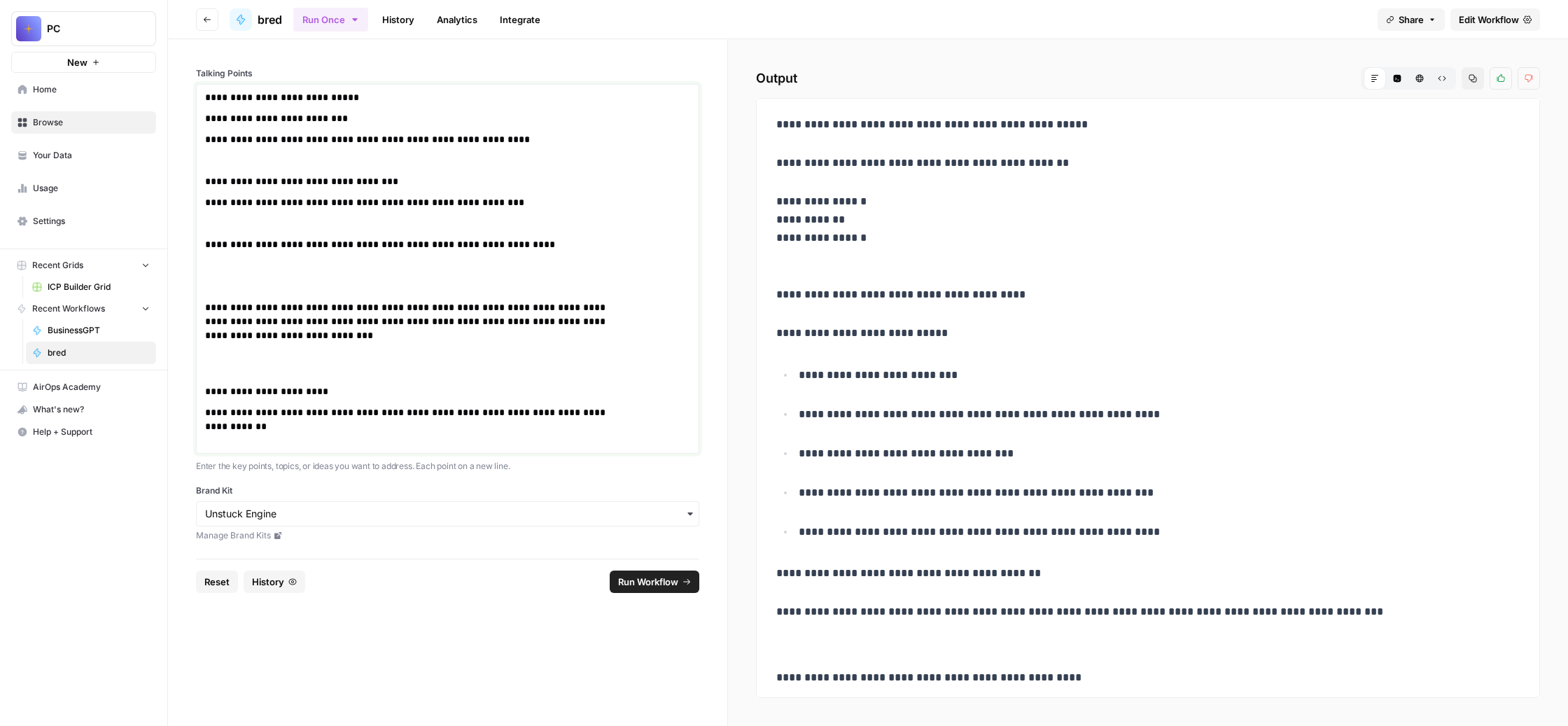
click at [621, 447] on p "**********" at bounding box center [413, 426] width 415 height 42
click at [577, 447] on p "**********" at bounding box center [413, 426] width 415 height 42
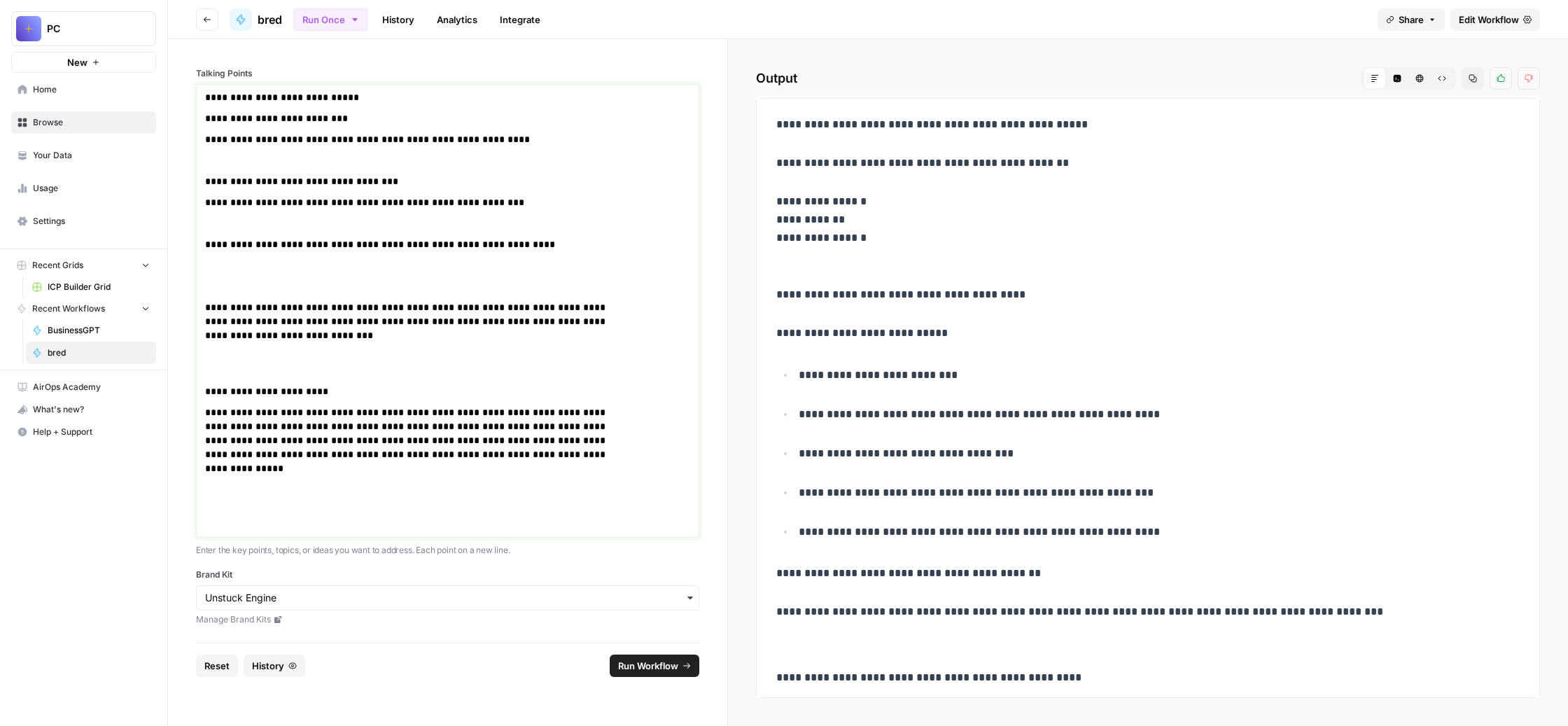
scroll to position [104, 0]
click at [679, 673] on span "Run Workflow" at bounding box center [648, 666] width 61 height 14
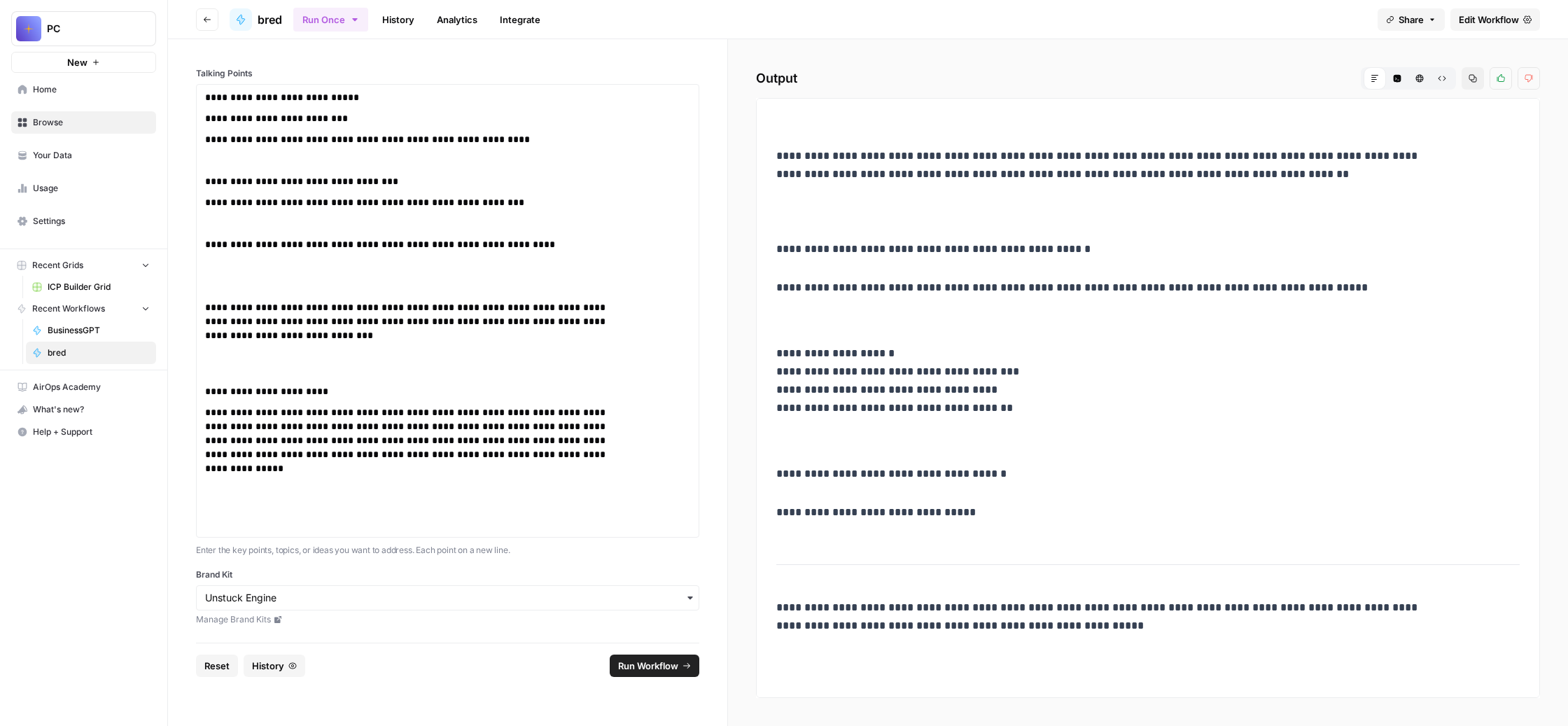
scroll to position [788, 0]
click at [621, 463] on p "**********" at bounding box center [413, 468] width 415 height 126
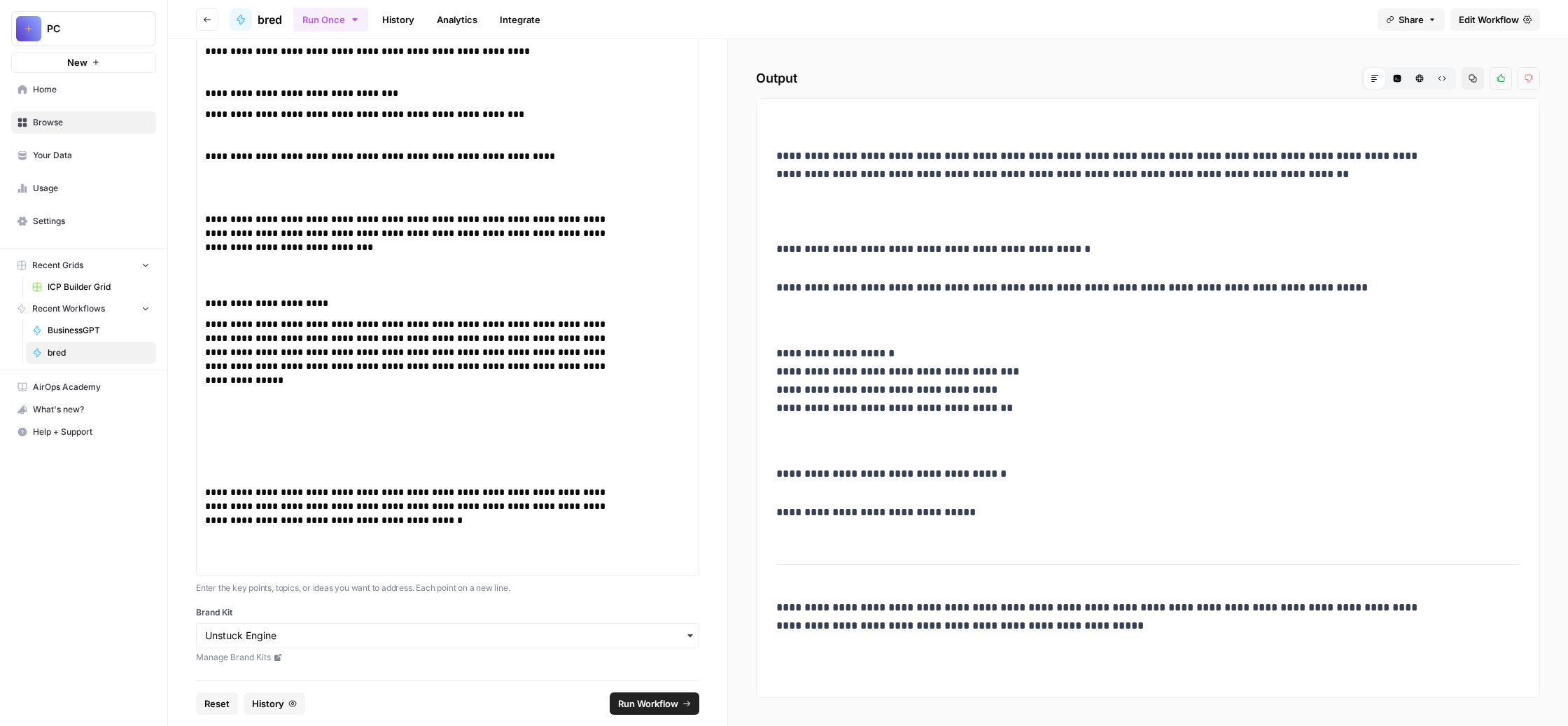
click at [668, 697] on span "Run Workflow" at bounding box center [648, 703] width 61 height 14
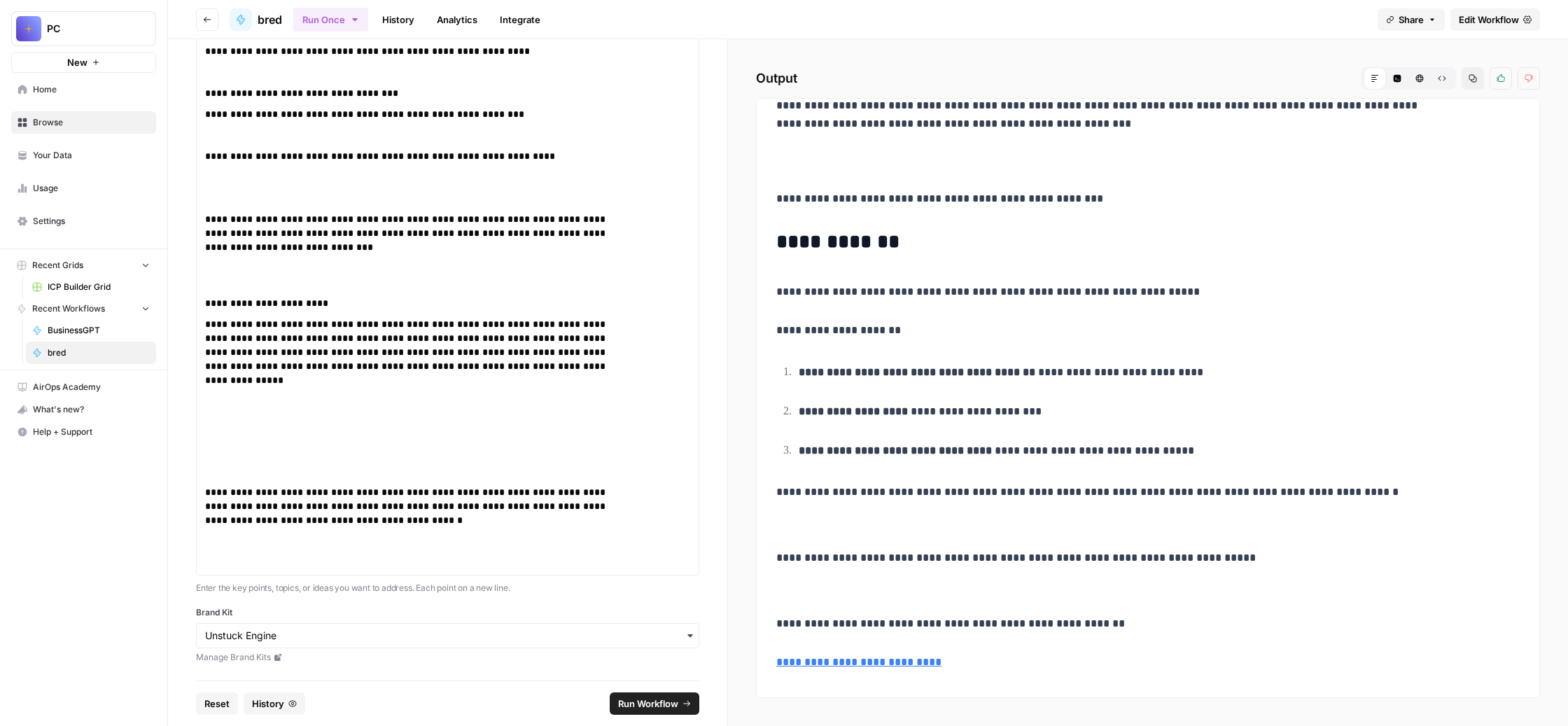
scroll to position [1783, 0]
click at [536, 569] on p "**********" at bounding box center [413, 527] width 415 height 84
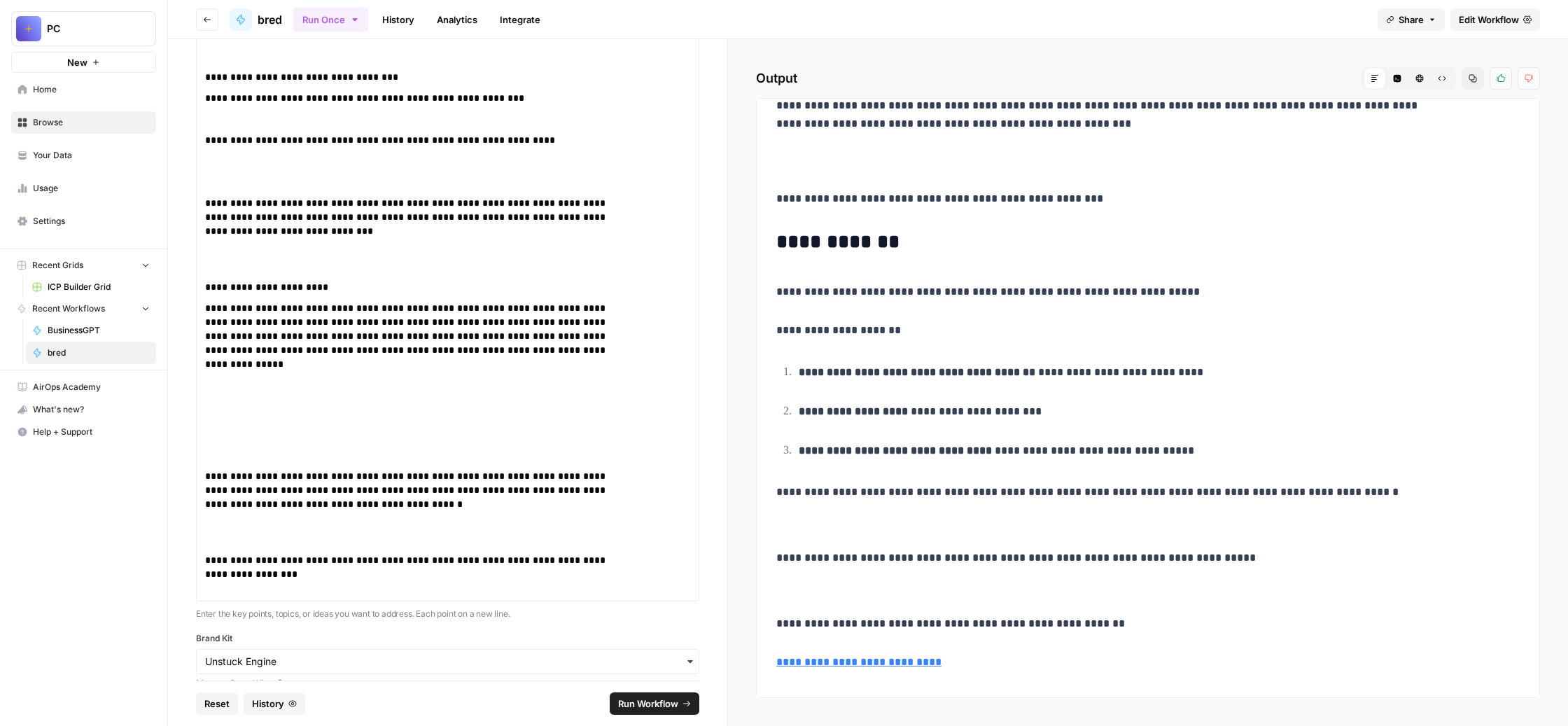
click at [679, 697] on span "Run Workflow" at bounding box center [648, 703] width 61 height 14
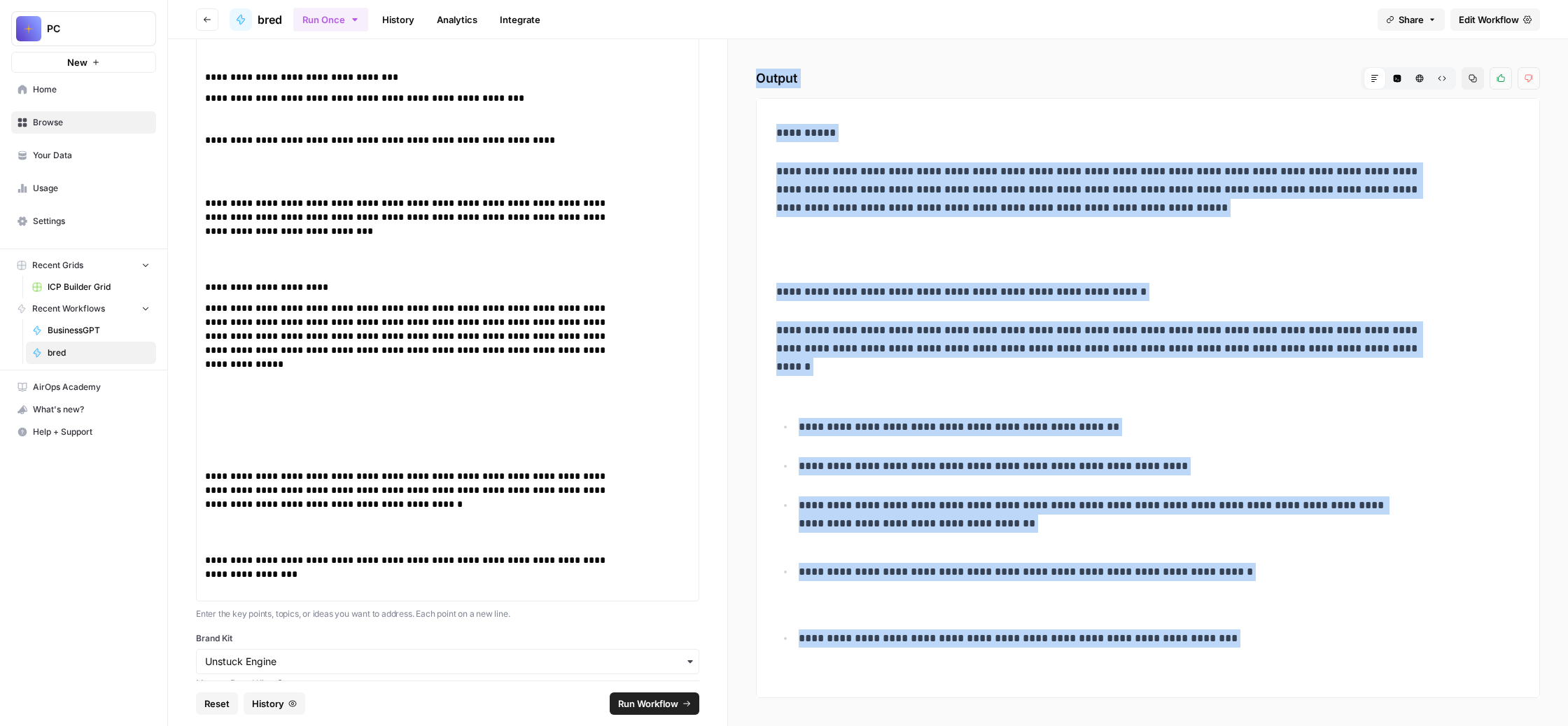
scroll to position [0, 0]
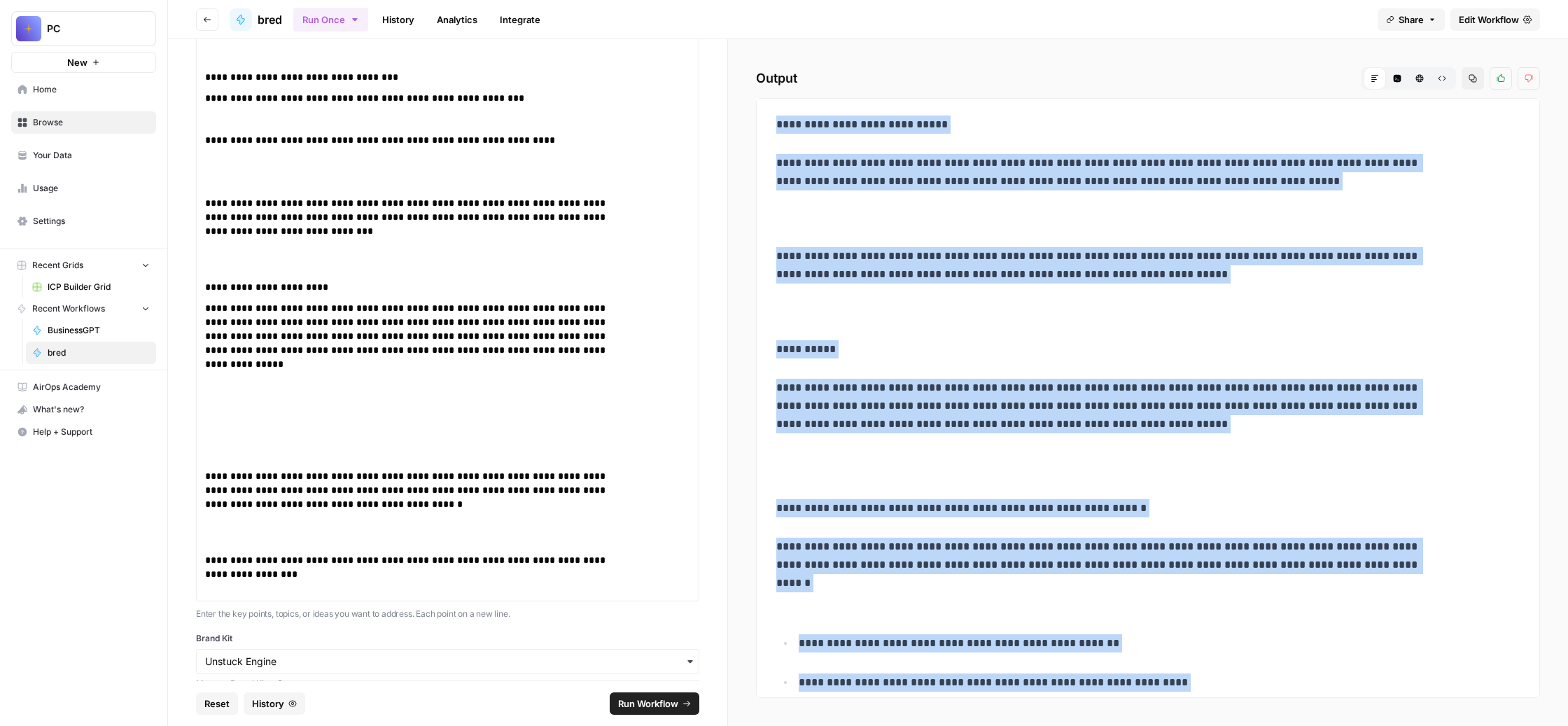
drag, startPoint x: 1353, startPoint y: 486, endPoint x: 817, endPoint y: 179, distance: 617.7
click at [817, 179] on div "**********" at bounding box center [1148, 382] width 840 height 687
copy div "**********"
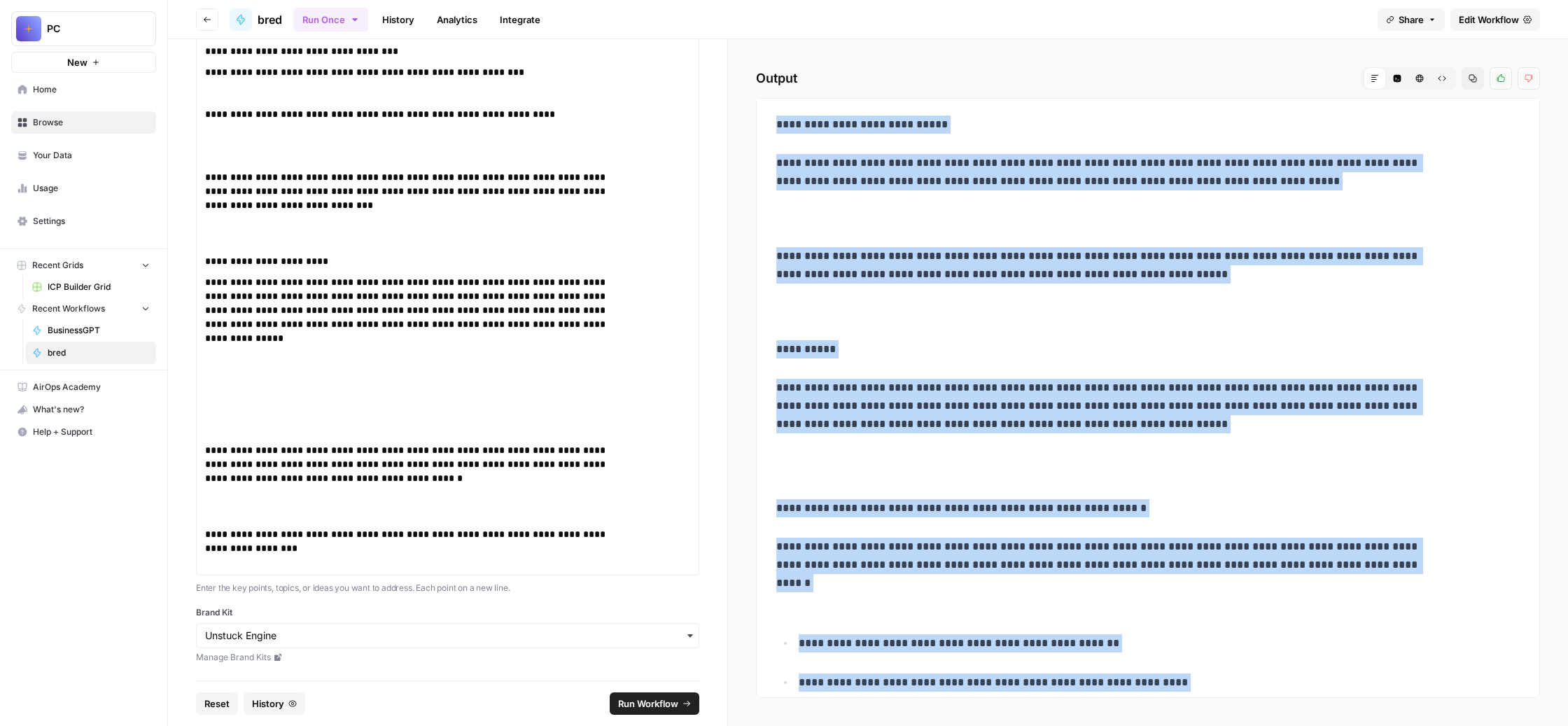
scroll to position [259, 0]
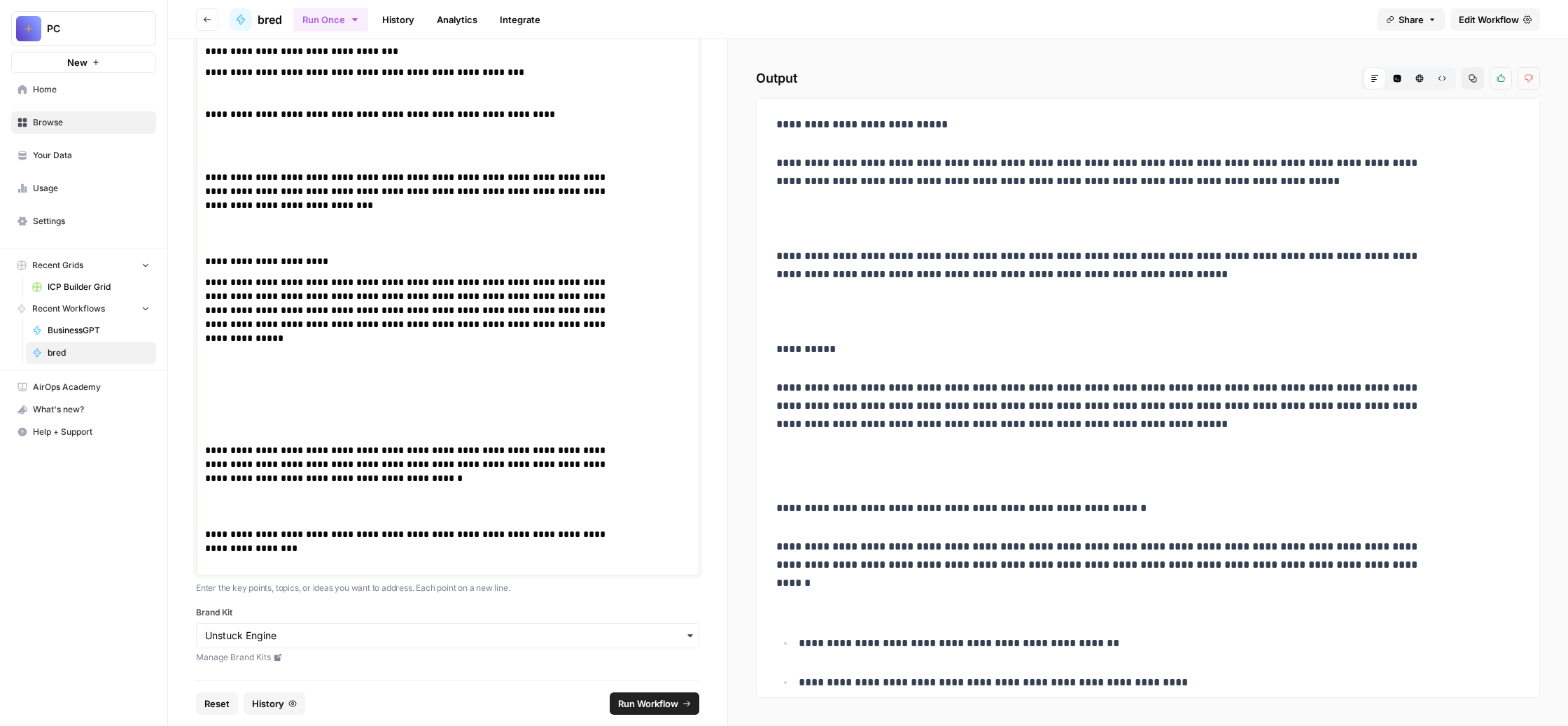
click at [606, 527] on p "**********" at bounding box center [413, 548] width 415 height 42
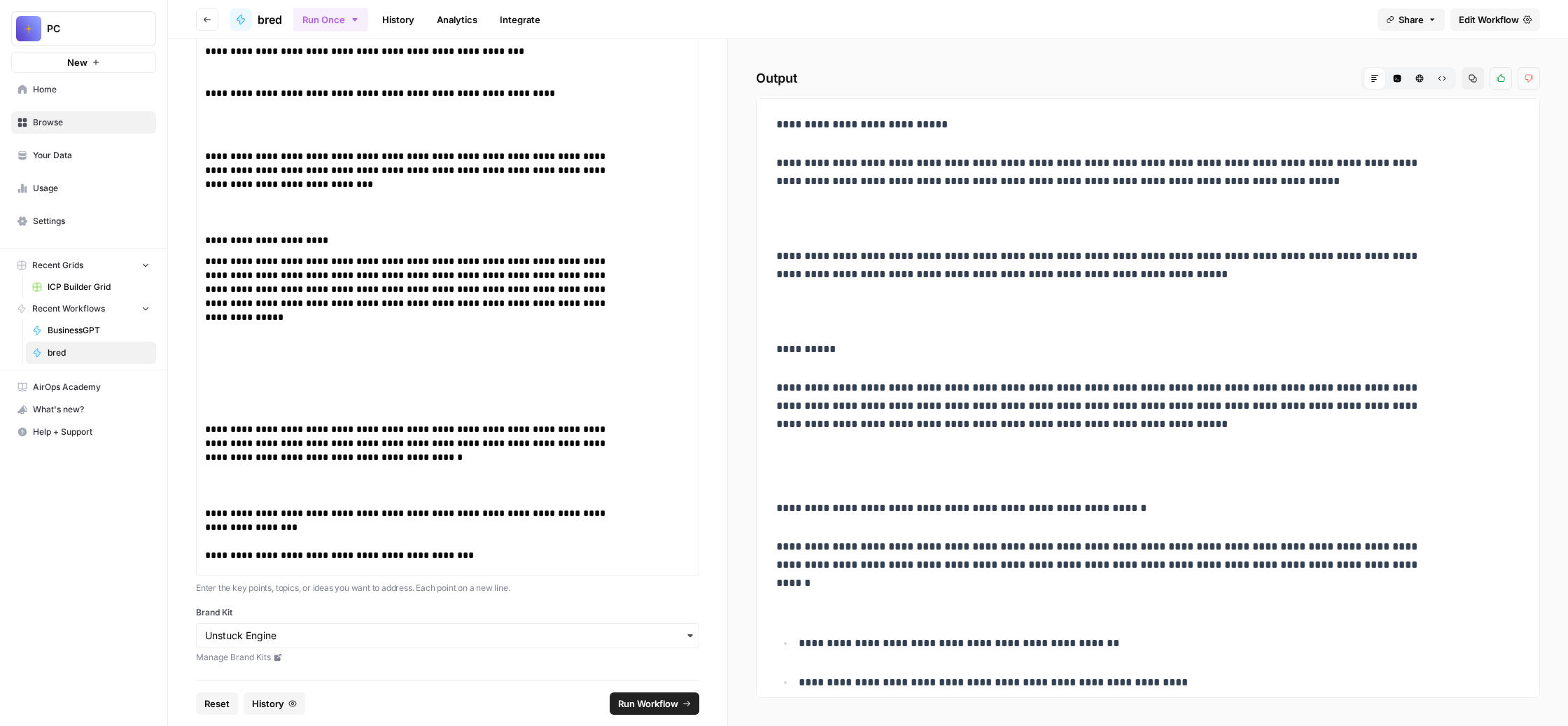
click at [679, 697] on span "Run Workflow" at bounding box center [648, 703] width 61 height 14
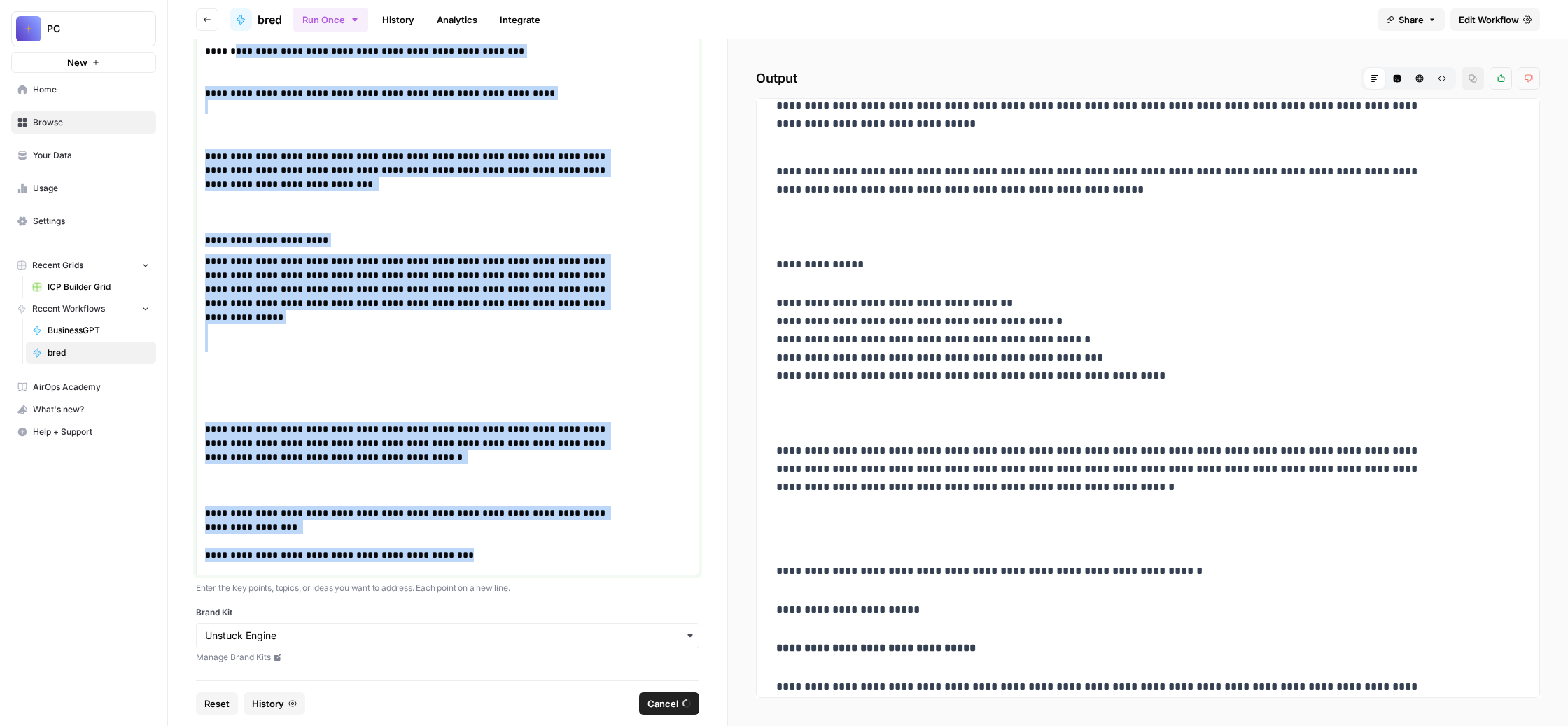
scroll to position [0, 0]
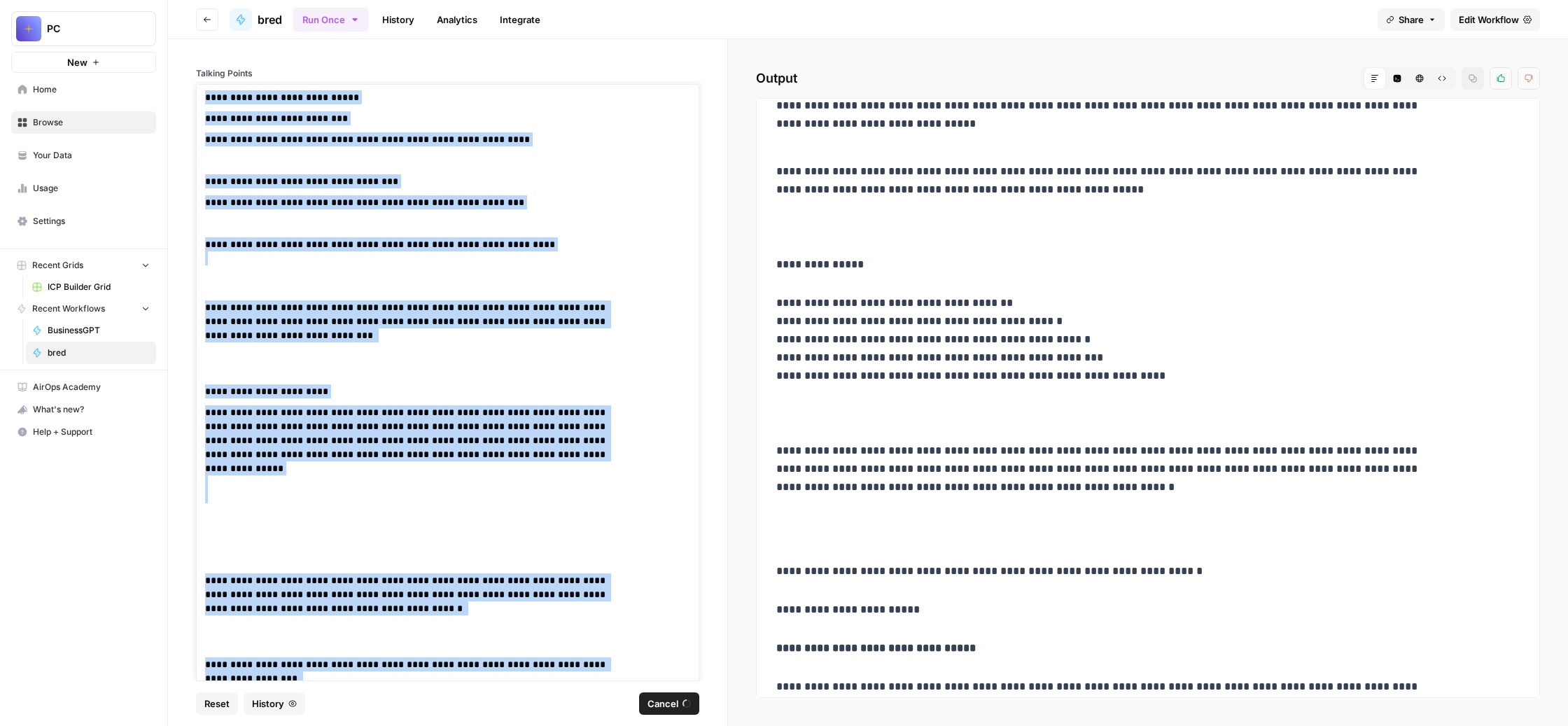
drag, startPoint x: 683, startPoint y: 500, endPoint x: 330, endPoint y: 22, distance: 594.2
click at [330, 22] on div "**********" at bounding box center [867, 363] width 1400 height 726
copy div "**********"
click at [119, 129] on span "Browse" at bounding box center [92, 123] width 117 height 13
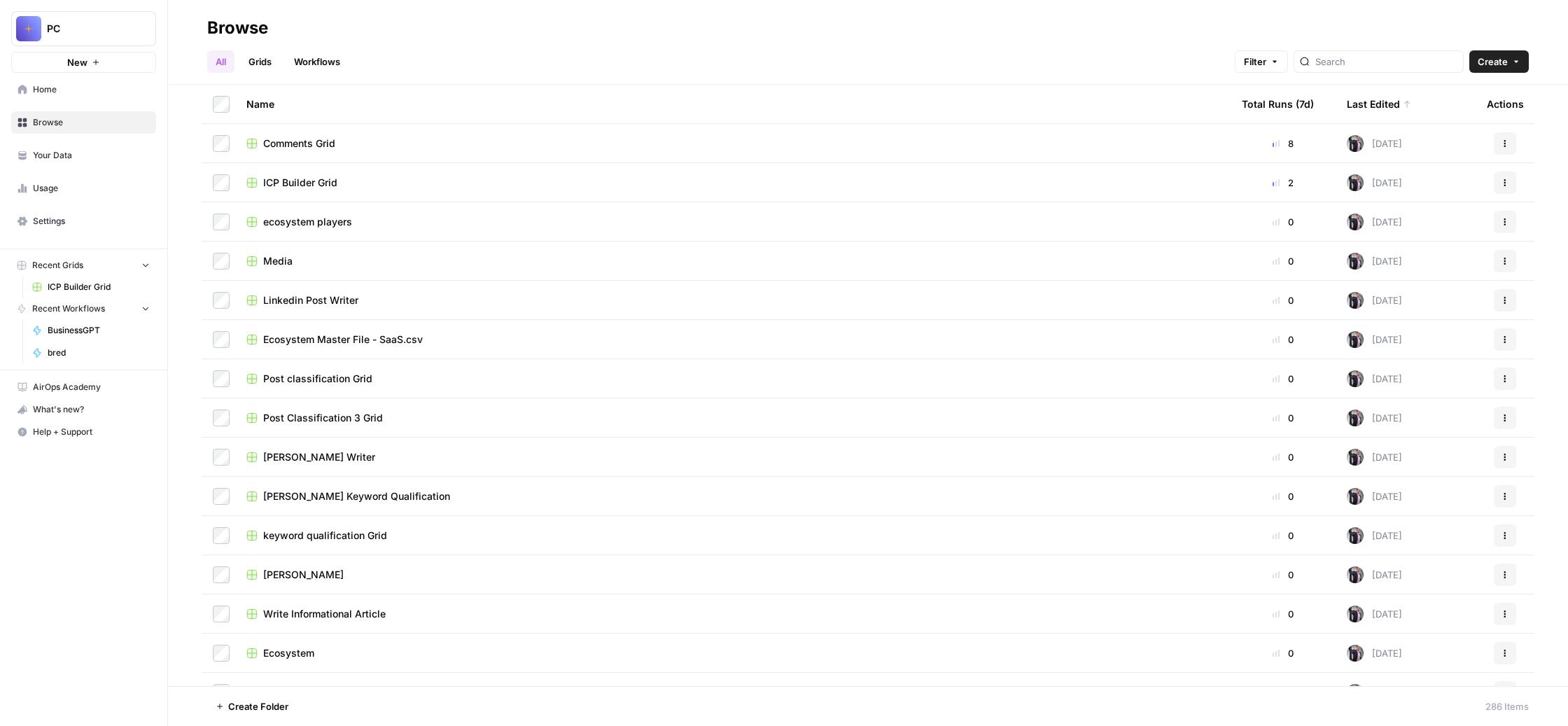
click at [1382, 123] on div "Last Edited" at bounding box center [1379, 104] width 64 height 38
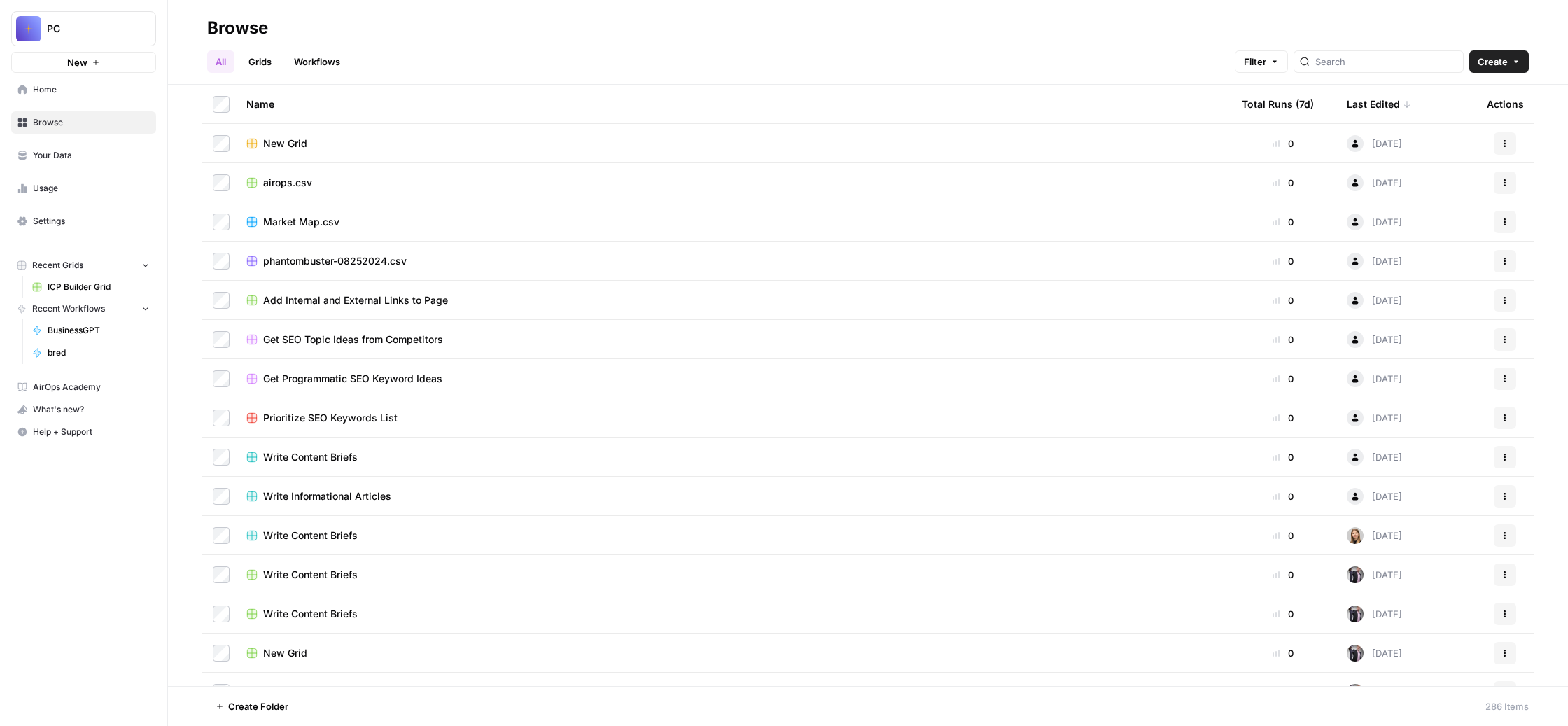
click at [1382, 123] on div "Last Edited" at bounding box center [1379, 104] width 64 height 38
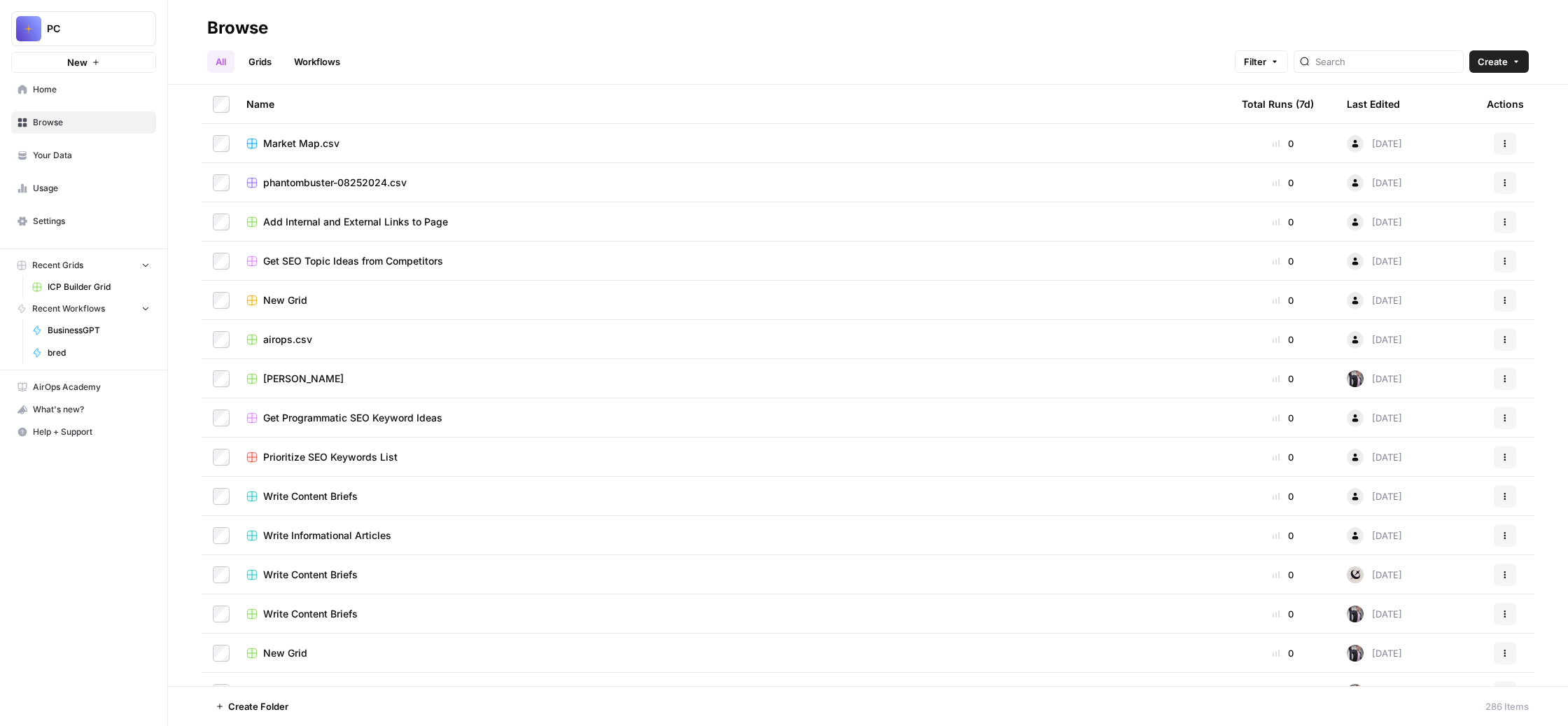
click at [1382, 123] on div "Last Edited" at bounding box center [1374, 104] width 53 height 38
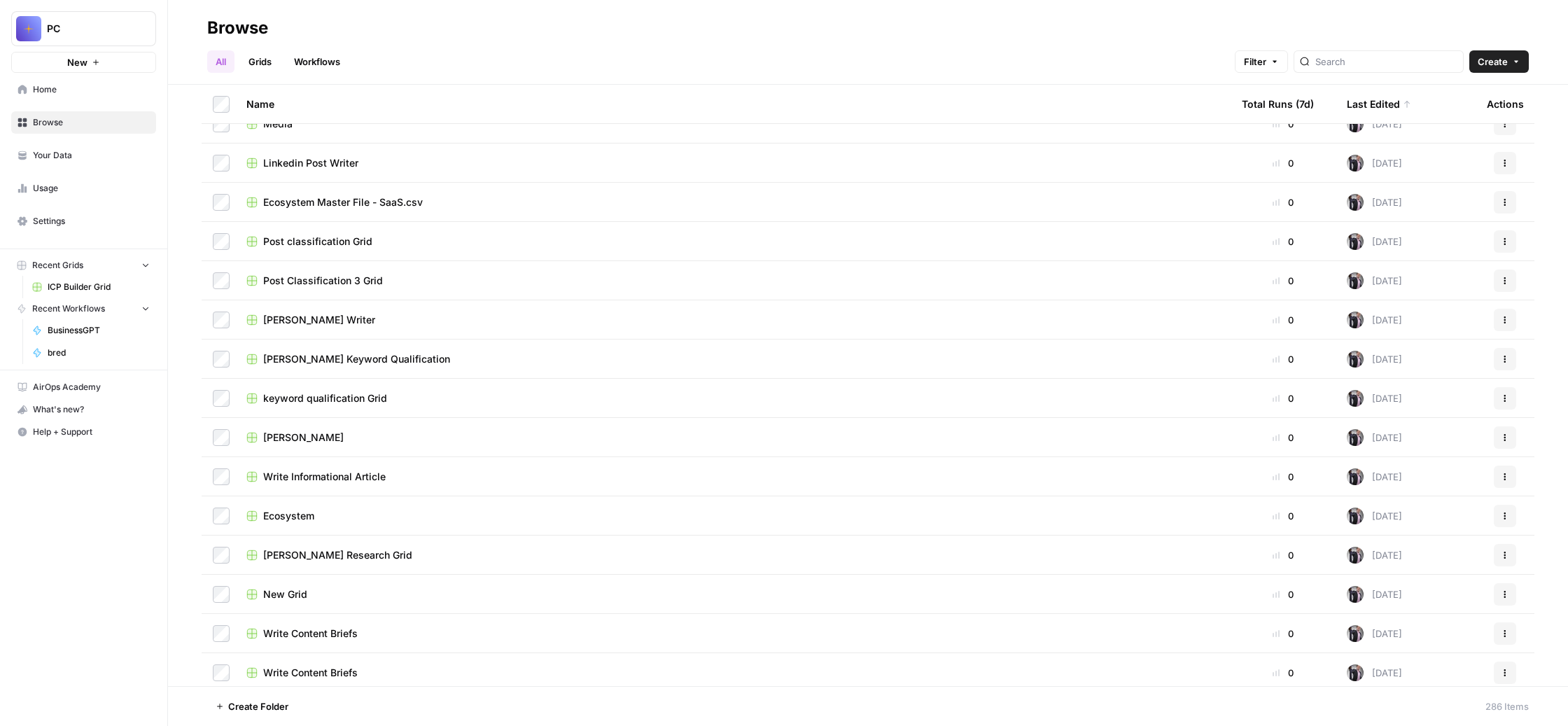
scroll to position [147, 0]
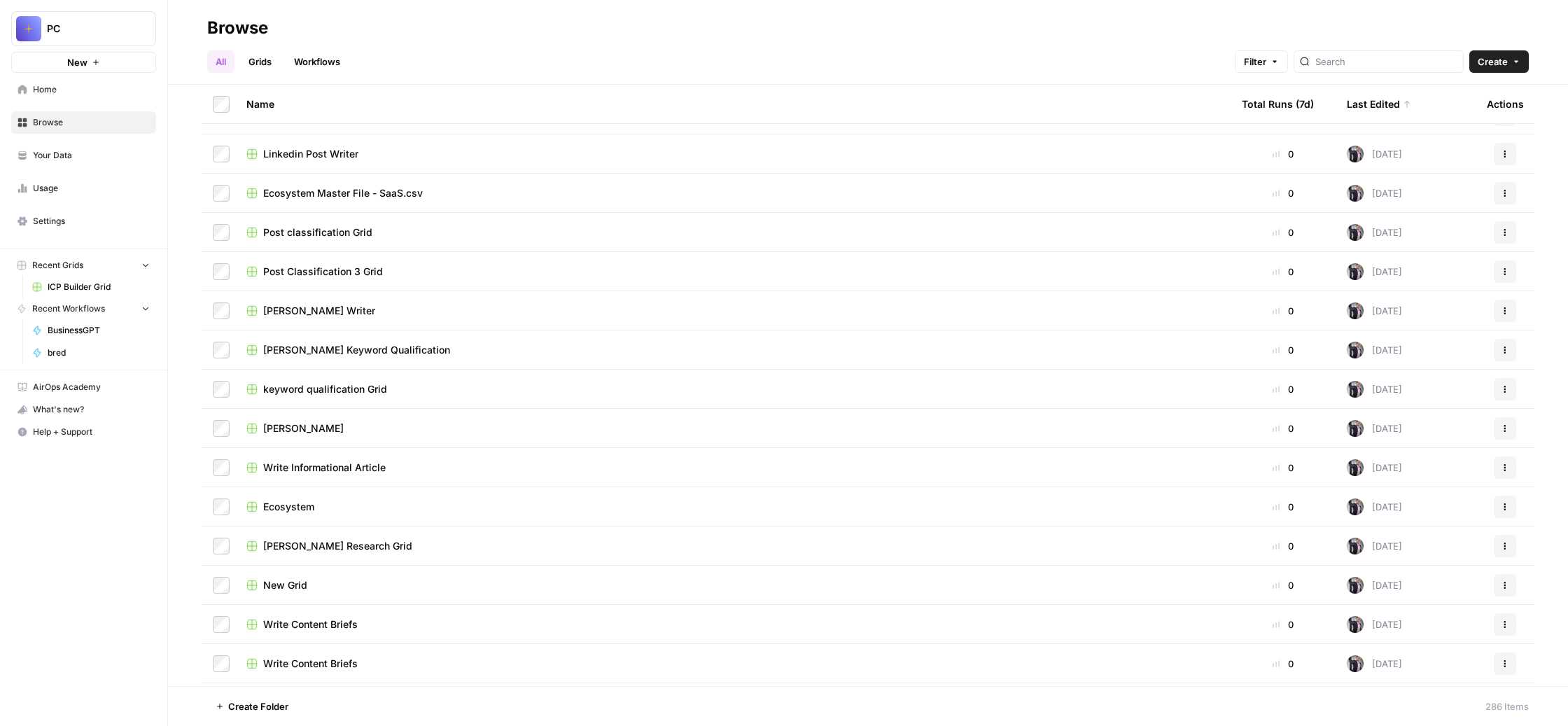
click at [375, 318] on span "[PERSON_NAME] Writer" at bounding box center [319, 310] width 112 height 14
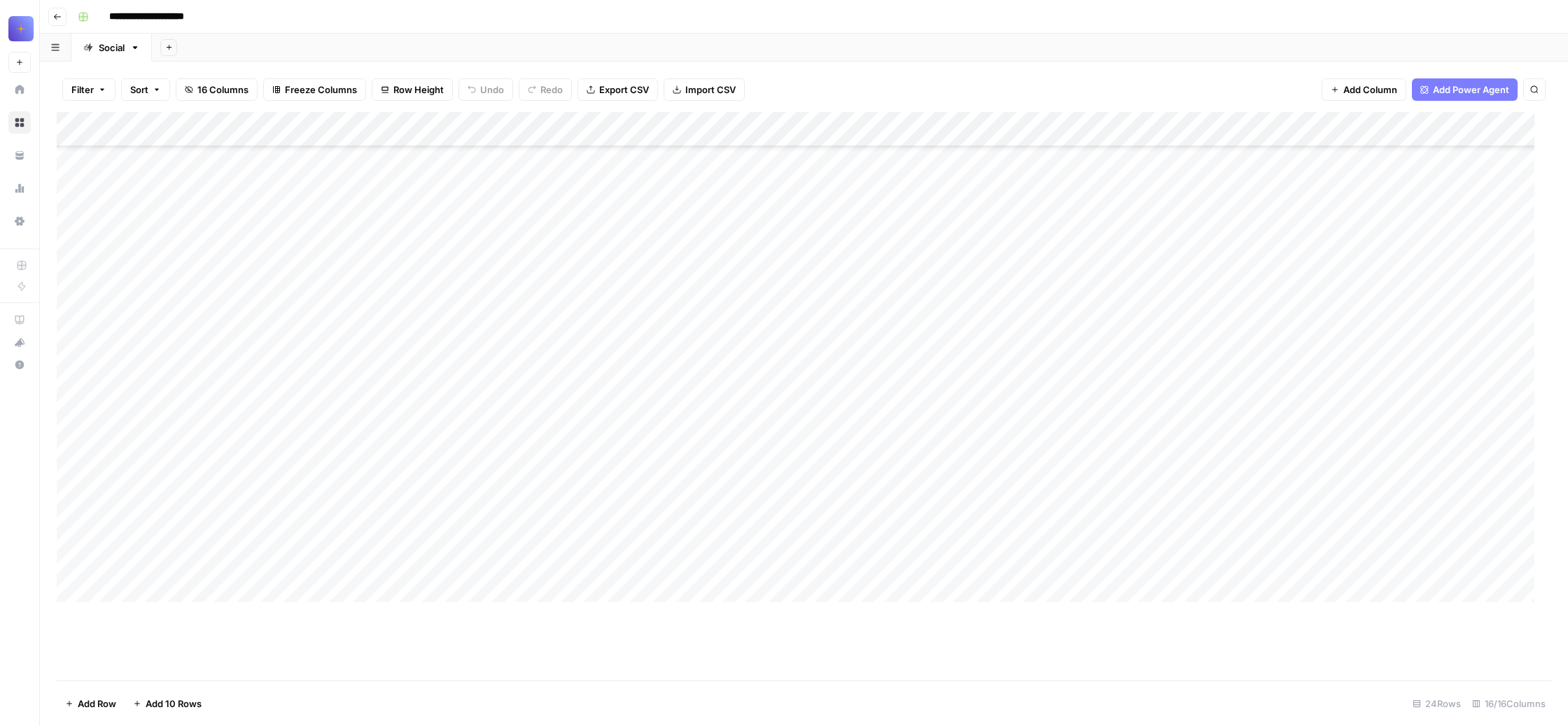
scroll to position [4674, 0]
click at [164, 602] on div "Add Column" at bounding box center [796, 357] width 1478 height 490
type textarea "**********"
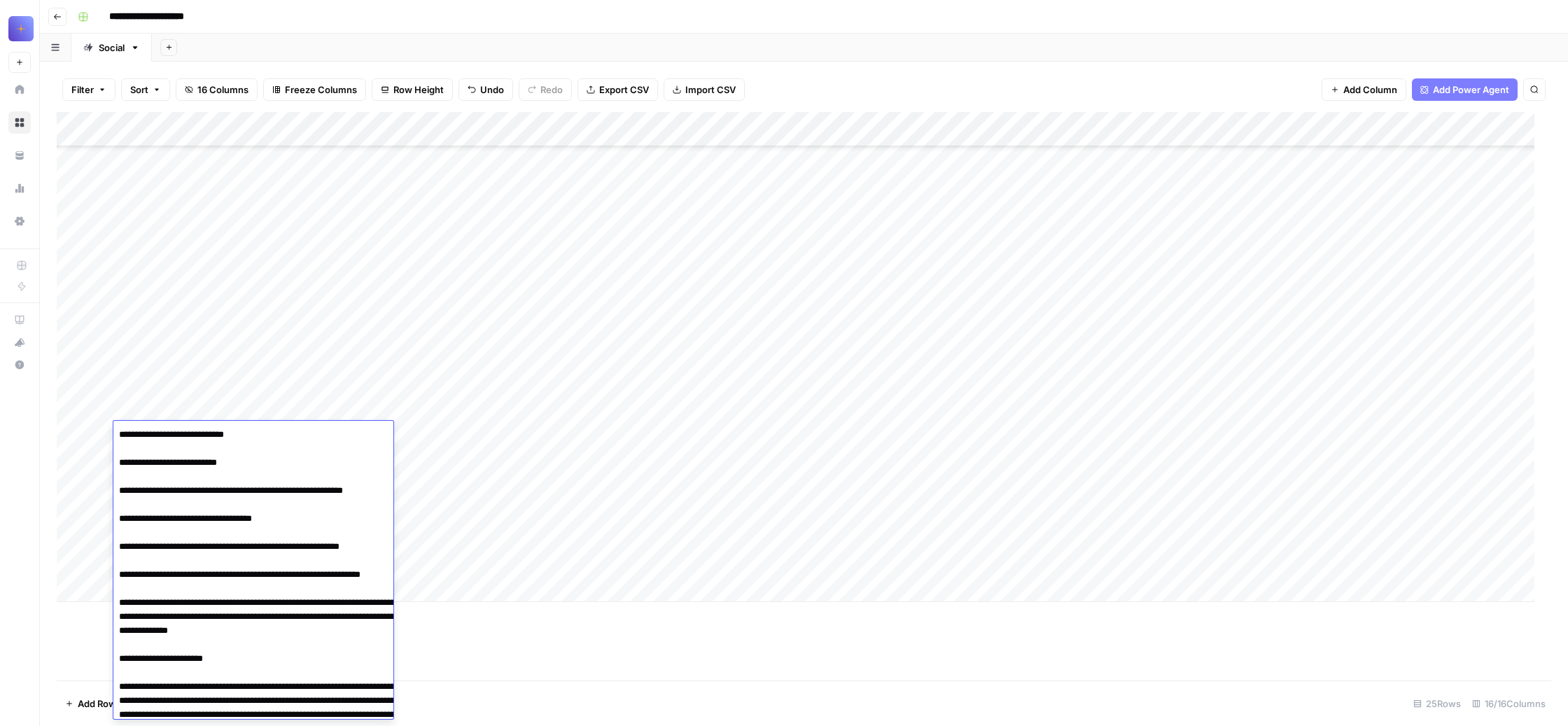
scroll to position [612, 0]
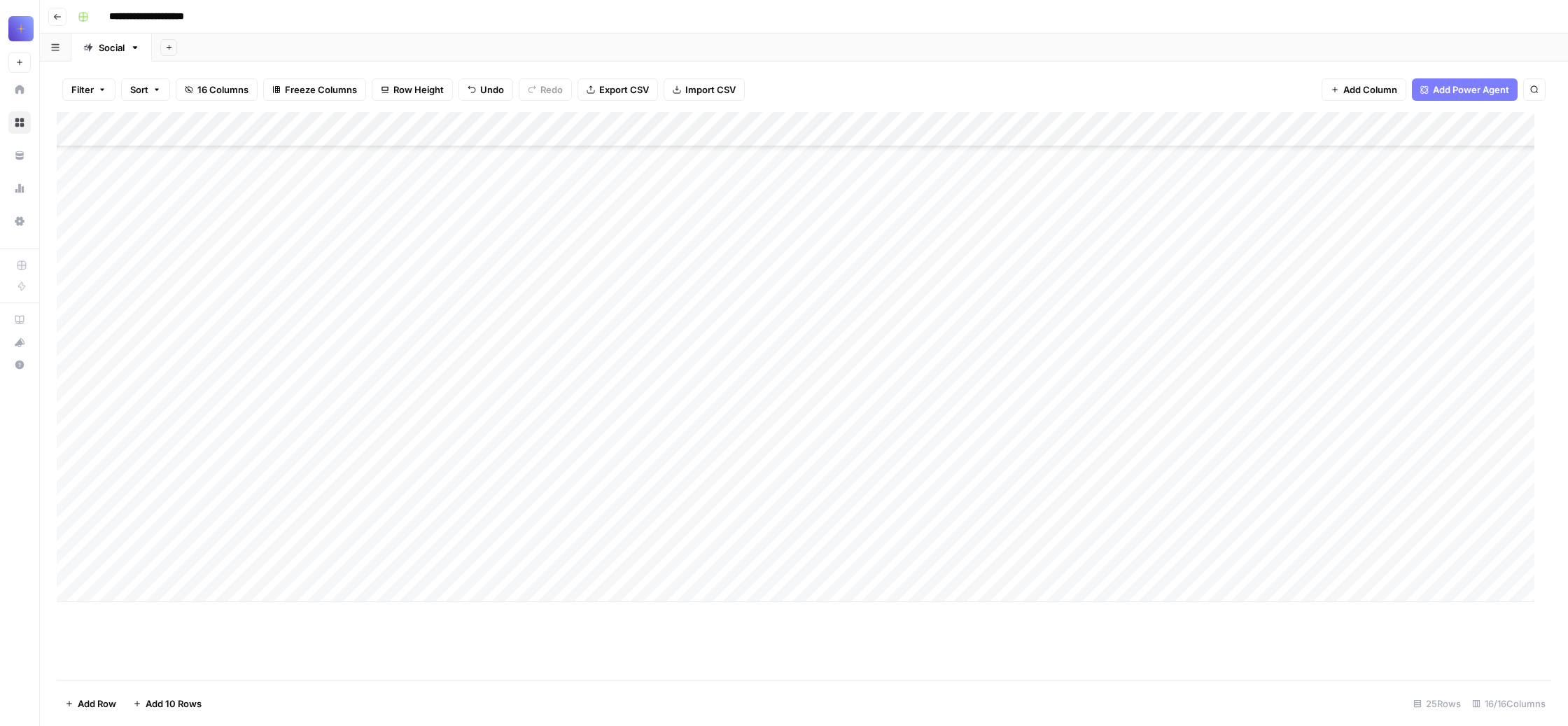
click at [438, 529] on div "Add Column" at bounding box center [796, 357] width 1478 height 490
click at [301, 428] on div "Add Column" at bounding box center [796, 357] width 1478 height 490
click at [557, 434] on div "Add Column" at bounding box center [796, 357] width 1478 height 490
click at [807, 434] on div "Add Column" at bounding box center [796, 357] width 1478 height 490
click at [1058, 430] on div "Add Column" at bounding box center [796, 357] width 1478 height 490
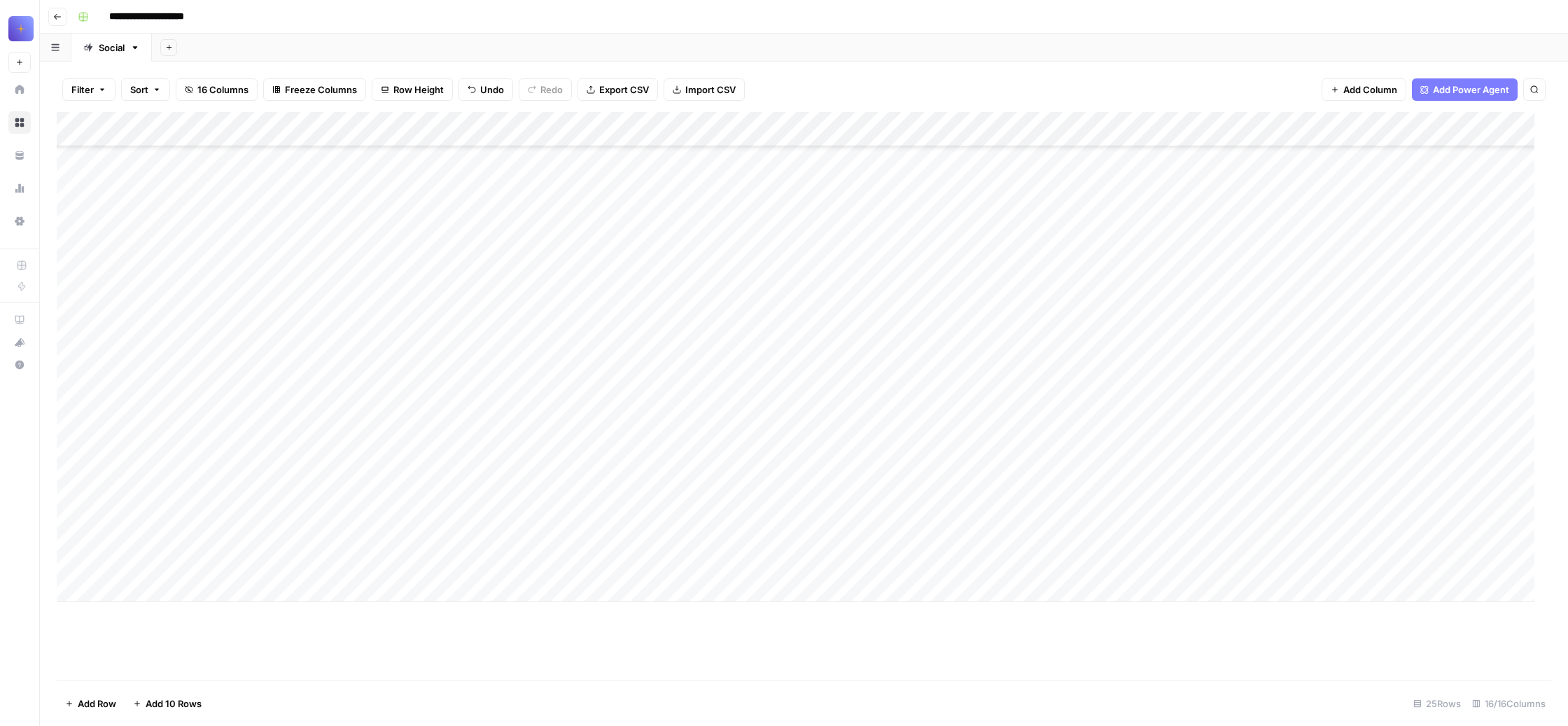
click at [1308, 433] on div "Add Column" at bounding box center [796, 357] width 1478 height 490
click at [982, 431] on div "Add Column" at bounding box center [796, 357] width 1478 height 490
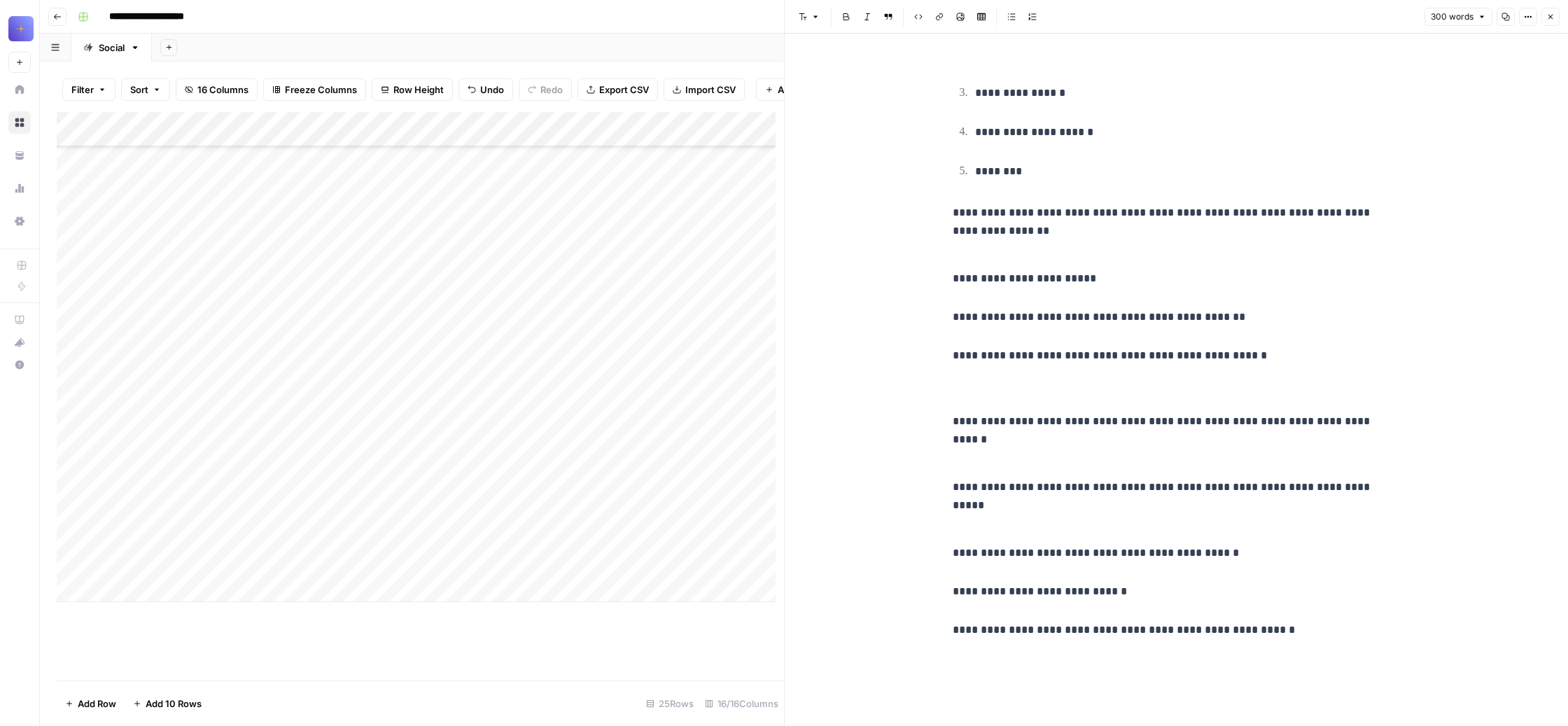
scroll to position [1423, 0]
click at [1543, 20] on button "Close" at bounding box center [1551, 16] width 18 height 18
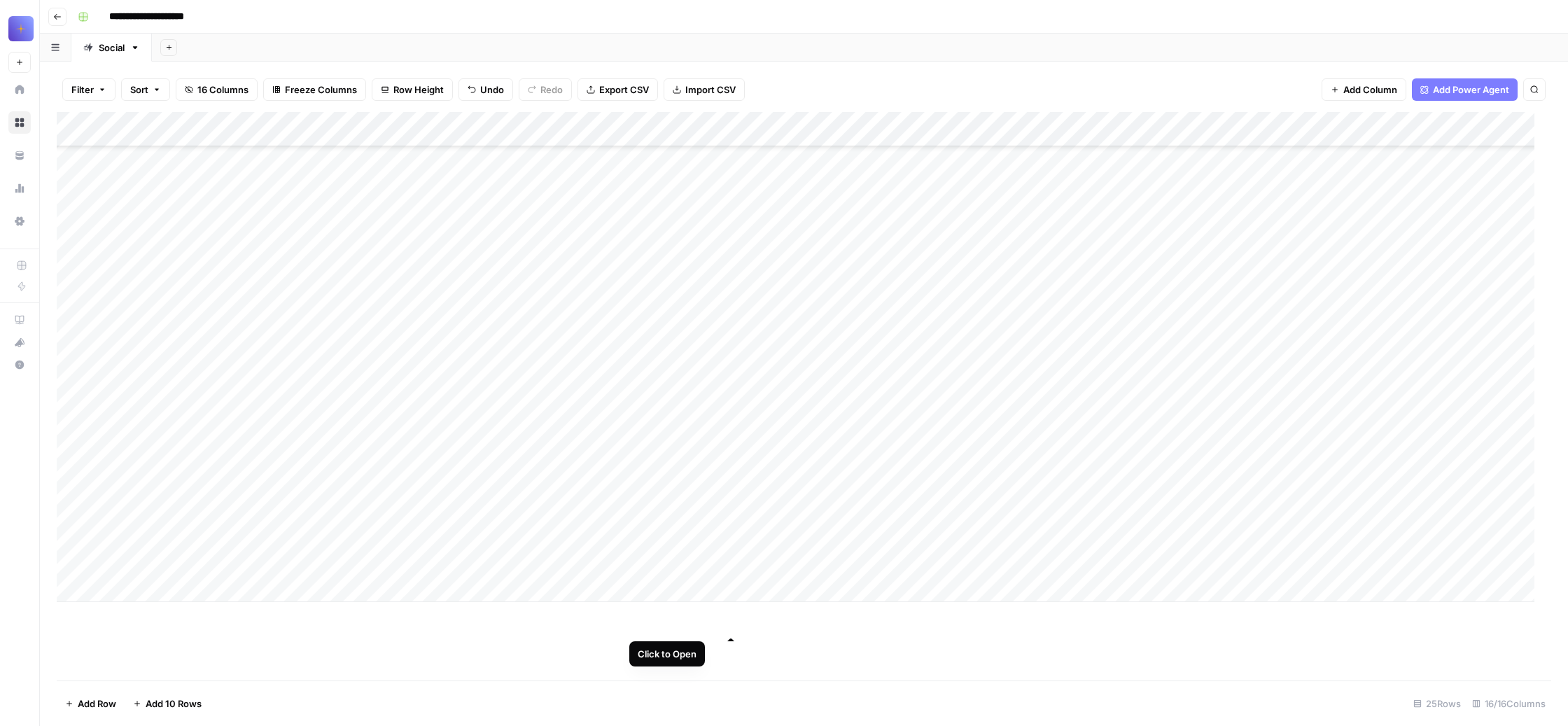
click at [731, 432] on div "Add Column" at bounding box center [796, 357] width 1478 height 490
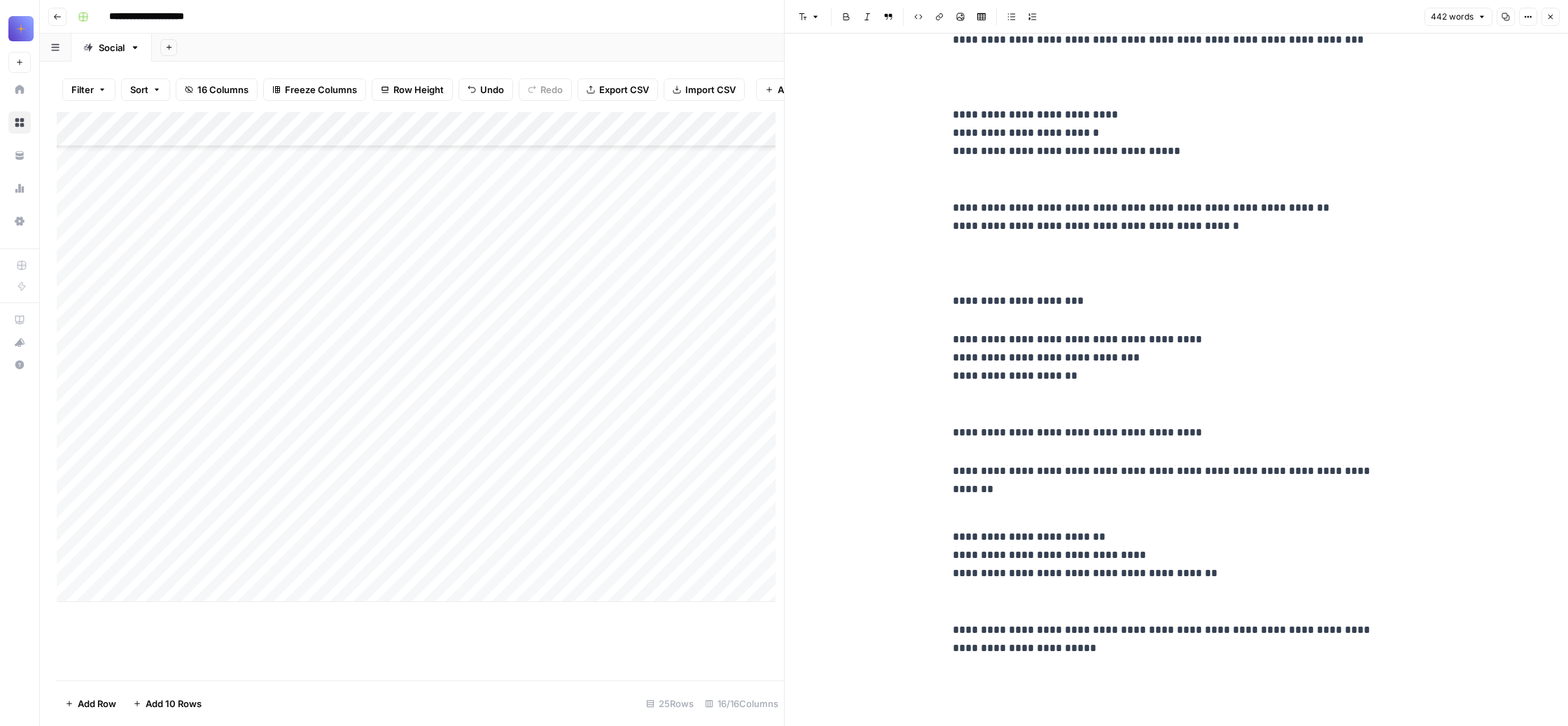
scroll to position [1722, 0]
click at [1478, 21] on icon "button" at bounding box center [1482, 16] width 8 height 8
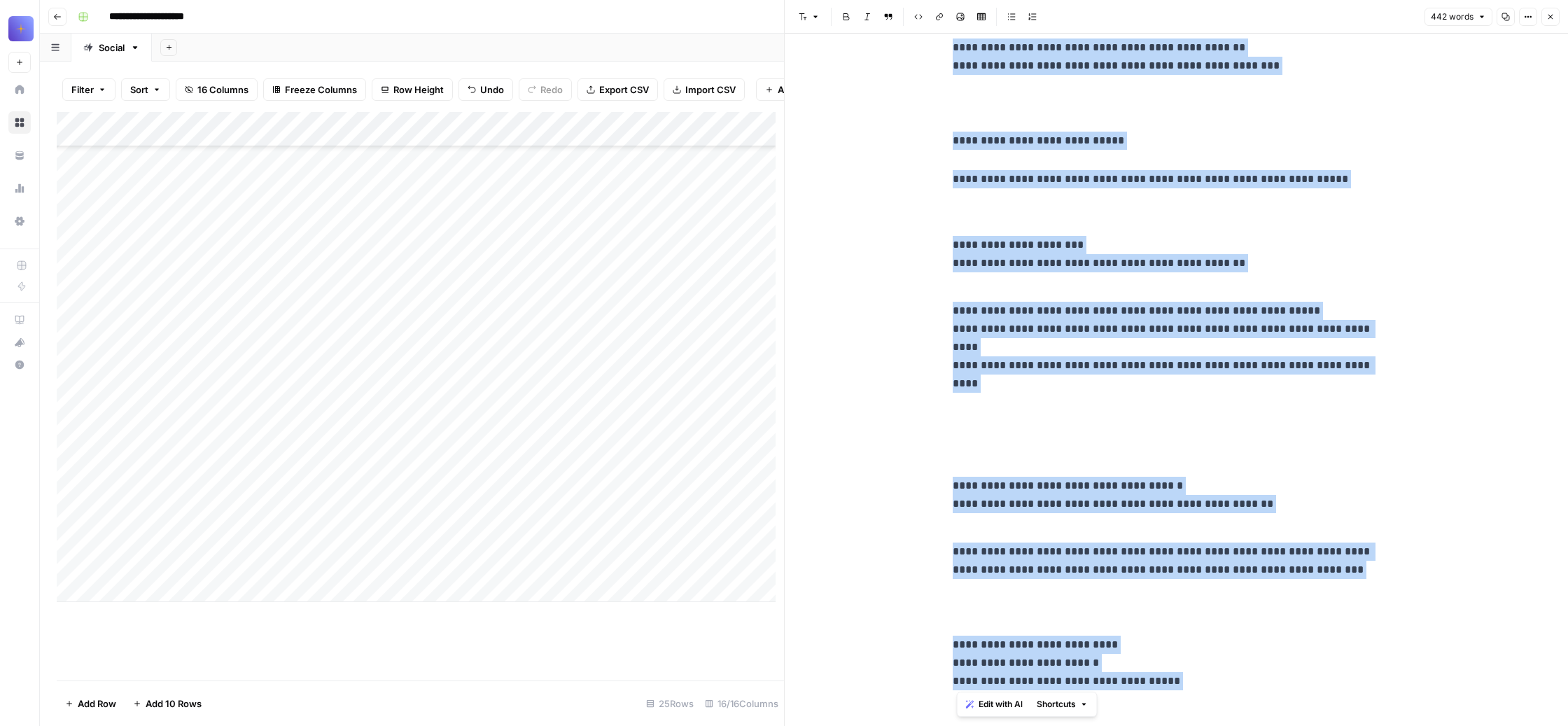
scroll to position [1888, 0]
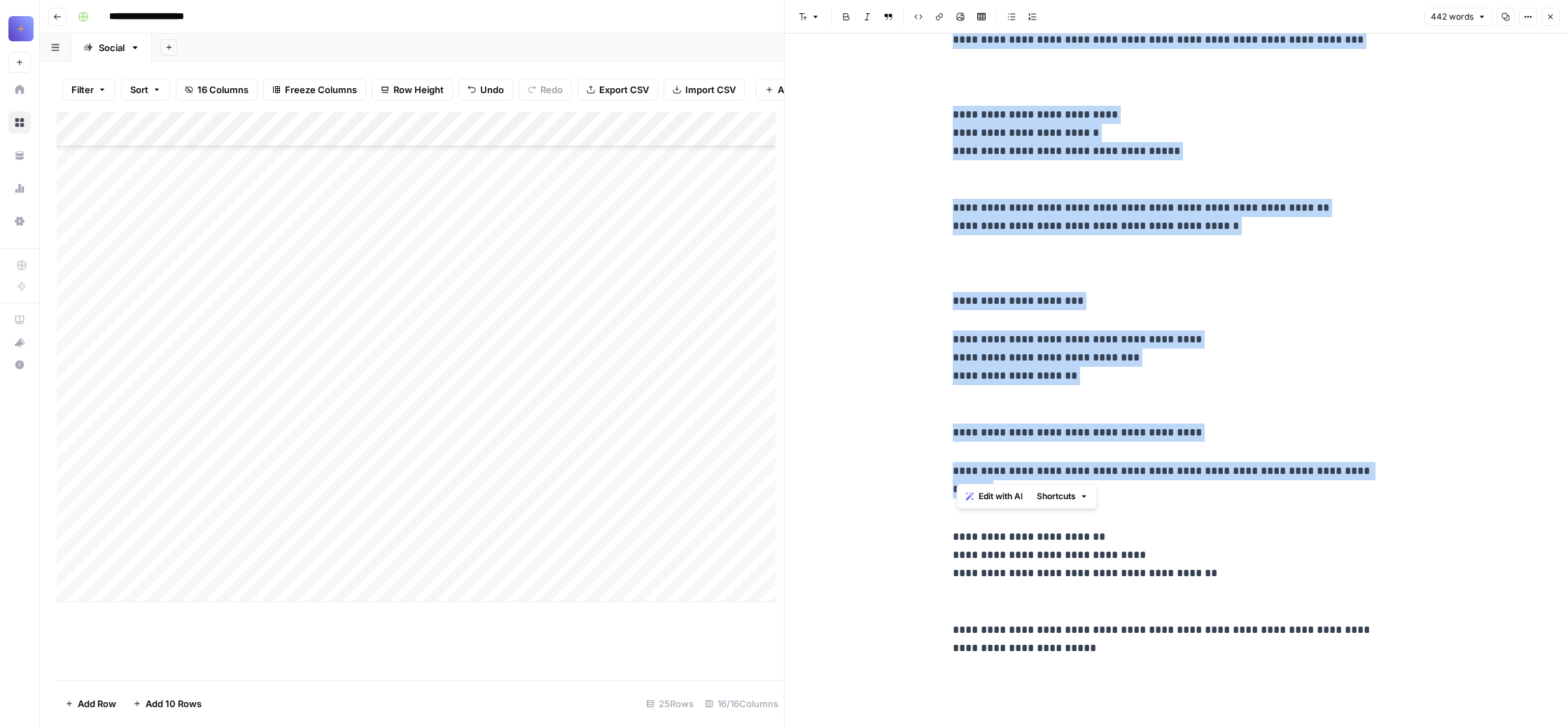
drag, startPoint x: 958, startPoint y: 100, endPoint x: 1362, endPoint y: 458, distance: 539.8
copy div "**********"
